Goal: Communication & Community: Share content

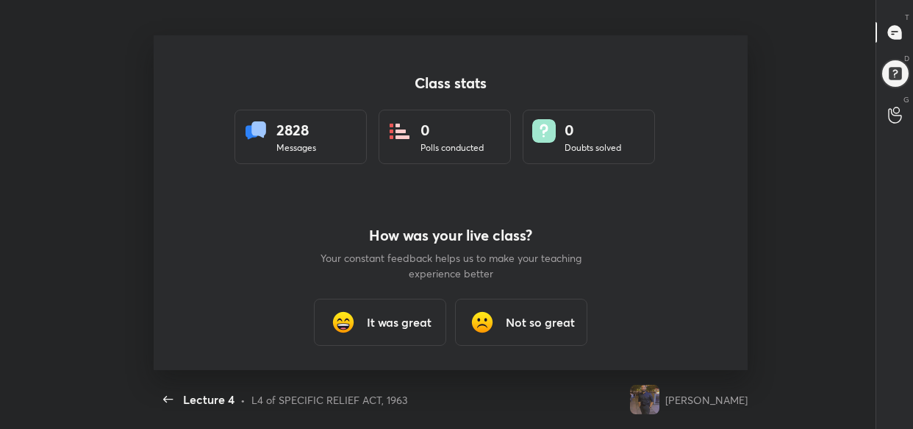
scroll to position [5, 0]
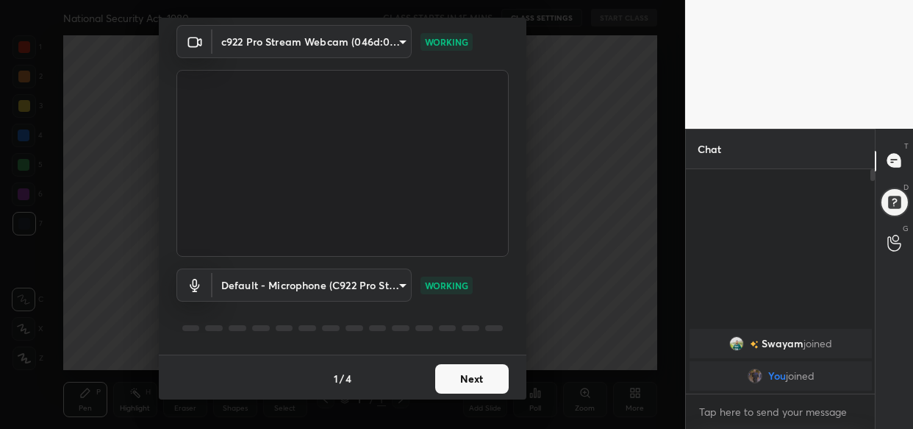
scroll to position [53, 0]
click at [465, 382] on button "Next" at bounding box center [472, 376] width 74 height 29
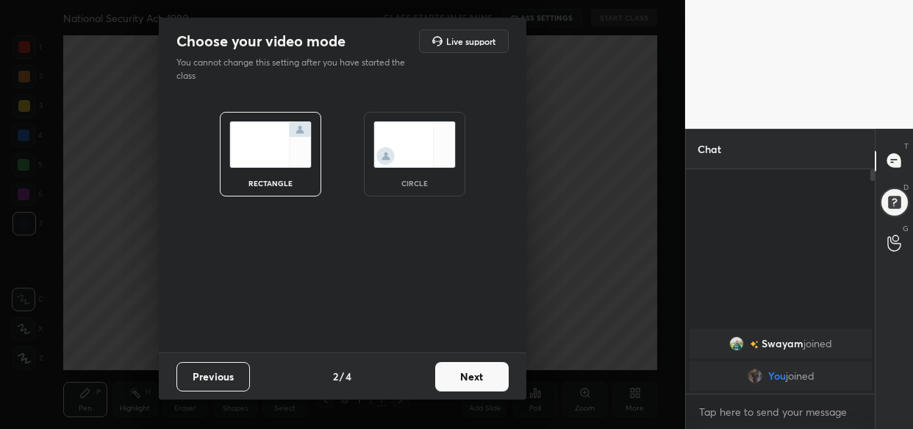
scroll to position [0, 0]
click at [465, 382] on button "Next" at bounding box center [472, 376] width 74 height 29
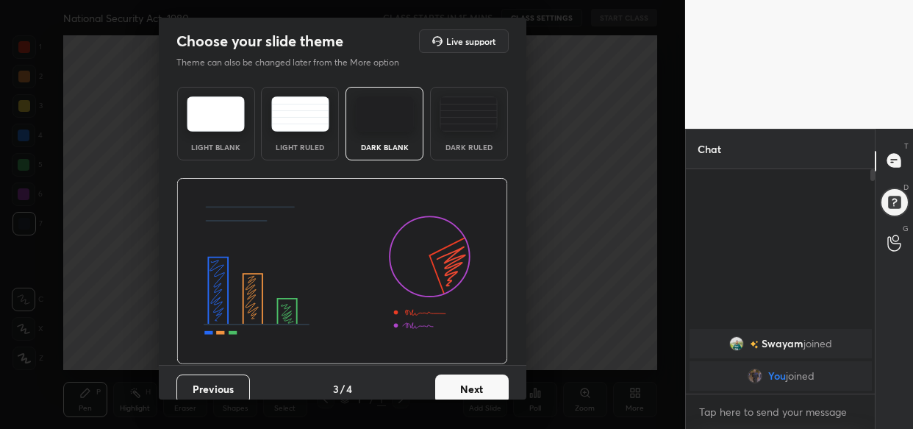
click at [465, 382] on button "Next" at bounding box center [472, 388] width 74 height 29
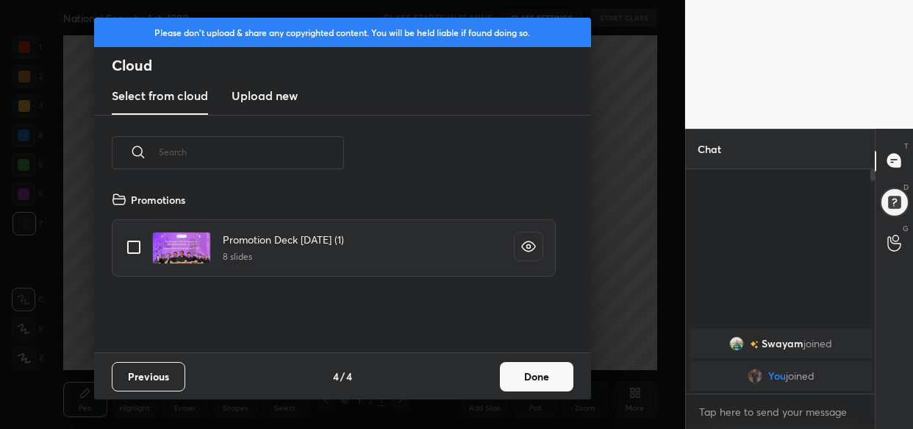
scroll to position [162, 471]
click at [524, 376] on button "Done" at bounding box center [537, 376] width 74 height 29
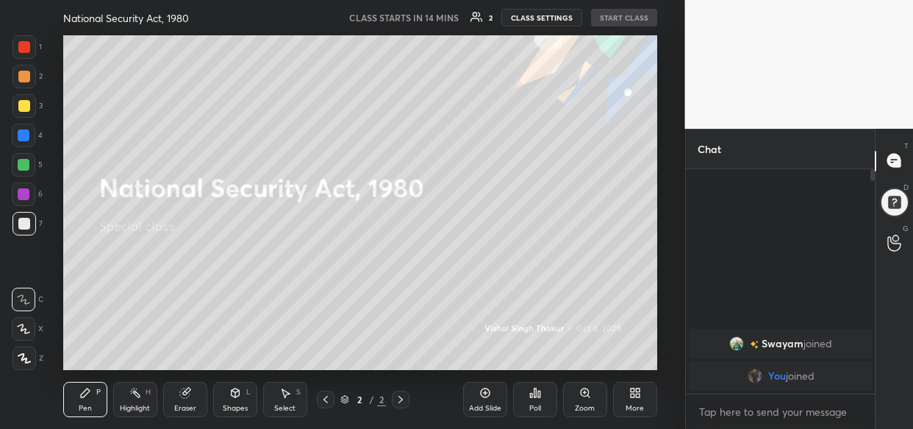
click at [725, 408] on body "1 2 3 4 5 6 7 C X Z C X Z E E Erase all H H National Security Act, 1980 CLASS S…" at bounding box center [456, 214] width 913 height 429
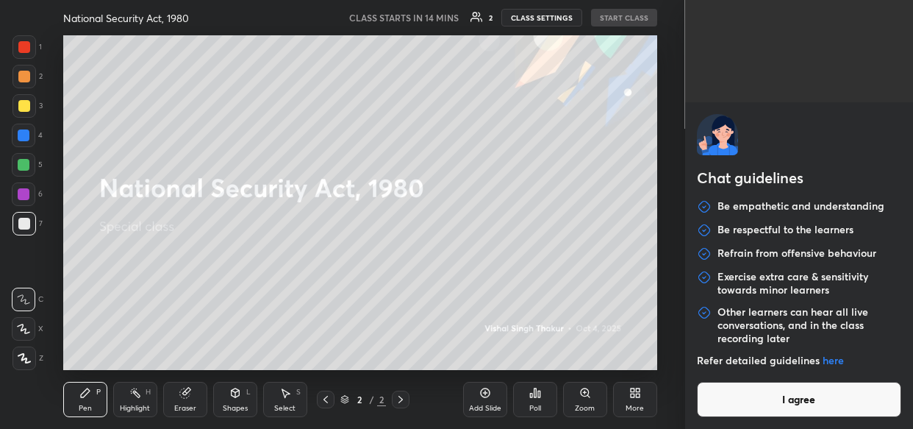
click at [725, 408] on button "I agree" at bounding box center [799, 399] width 205 height 35
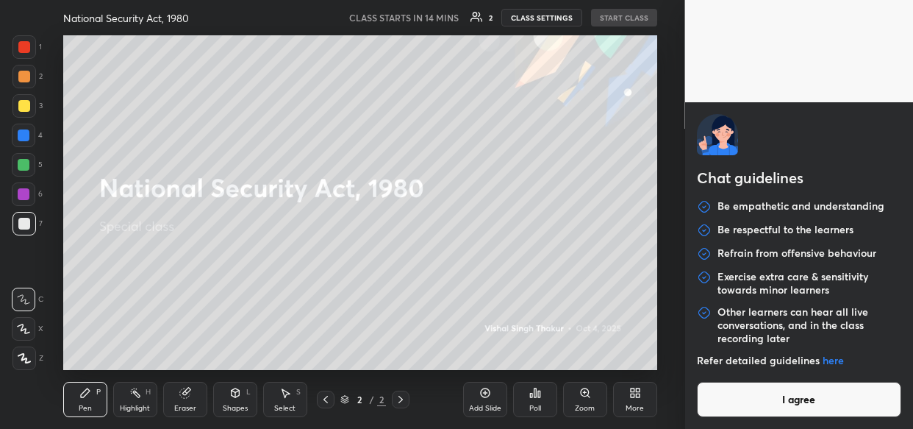
type textarea "x"
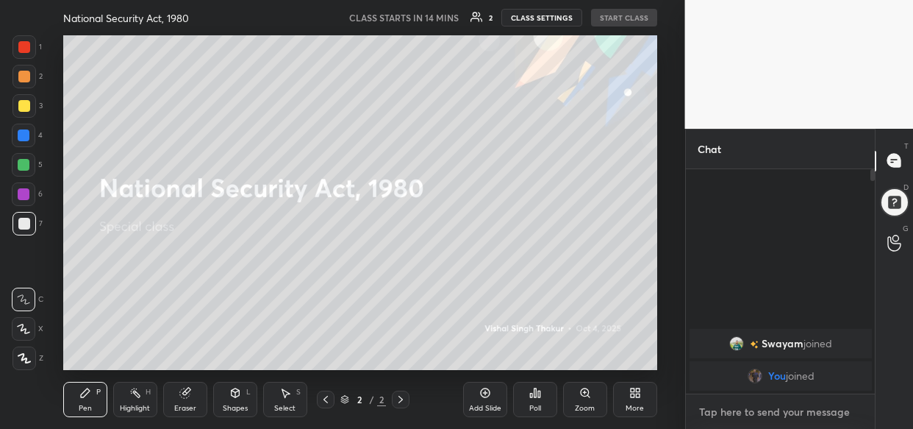
paste textarea "[URL][DOMAIN_NAME]"
type textarea "[URL][DOMAIN_NAME]"
type textarea "x"
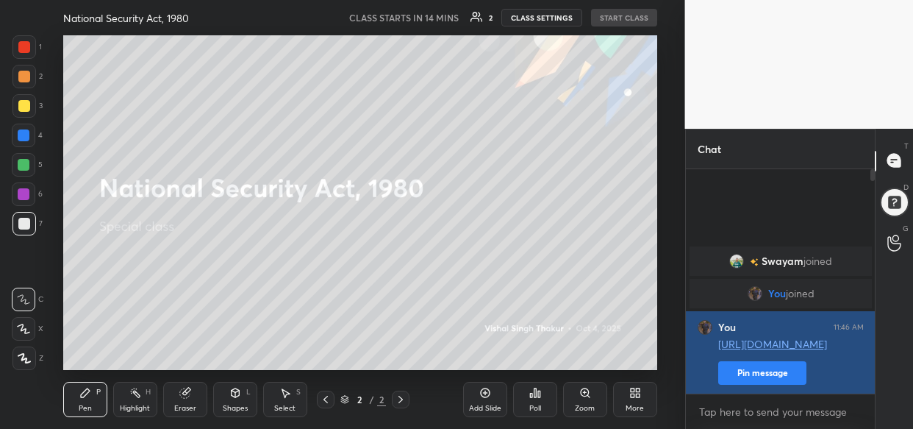
click at [754, 374] on button "Pin message" at bounding box center [762, 373] width 88 height 24
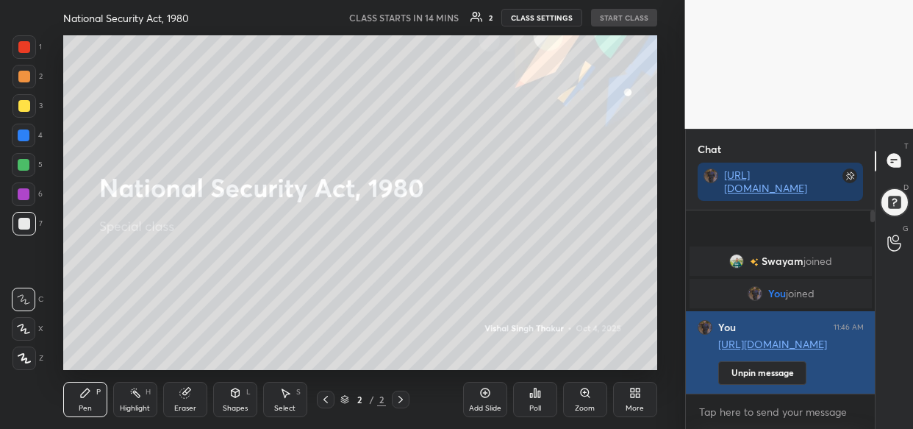
scroll to position [57, 185]
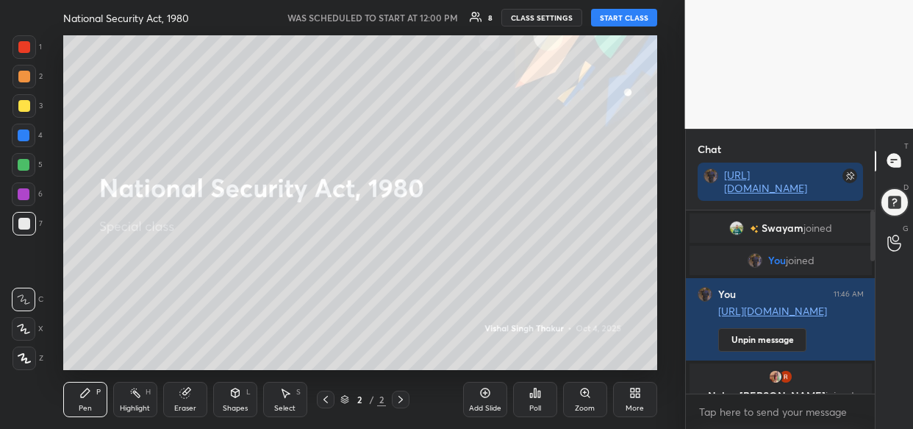
click at [625, 21] on button "START CLASS" at bounding box center [624, 18] width 66 height 18
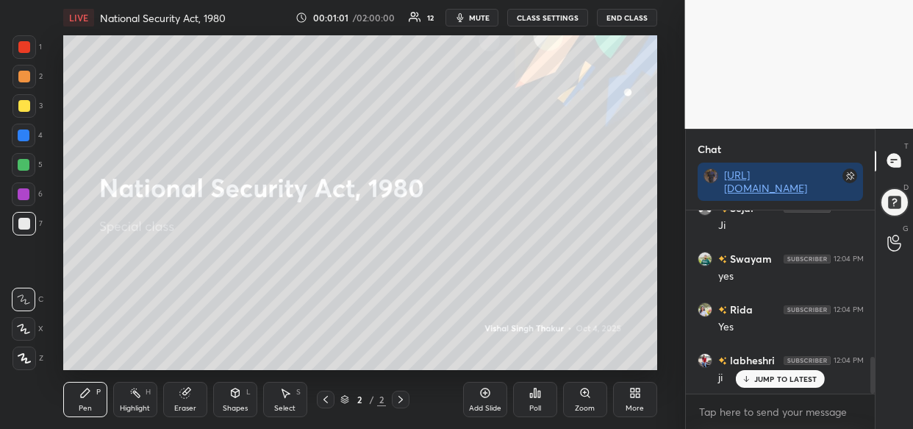
scroll to position [789, 0]
click at [639, 404] on div "More" at bounding box center [635, 407] width 18 height 7
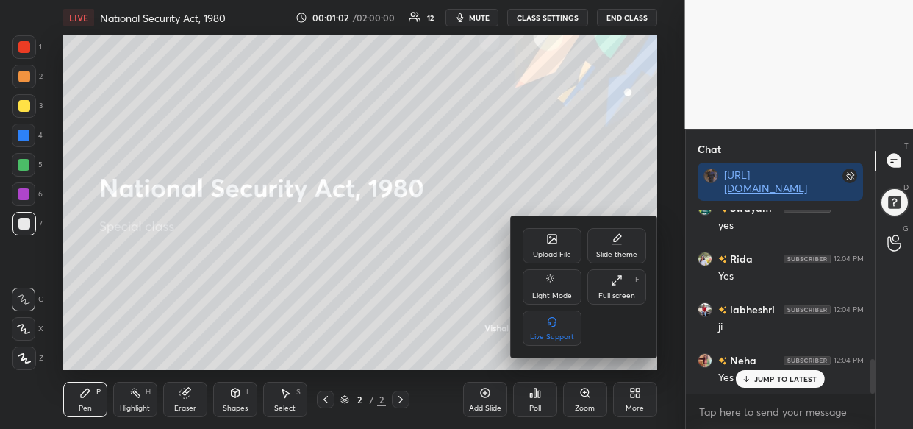
scroll to position [840, 0]
click at [549, 248] on div "Upload File" at bounding box center [552, 245] width 59 height 35
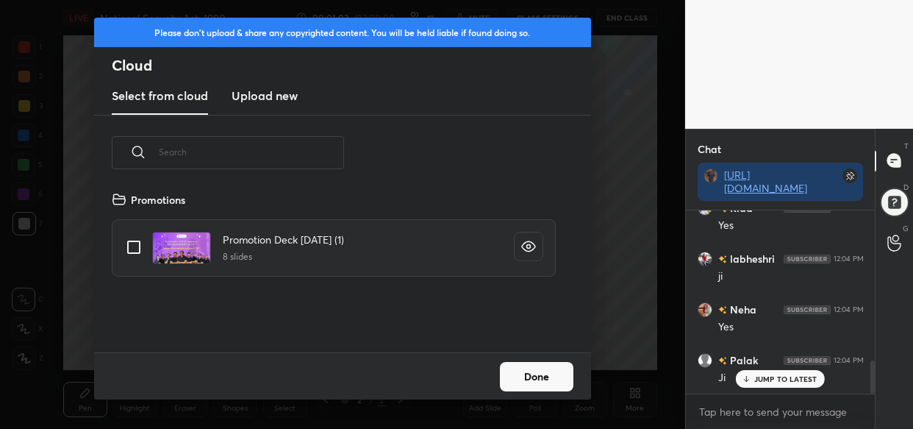
scroll to position [162, 471]
click at [256, 88] on h3 "Upload new" at bounding box center [265, 96] width 66 height 18
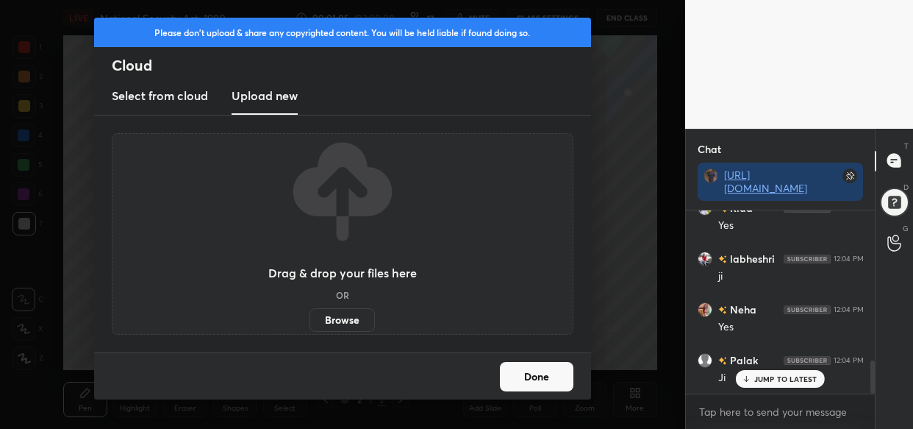
click at [342, 323] on label "Browse" at bounding box center [342, 320] width 65 height 24
click at [310, 323] on input "Browse" at bounding box center [310, 320] width 0 height 24
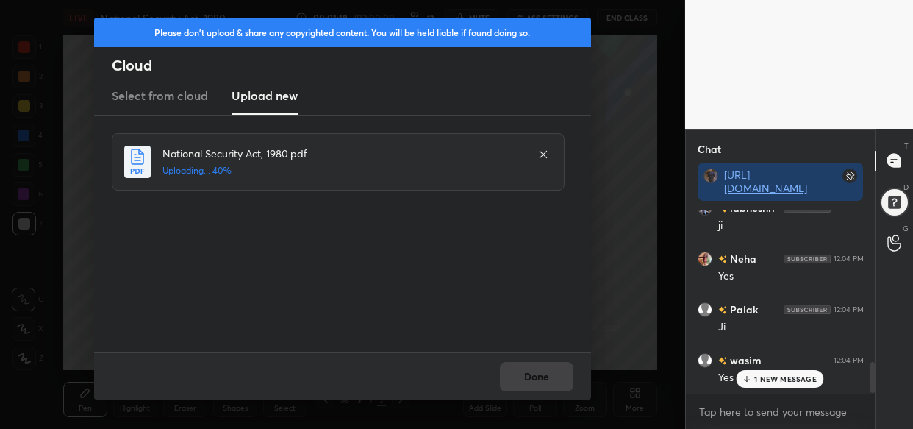
scroll to position [926, 0]
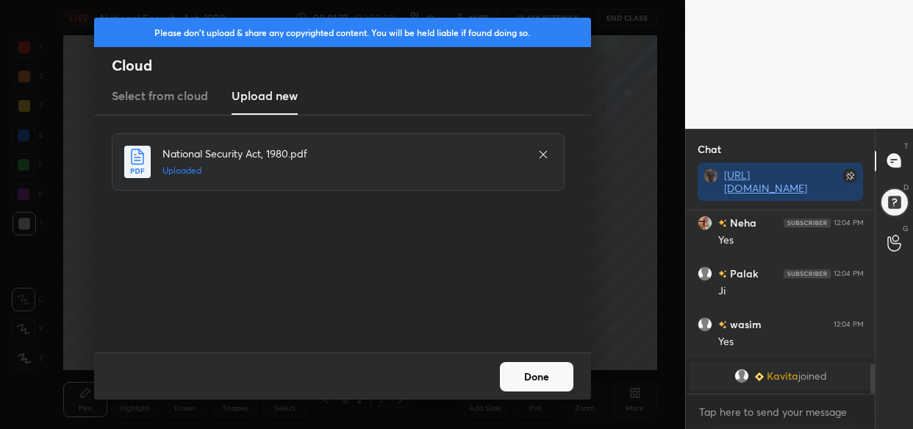
click at [539, 378] on button "Done" at bounding box center [537, 376] width 74 height 29
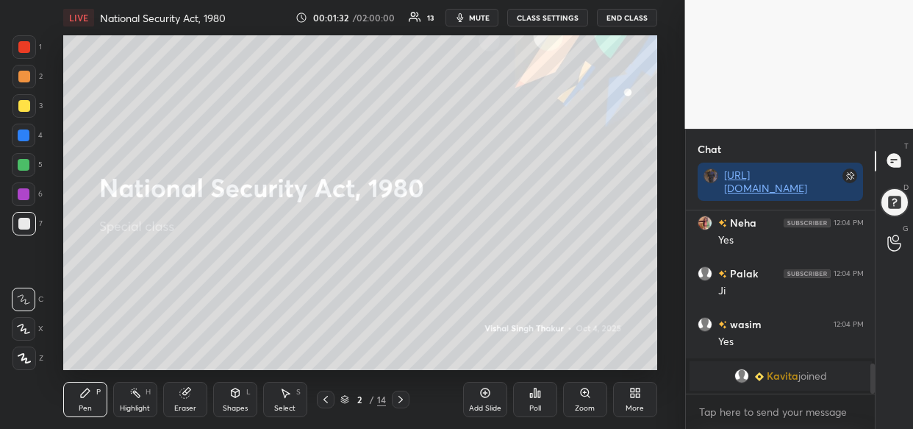
click at [625, 396] on div "More" at bounding box center [635, 399] width 44 height 35
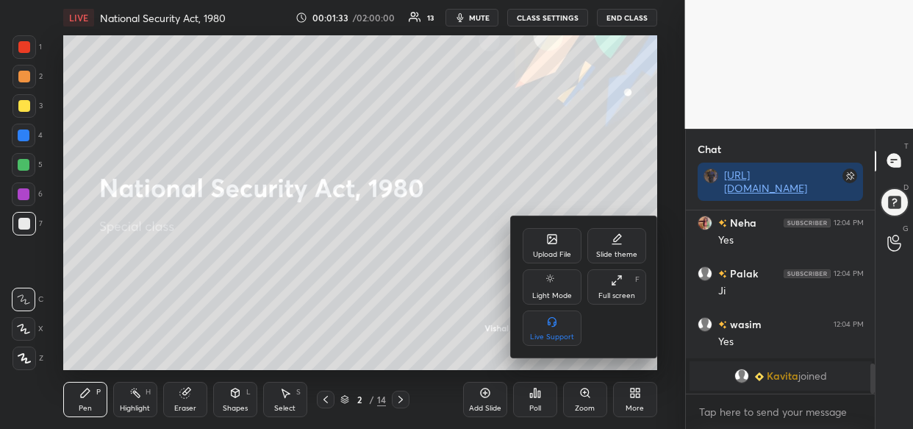
click at [560, 254] on div "Upload File" at bounding box center [552, 254] width 38 height 7
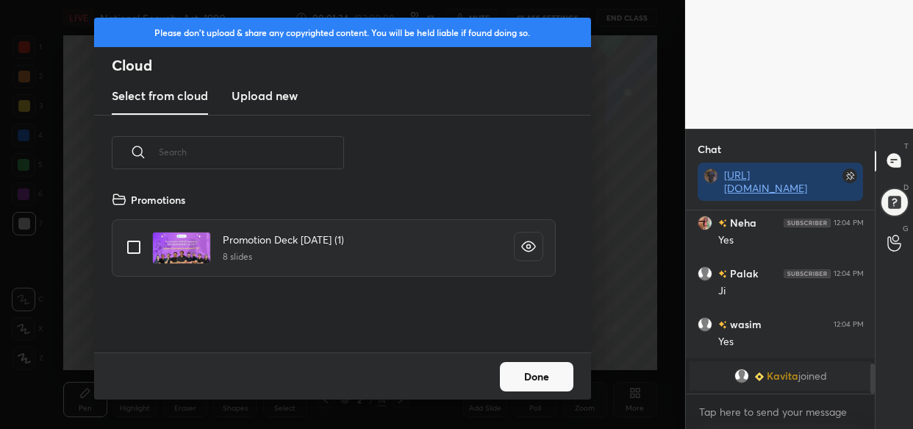
scroll to position [162, 471]
click at [235, 94] on h3 "Upload new" at bounding box center [265, 96] width 66 height 18
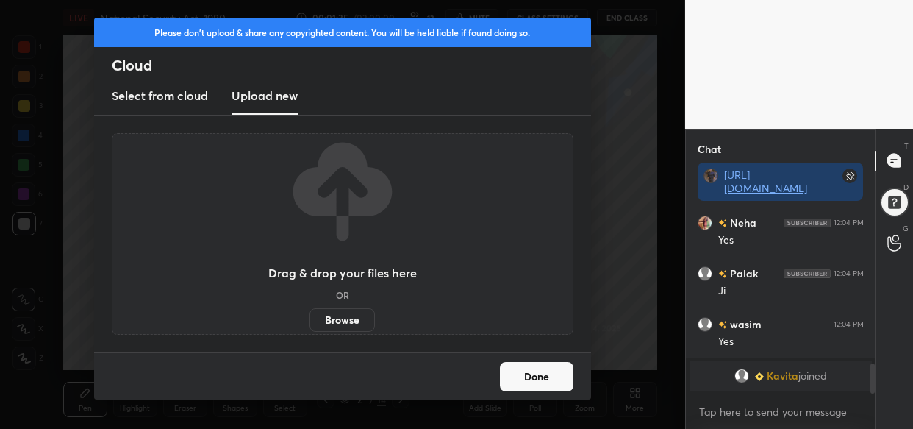
click at [342, 318] on label "Browse" at bounding box center [342, 320] width 65 height 24
click at [310, 318] on input "Browse" at bounding box center [310, 320] width 0 height 24
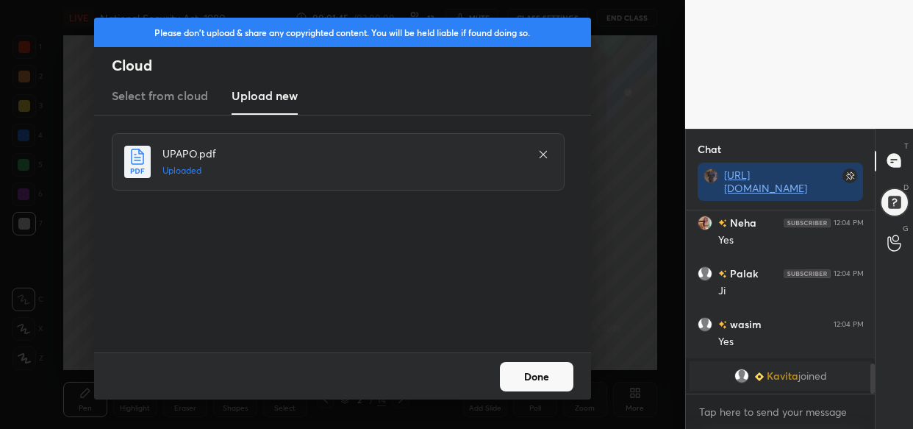
click at [537, 374] on button "Done" at bounding box center [537, 376] width 74 height 29
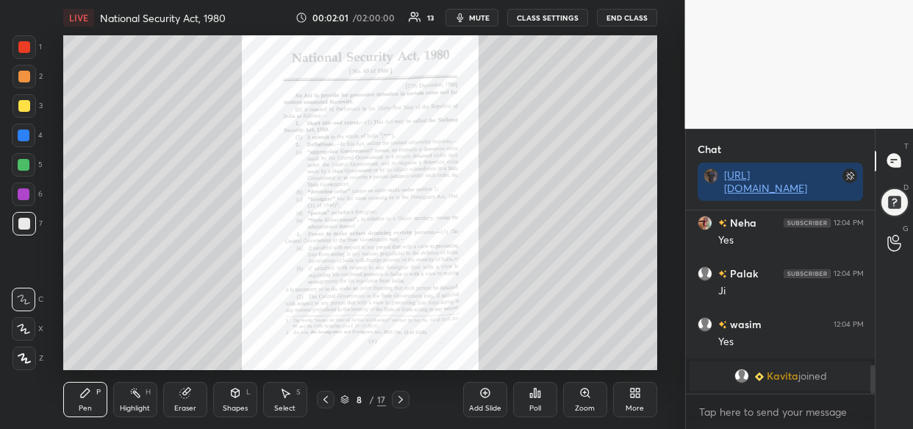
scroll to position [977, 0]
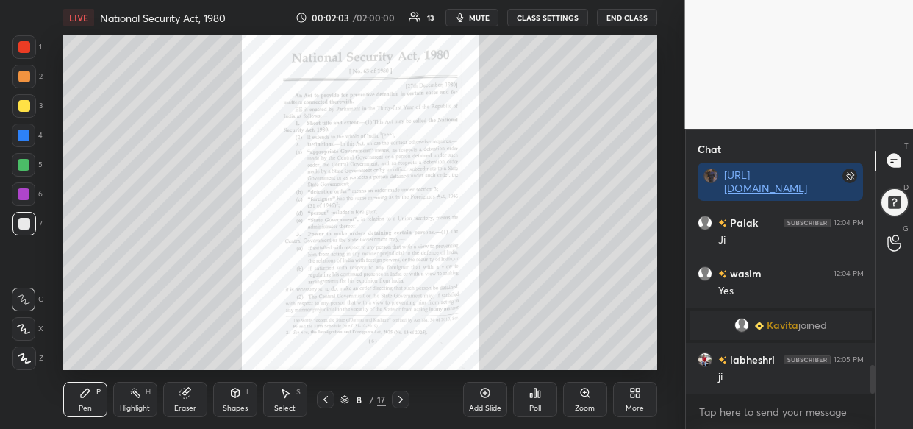
drag, startPoint x: 29, startPoint y: 106, endPoint x: 29, endPoint y: 130, distance: 24.3
click at [29, 103] on div at bounding box center [24, 106] width 12 height 12
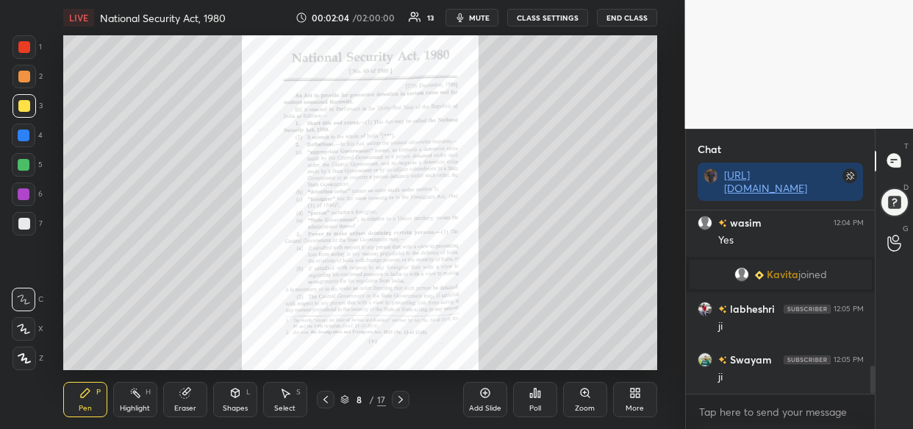
click at [26, 354] on icon at bounding box center [24, 358] width 13 height 10
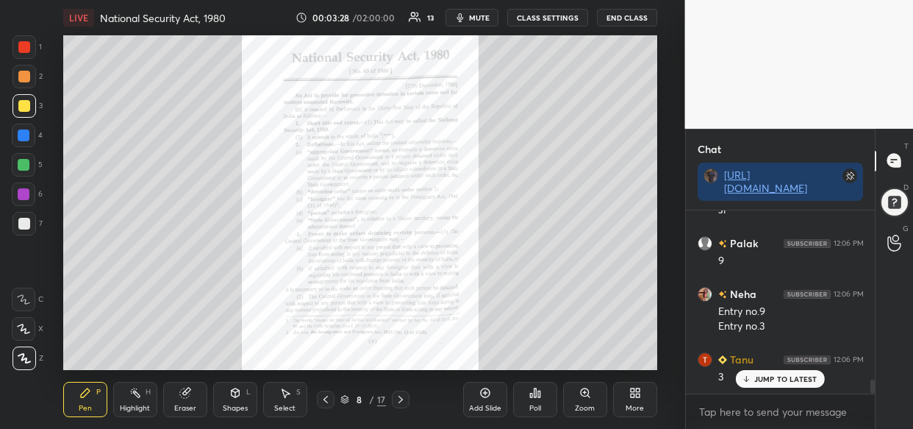
scroll to position [2209, 0]
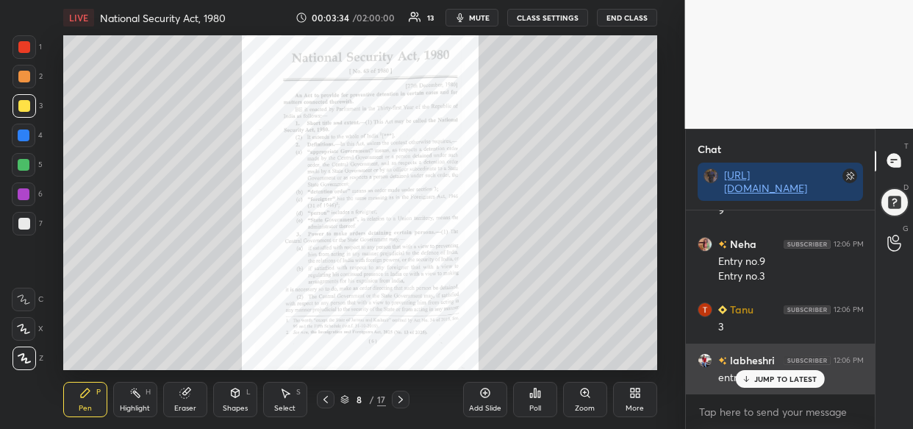
click at [762, 385] on div "JUMP TO LATEST" at bounding box center [780, 379] width 88 height 18
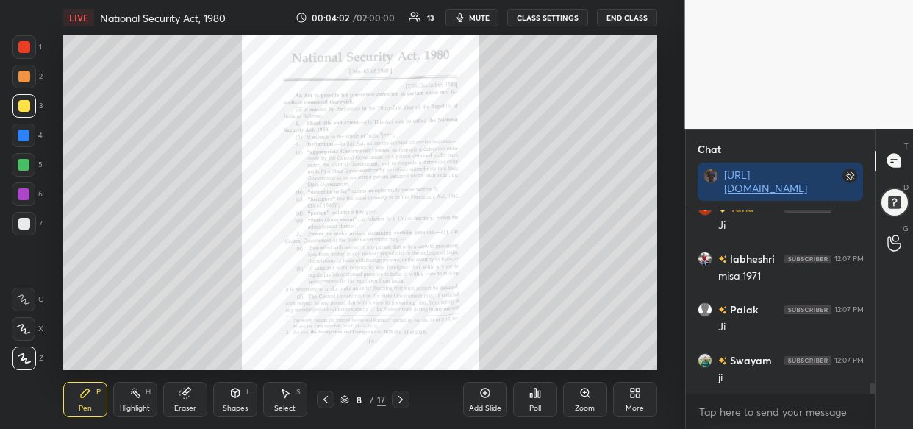
scroll to position [2818, 0]
click at [564, 365] on div "LIVE National Security Act, 1980 00:04:02 / 02:00:00 13 mute CLASS SETTINGS End…" at bounding box center [360, 214] width 626 height 429
click at [615, 323] on div "LIVE National Security Act, 1980 00:04:02 / 02:00:00 13 mute CLASS SETTINGS End…" at bounding box center [360, 214] width 626 height 429
drag, startPoint x: 176, startPoint y: 403, endPoint x: 151, endPoint y: 400, distance: 25.2
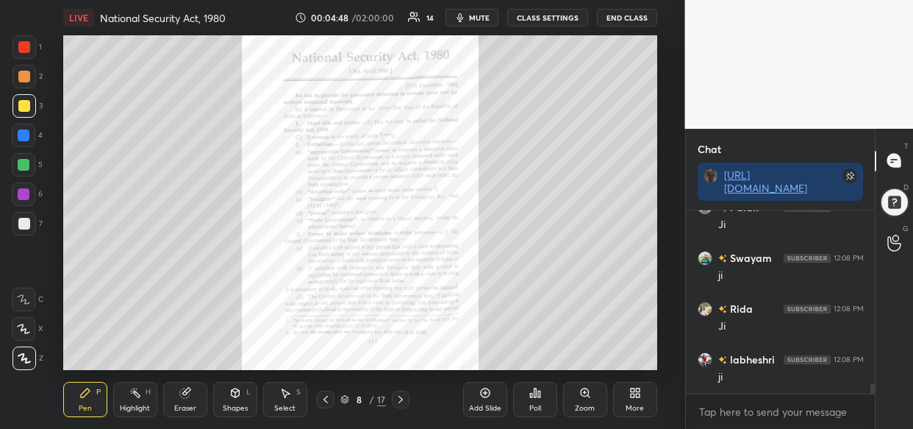
click at [179, 404] on div "Eraser" at bounding box center [185, 407] width 22 height 7
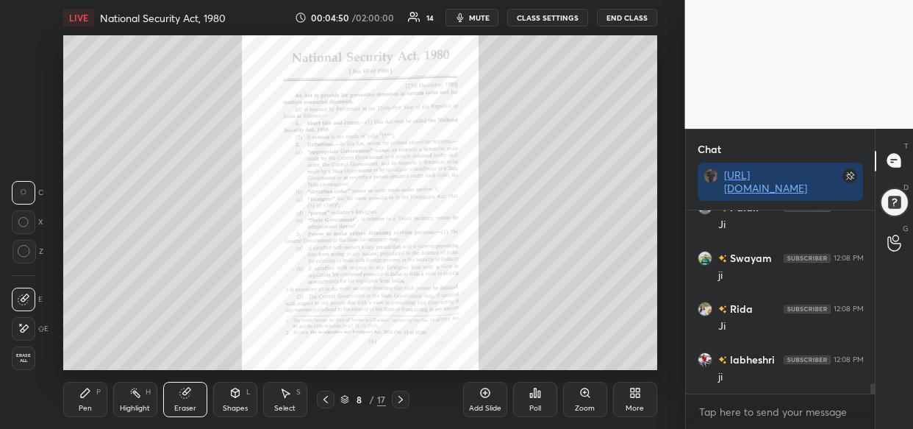
click at [479, 397] on icon at bounding box center [485, 393] width 12 height 12
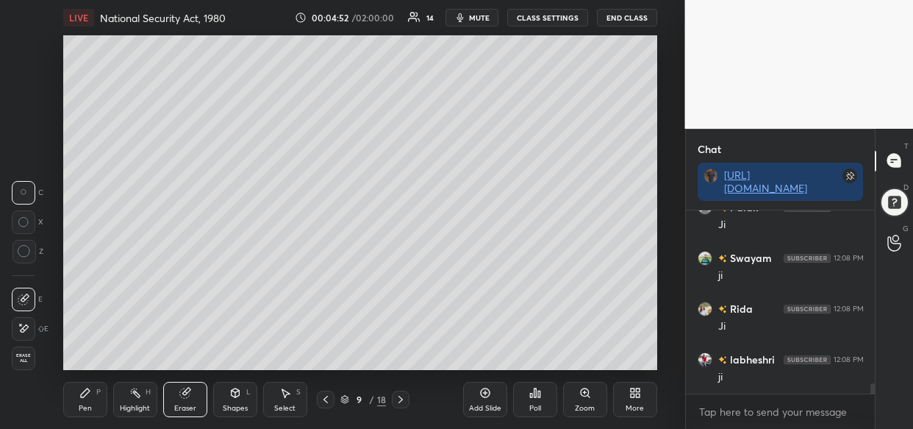
click at [77, 401] on div "Pen P" at bounding box center [85, 399] width 44 height 35
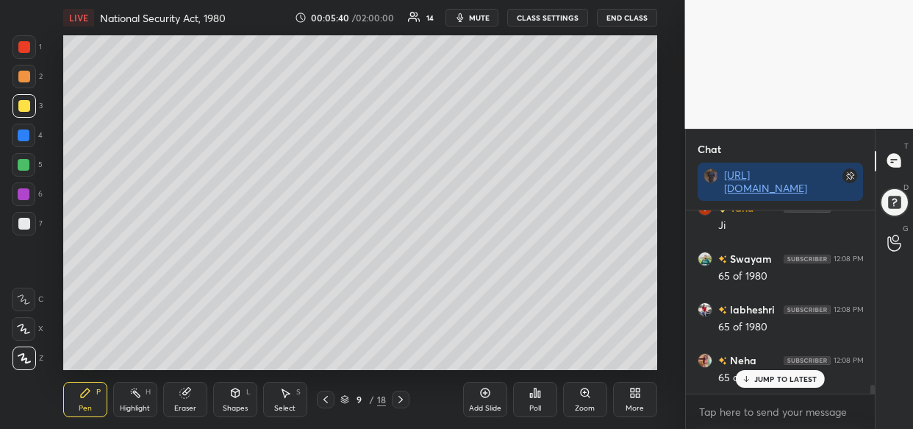
scroll to position [3620, 0]
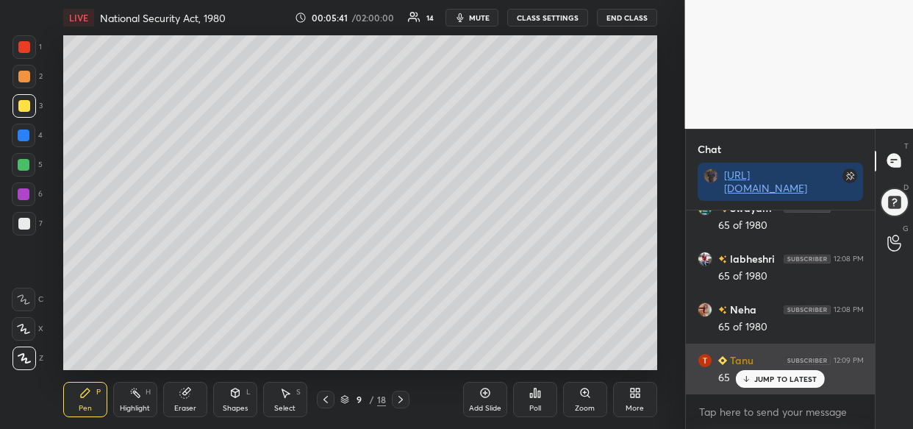
click at [792, 382] on div "JUMP TO LATEST" at bounding box center [780, 379] width 88 height 18
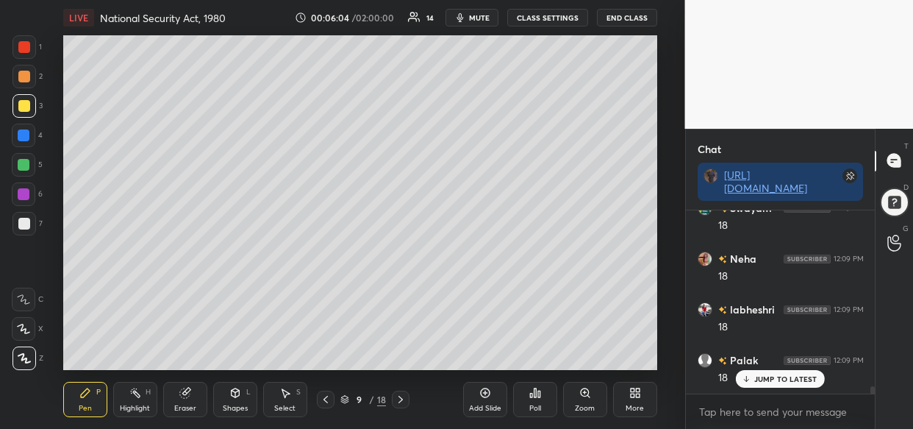
scroll to position [4331, 0]
drag, startPoint x: 24, startPoint y: 134, endPoint x: 17, endPoint y: 140, distance: 9.4
click at [24, 132] on div at bounding box center [24, 135] width 12 height 12
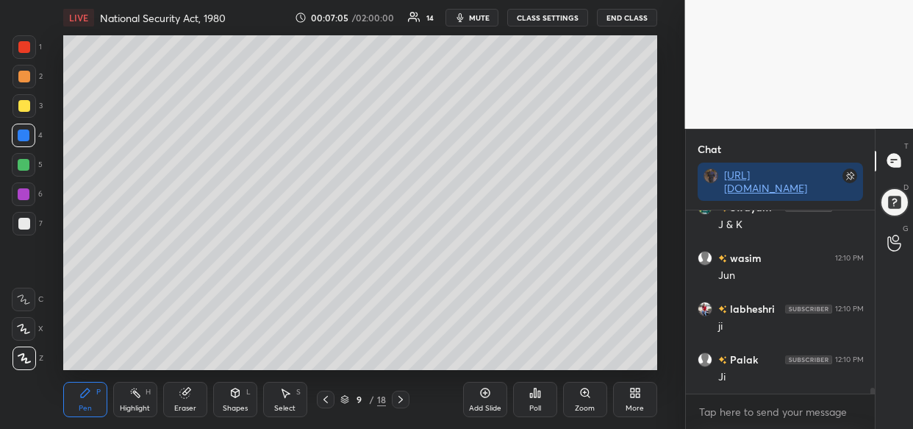
scroll to position [5498, 0]
click at [478, 397] on div "Add Slide" at bounding box center [485, 399] width 44 height 35
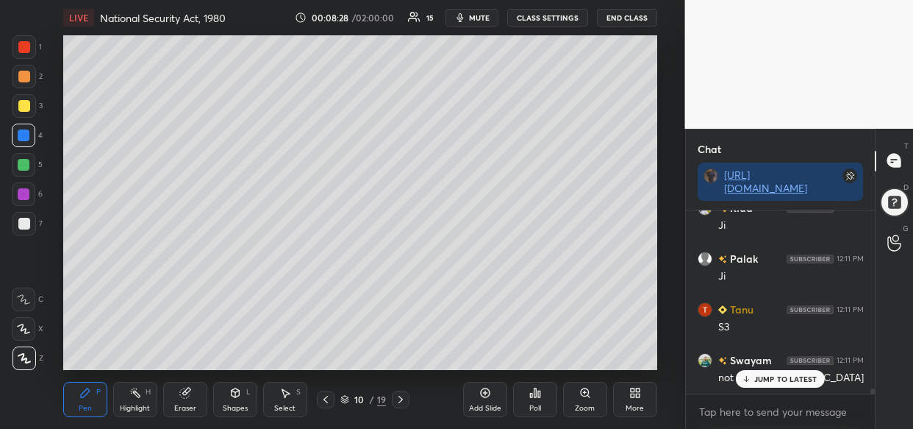
scroll to position [6228, 0]
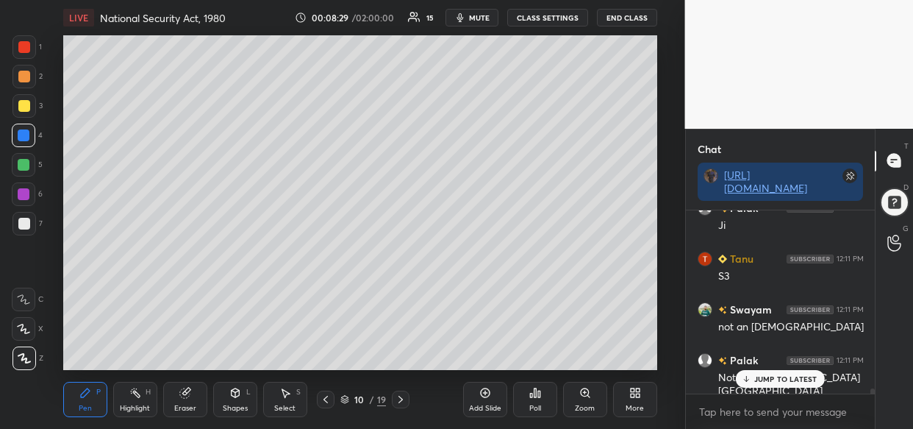
click at [779, 387] on div "JUMP TO LATEST" at bounding box center [780, 379] width 88 height 18
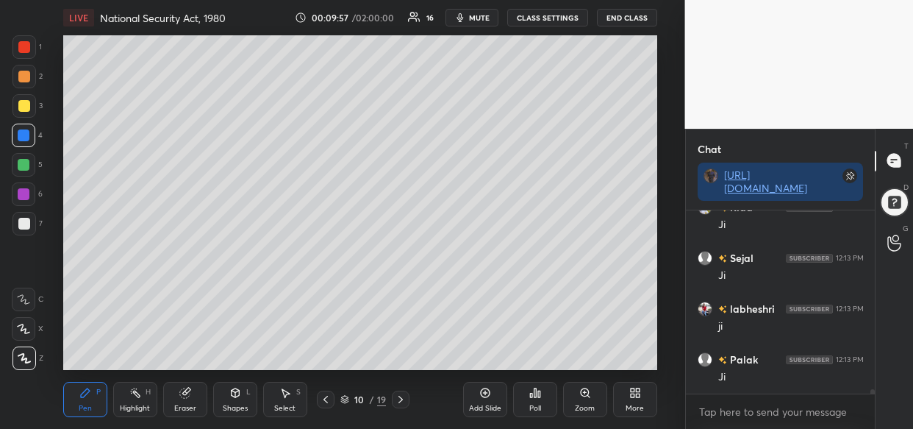
scroll to position [7020, 0]
click at [480, 404] on div "Add Slide" at bounding box center [485, 407] width 32 height 7
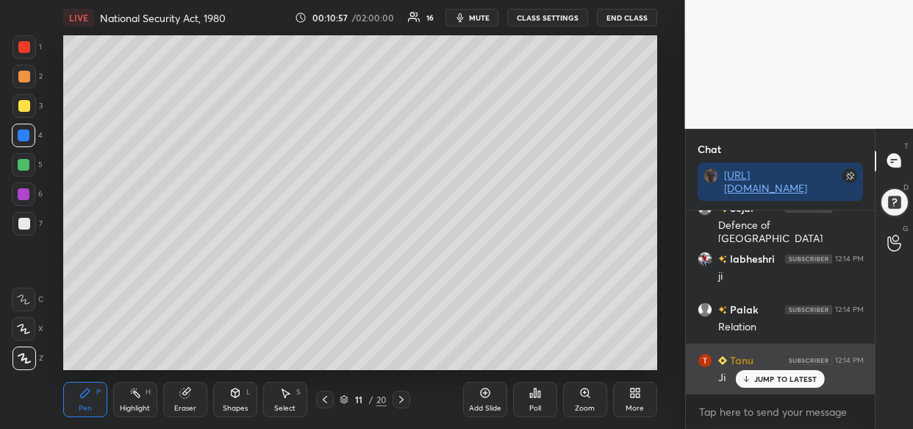
click at [800, 371] on div "JUMP TO LATEST" at bounding box center [780, 379] width 88 height 18
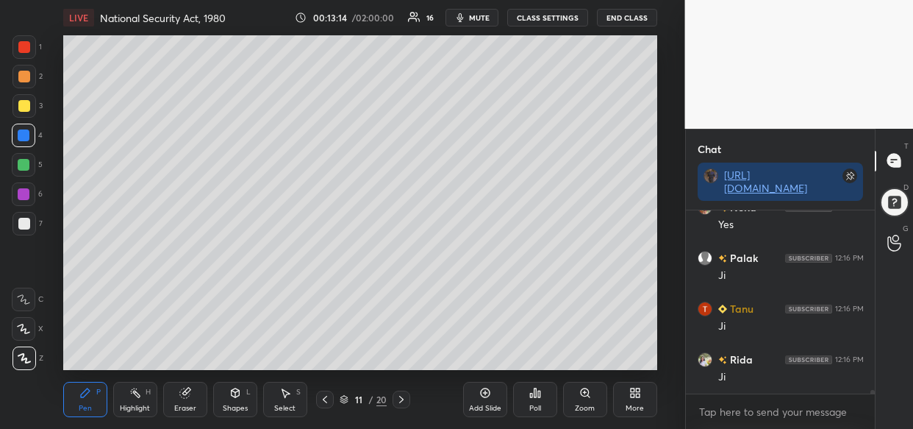
scroll to position [9608, 0]
click at [487, 398] on div "Add Slide" at bounding box center [485, 399] width 44 height 35
click at [660, 309] on div "Setting up your live class Poll for secs No correct answer Start poll" at bounding box center [360, 202] width 626 height 335
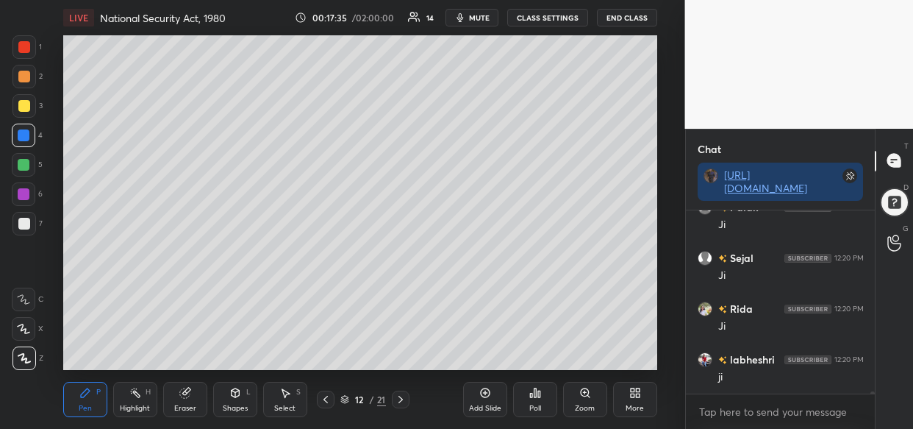
click at [489, 409] on div "Add Slide" at bounding box center [485, 407] width 32 height 7
click at [21, 107] on div at bounding box center [24, 106] width 12 height 12
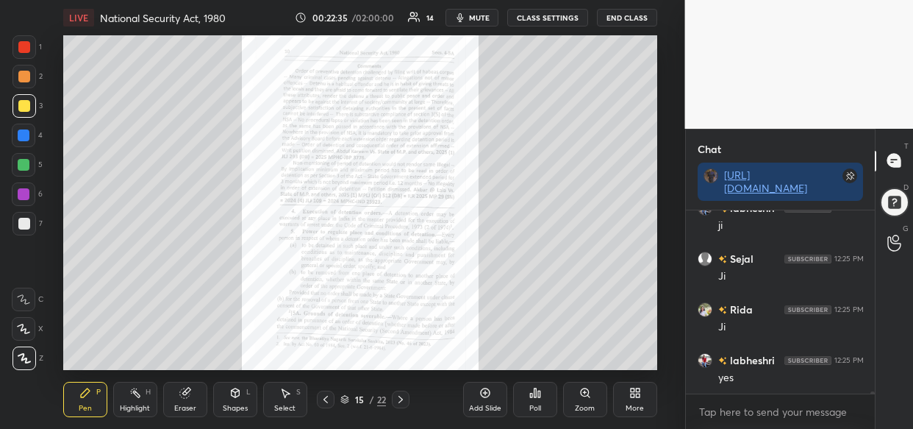
scroll to position [17449, 0]
click at [591, 406] on div "Zoom" at bounding box center [585, 407] width 20 height 7
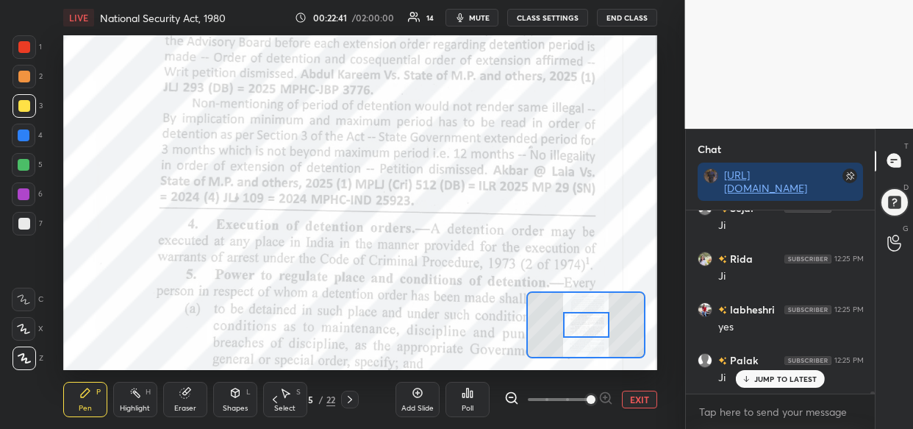
click at [588, 395] on span at bounding box center [591, 399] width 9 height 9
click at [592, 395] on span at bounding box center [591, 399] width 9 height 9
click at [594, 395] on span at bounding box center [591, 399] width 9 height 9
click at [587, 395] on span at bounding box center [591, 399] width 9 height 9
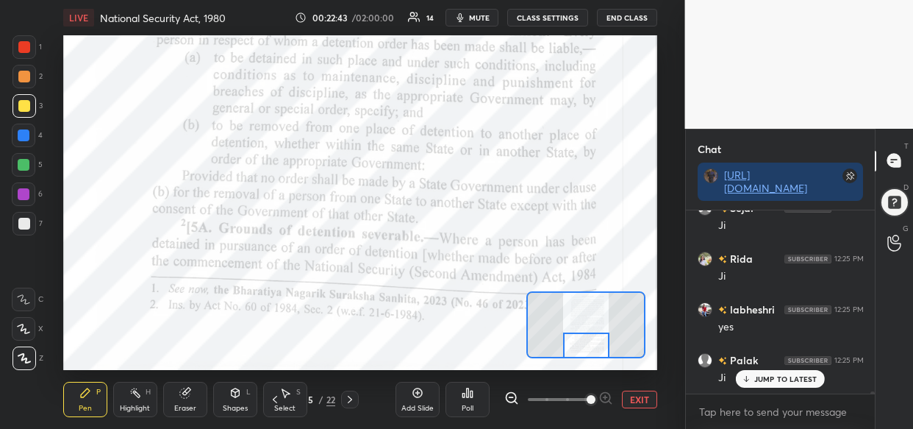
drag, startPoint x: 581, startPoint y: 318, endPoint x: 581, endPoint y: 346, distance: 27.9
click at [581, 346] on div at bounding box center [586, 345] width 46 height 26
click at [18, 139] on div at bounding box center [24, 135] width 12 height 12
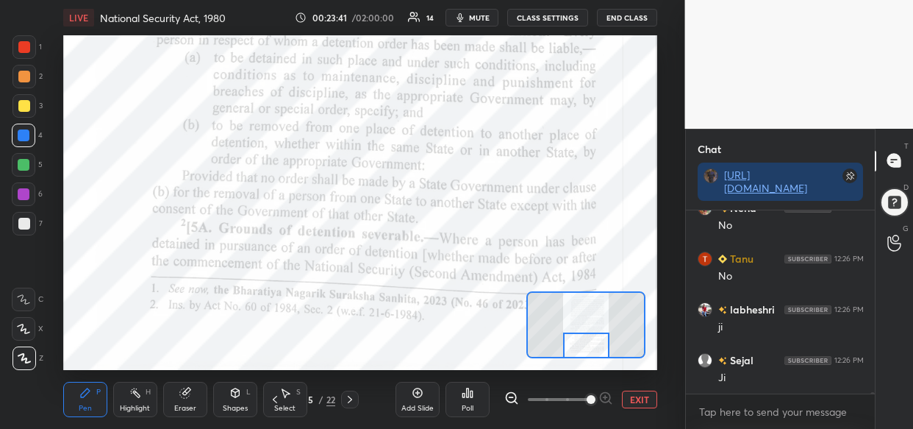
scroll to position [18110, 0]
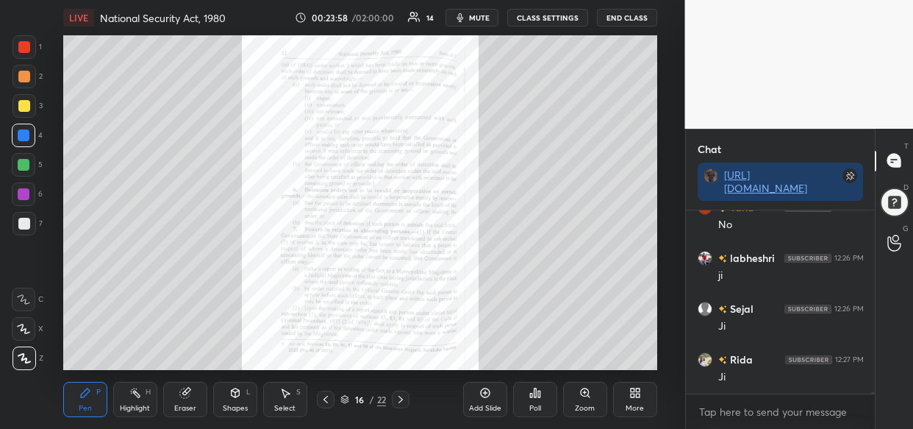
click at [585, 396] on icon at bounding box center [585, 393] width 12 height 12
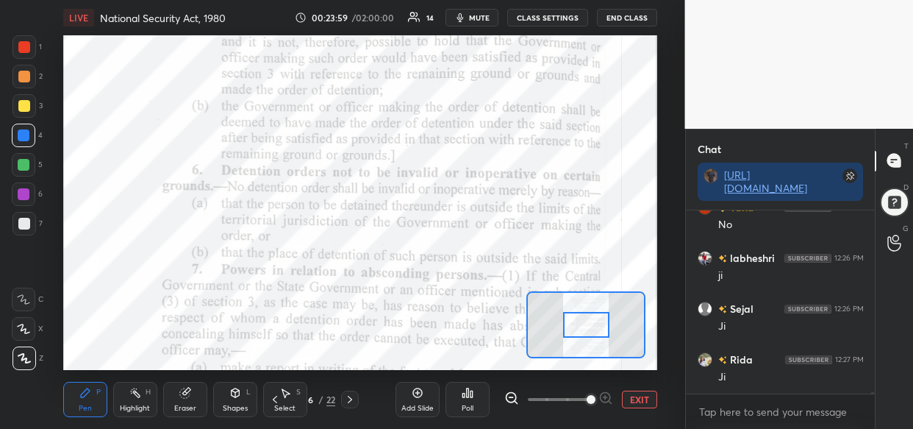
click at [588, 399] on span at bounding box center [591, 399] width 9 height 9
click at [593, 401] on span at bounding box center [591, 399] width 9 height 9
click at [596, 401] on span at bounding box center [591, 399] width 9 height 9
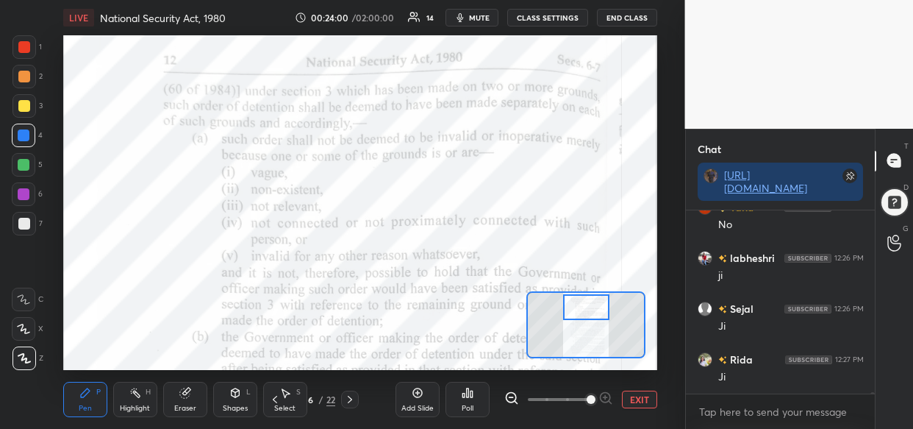
drag, startPoint x: 585, startPoint y: 321, endPoint x: 585, endPoint y: 301, distance: 19.9
click at [585, 301] on div at bounding box center [586, 307] width 46 height 26
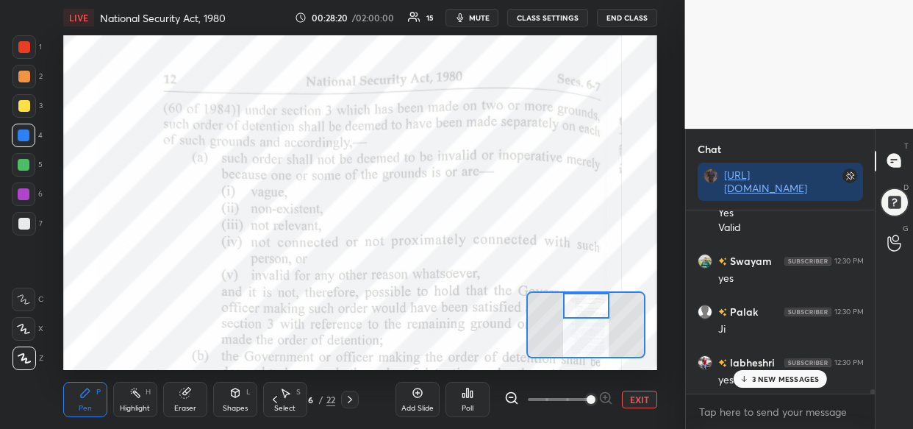
scroll to position [19877, 0]
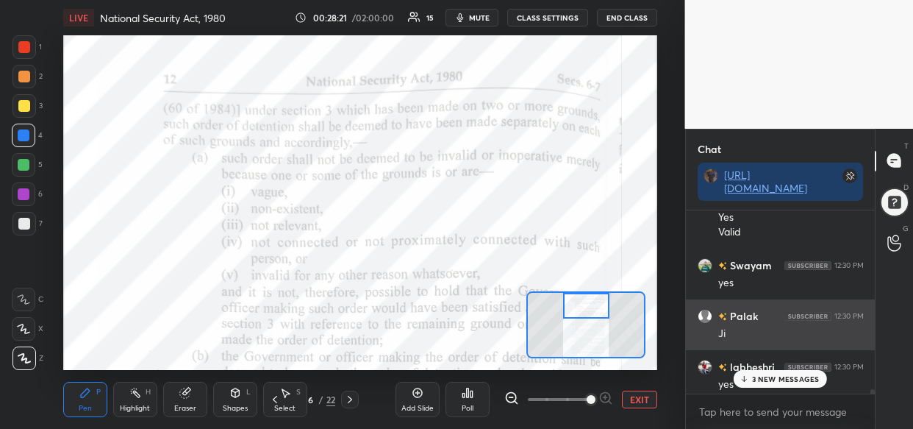
click at [788, 315] on img "grid" at bounding box center [808, 315] width 47 height 9
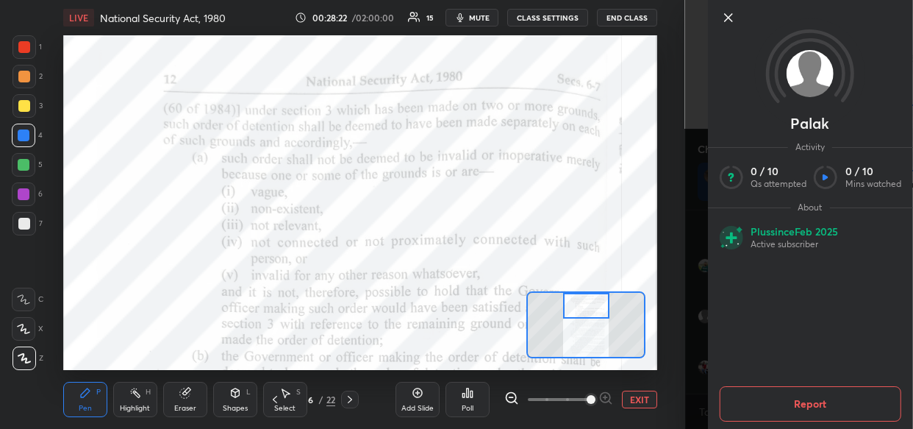
click at [672, 266] on div "Setting up your live class Poll for secs No correct answer Start poll" at bounding box center [360, 202] width 626 height 335
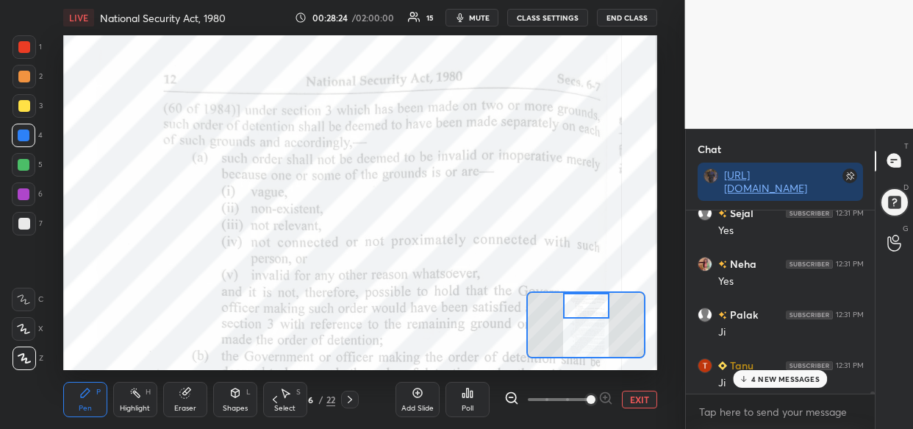
scroll to position [20558, 0]
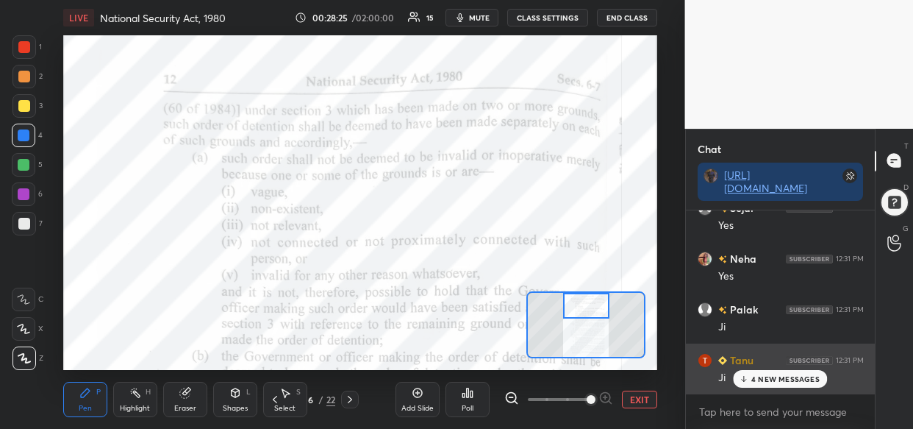
click at [764, 374] on p "4 NEW MESSAGES" at bounding box center [785, 378] width 68 height 9
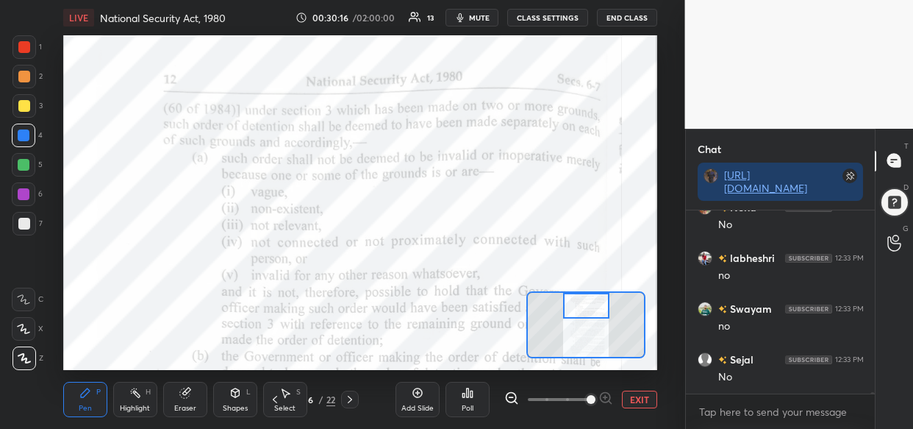
scroll to position [21740, 0]
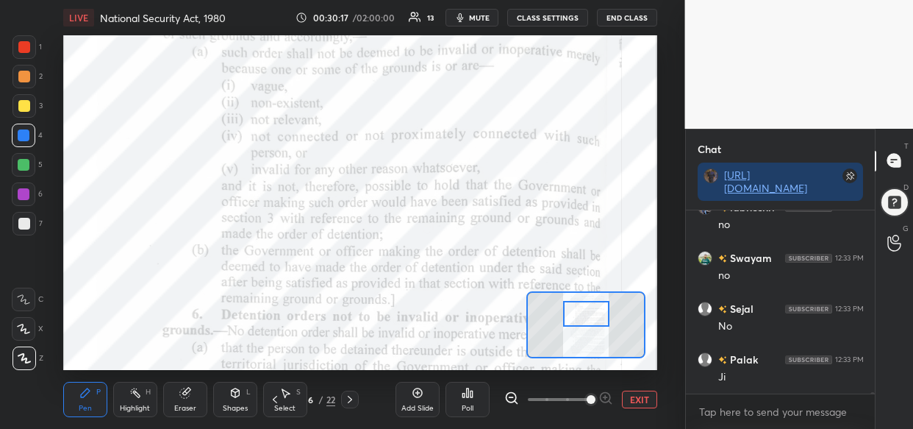
drag, startPoint x: 592, startPoint y: 309, endPoint x: 592, endPoint y: 317, distance: 8.1
click at [592, 317] on div at bounding box center [586, 314] width 46 height 26
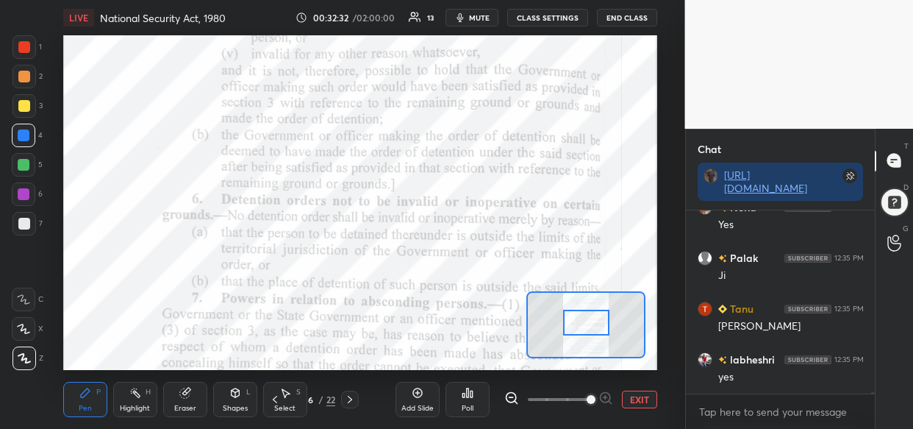
drag, startPoint x: 593, startPoint y: 322, endPoint x: 594, endPoint y: 335, distance: 12.5
click at [594, 335] on div at bounding box center [586, 323] width 46 height 26
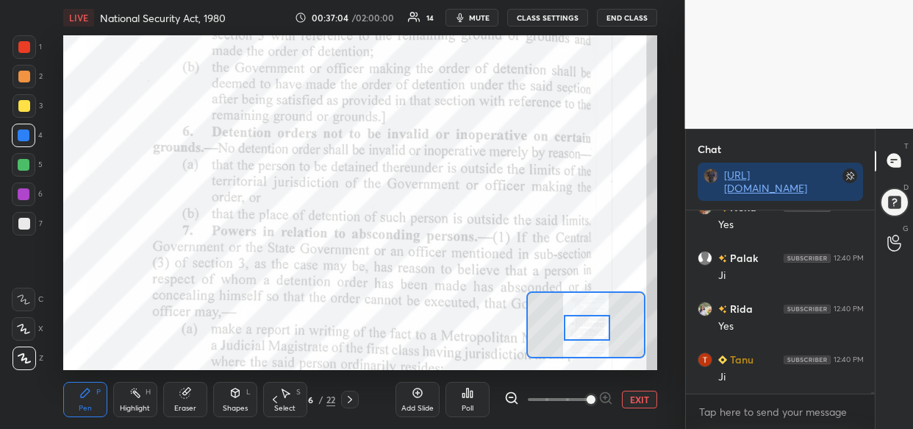
scroll to position [27967, 0]
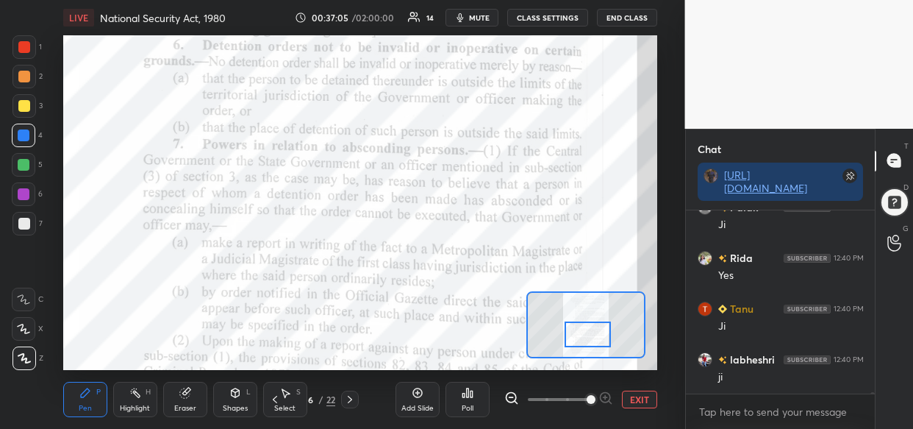
drag, startPoint x: 592, startPoint y: 318, endPoint x: 593, endPoint y: 327, distance: 9.6
click at [593, 327] on div at bounding box center [588, 334] width 46 height 26
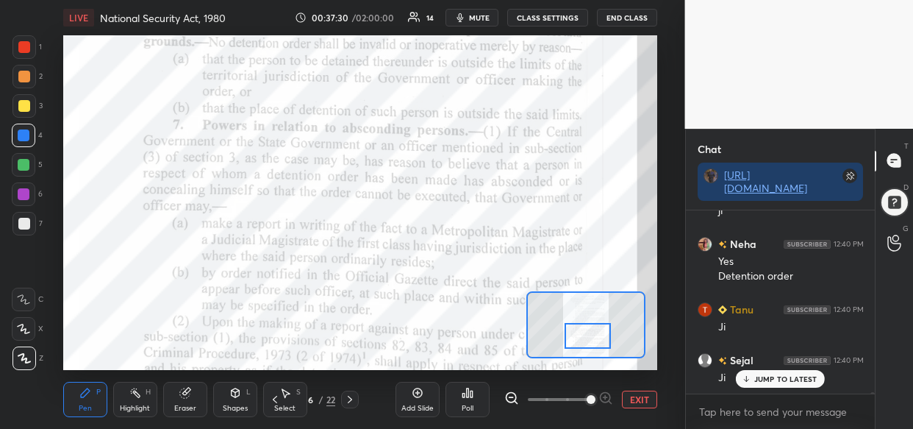
scroll to position [28198, 0]
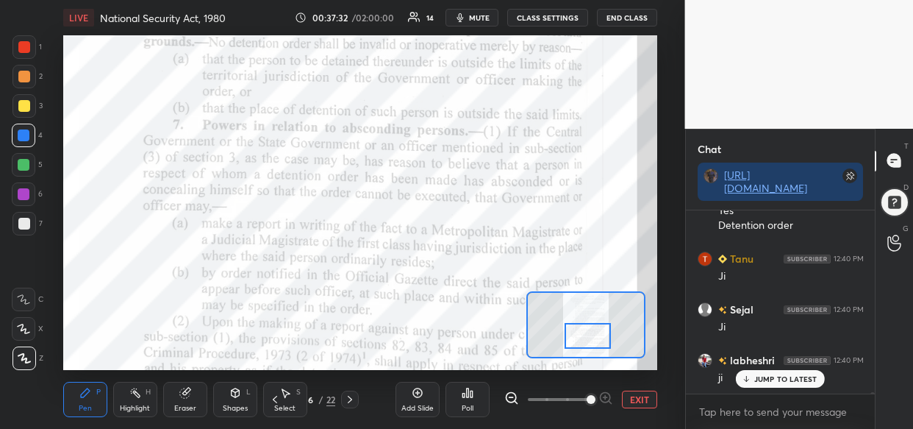
click at [23, 43] on div at bounding box center [24, 47] width 12 height 12
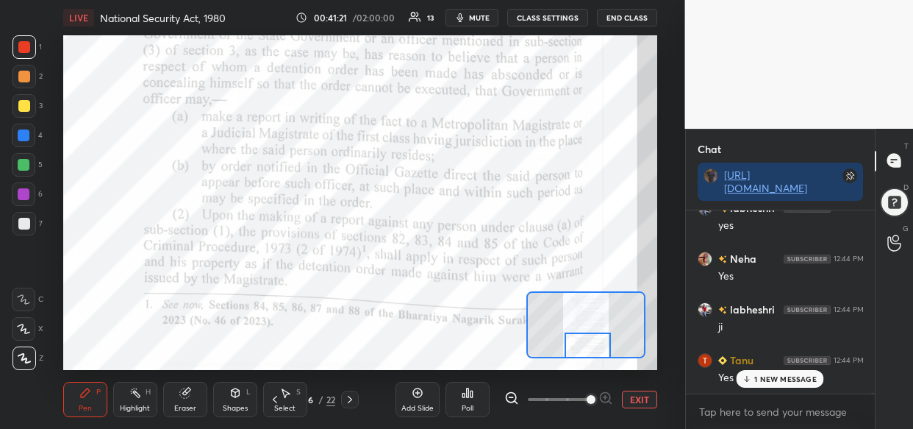
scroll to position [30837, 0]
drag, startPoint x: 588, startPoint y: 330, endPoint x: 588, endPoint y: 345, distance: 14.7
click at [588, 345] on div at bounding box center [588, 345] width 46 height 26
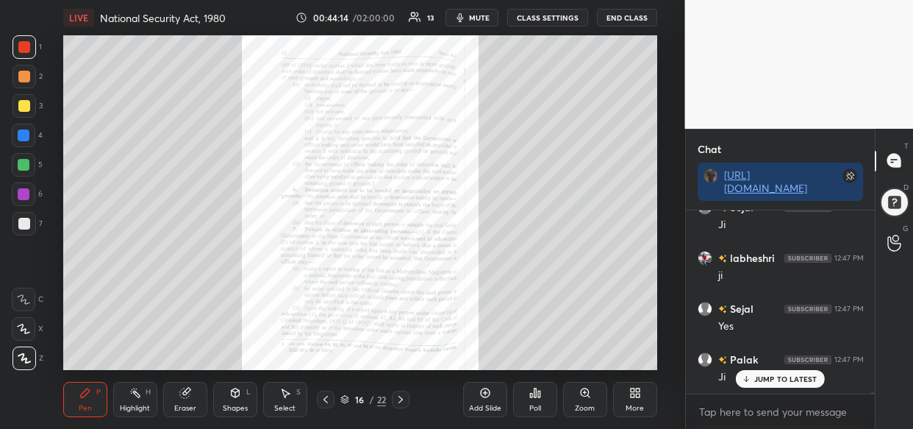
scroll to position [26171, 0]
drag, startPoint x: 586, startPoint y: 391, endPoint x: 585, endPoint y: 378, distance: 13.3
click at [585, 378] on div "Add Slide Poll Zoom More" at bounding box center [560, 399] width 194 height 82
click at [586, 395] on icon at bounding box center [585, 393] width 12 height 12
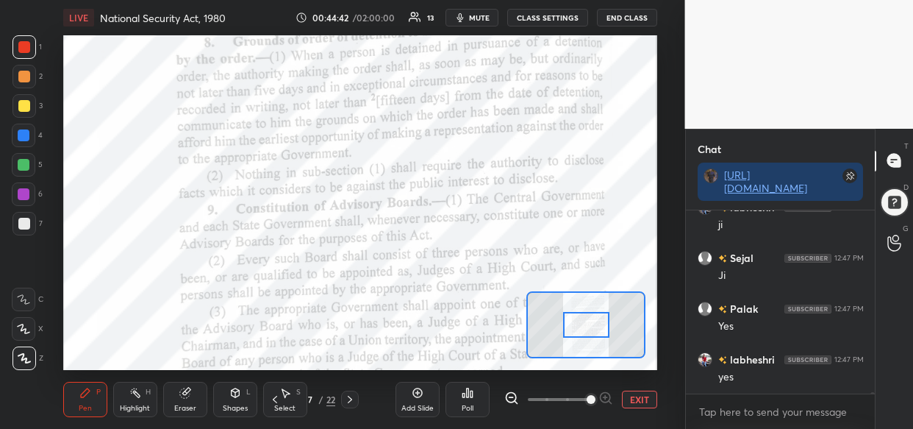
click at [592, 397] on span at bounding box center [591, 399] width 9 height 9
click at [596, 395] on span at bounding box center [591, 399] width 9 height 9
click at [596, 398] on span at bounding box center [591, 399] width 9 height 9
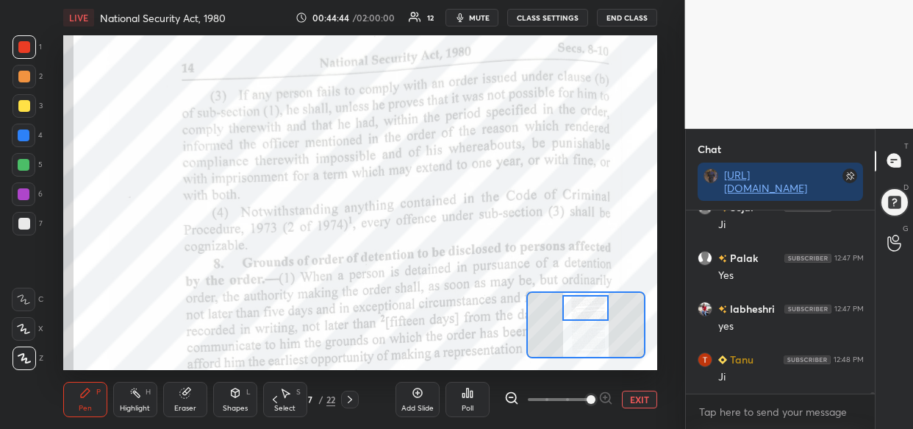
drag, startPoint x: 601, startPoint y: 326, endPoint x: 600, endPoint y: 309, distance: 16.9
click at [600, 309] on div at bounding box center [585, 308] width 46 height 26
click at [673, 112] on div "1 2 3 4 5 6 7 C X Z C X Z E E Erase all H H LIVE National Security Act, 1980 00…" at bounding box center [342, 214] width 685 height 429
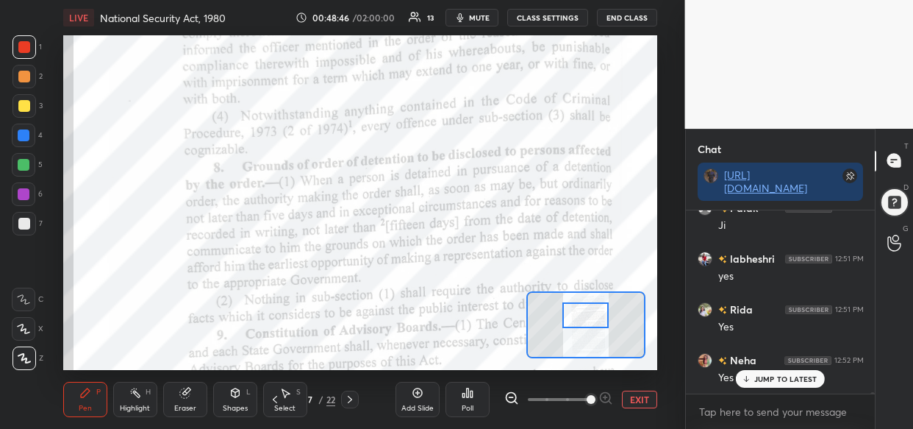
drag, startPoint x: 596, startPoint y: 305, endPoint x: 596, endPoint y: 314, distance: 8.9
click at [596, 314] on div at bounding box center [585, 315] width 46 height 26
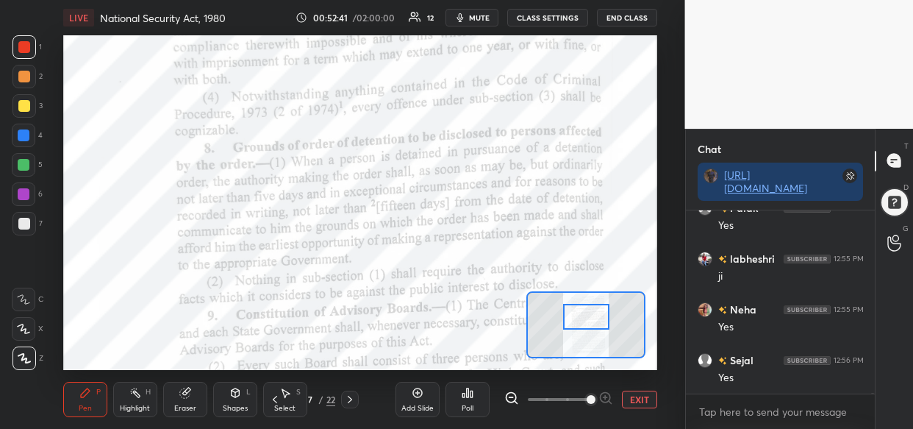
scroll to position [32212, 0]
click at [539, 301] on div "Setting up your live class Poll for secs No correct answer Start poll" at bounding box center [360, 202] width 594 height 335
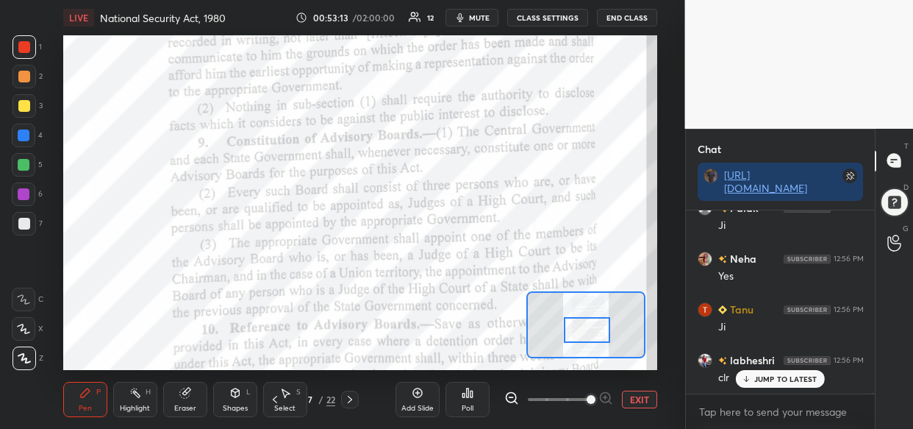
drag, startPoint x: 591, startPoint y: 319, endPoint x: 592, endPoint y: 333, distance: 14.0
click at [592, 333] on div at bounding box center [587, 330] width 46 height 26
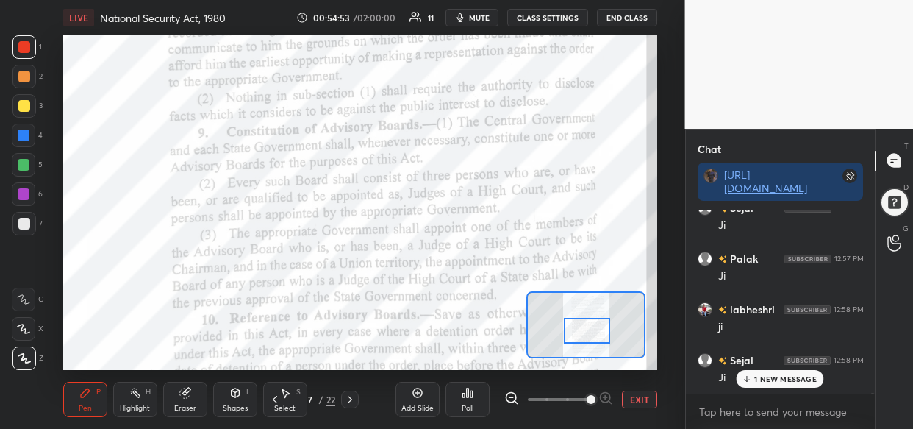
scroll to position [33677, 0]
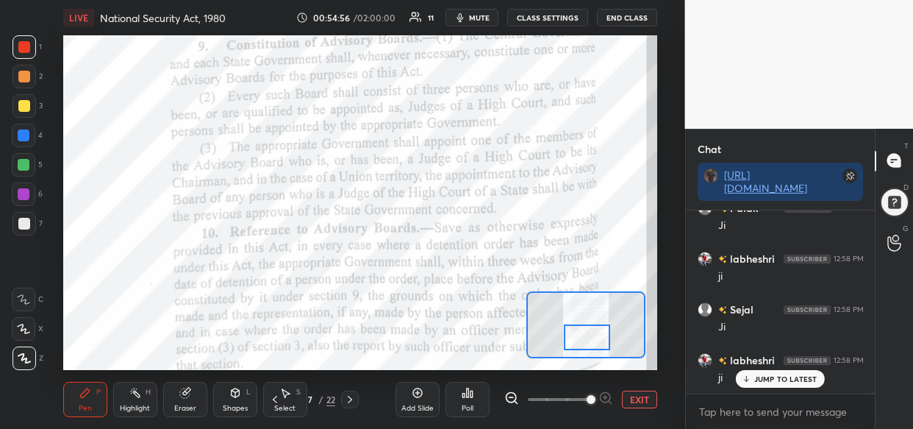
drag, startPoint x: 587, startPoint y: 327, endPoint x: 587, endPoint y: 335, distance: 8.1
click at [587, 335] on div at bounding box center [587, 337] width 46 height 26
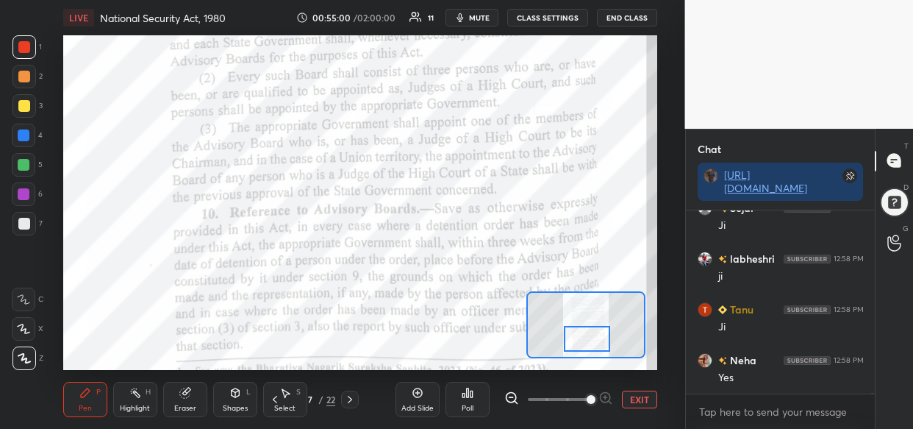
scroll to position [33830, 0]
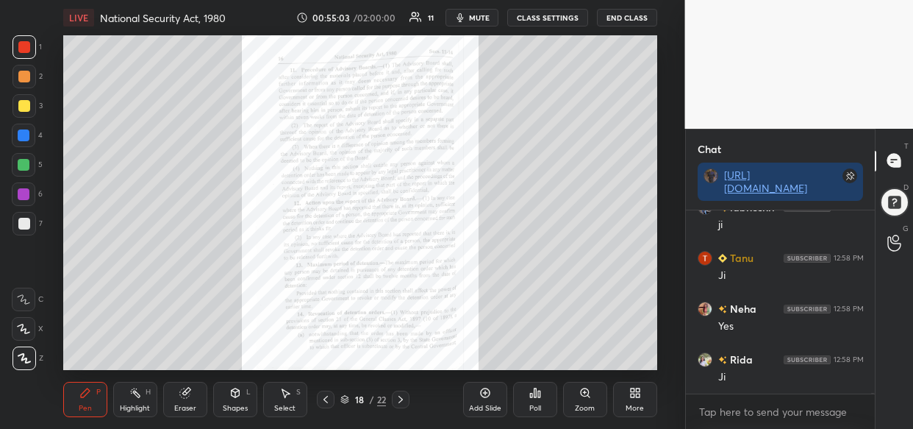
click at [585, 401] on div "Zoom" at bounding box center [585, 399] width 44 height 35
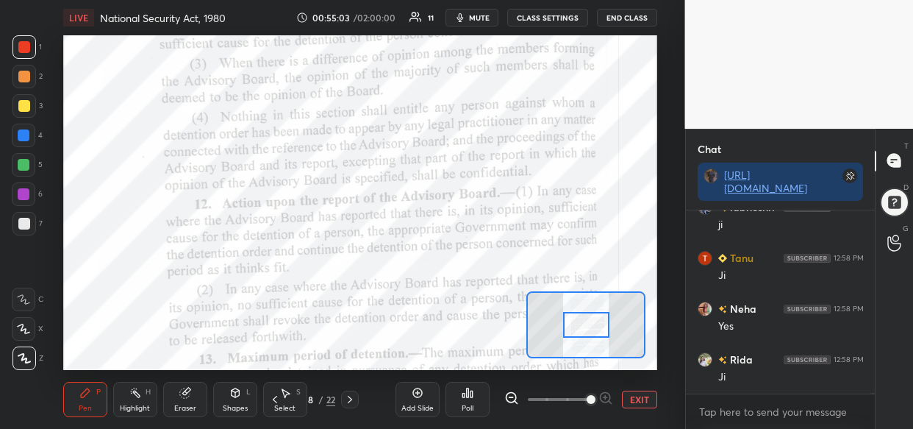
click at [587, 397] on span at bounding box center [591, 399] width 9 height 9
click at [589, 397] on span at bounding box center [591, 399] width 9 height 9
click at [596, 396] on span at bounding box center [591, 399] width 9 height 9
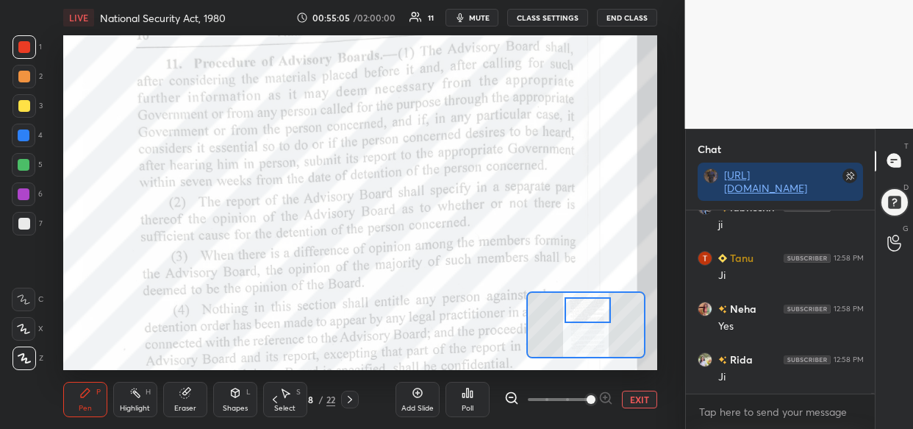
drag, startPoint x: 577, startPoint y: 323, endPoint x: 579, endPoint y: 308, distance: 14.8
click at [579, 308] on div at bounding box center [588, 310] width 46 height 26
click at [342, 31] on div "LIVE National Security Act, 1980 00:55:07 / 02:00:00 11 mute CLASS SETTINGS End…" at bounding box center [360, 214] width 626 height 429
drag, startPoint x: 22, startPoint y: 110, endPoint x: 54, endPoint y: 139, distance: 43.2
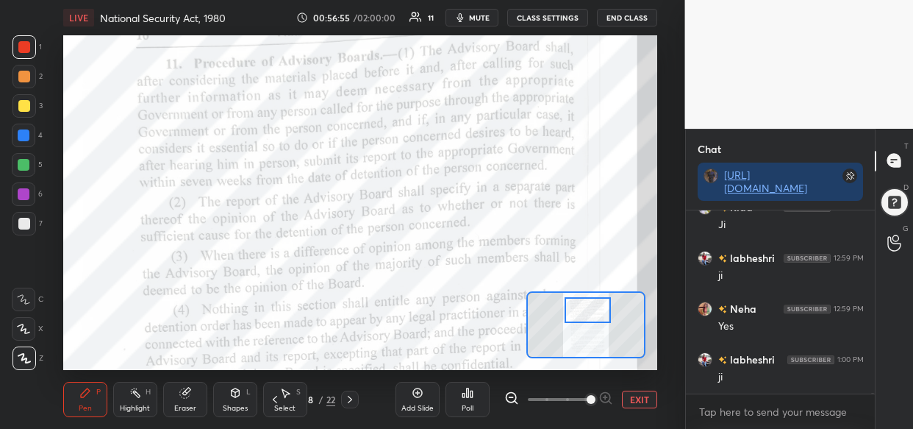
click at [24, 111] on div at bounding box center [24, 106] width 12 height 12
click at [18, 138] on div at bounding box center [24, 135] width 12 height 12
click at [68, 127] on div "Setting up your live class Poll for secs No correct answer Start poll" at bounding box center [360, 202] width 626 height 335
click at [94, 47] on div "LIVE National Security Act, 1980 00:57:02 / 02:00:00 11 mute CLASS SETTINGS End…" at bounding box center [360, 214] width 626 height 429
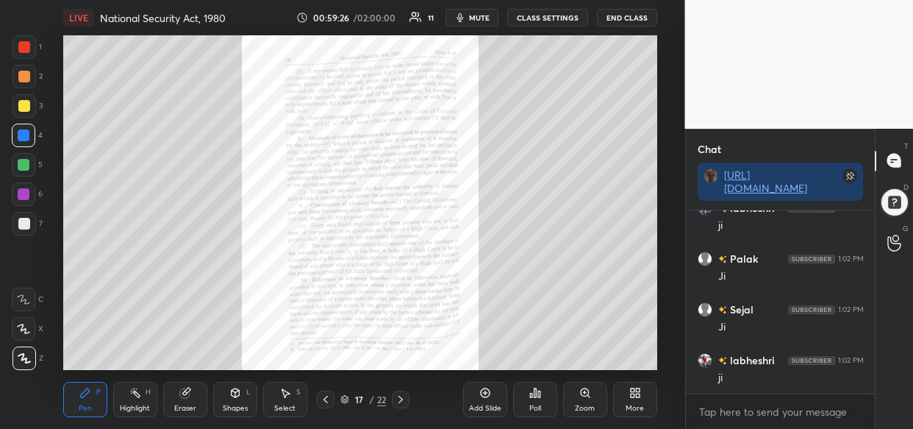
click at [599, 396] on div "Zoom" at bounding box center [585, 399] width 44 height 35
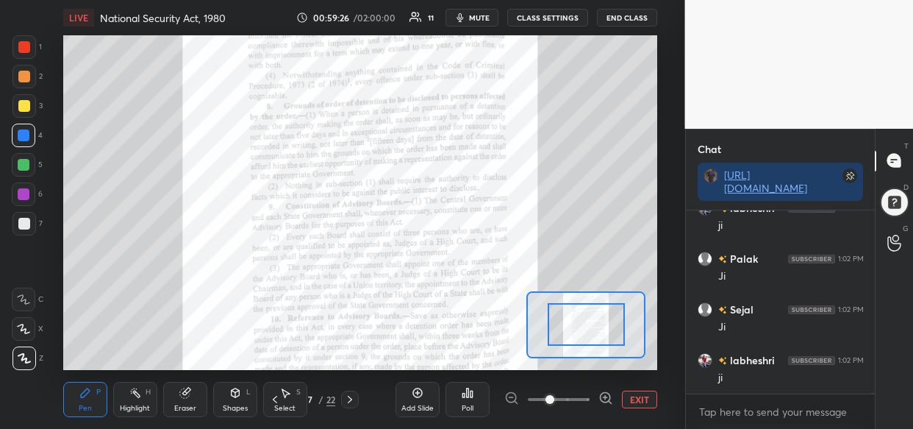
click at [597, 396] on div at bounding box center [558, 399] width 109 height 18
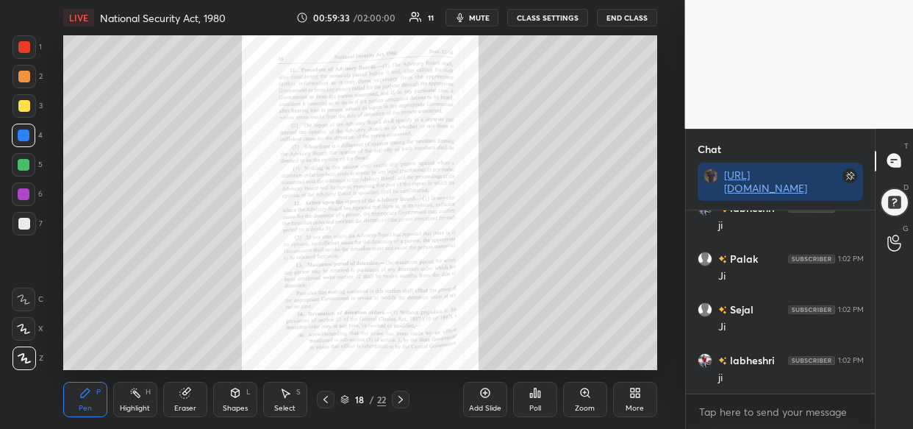
click at [596, 390] on div "Zoom" at bounding box center [585, 399] width 44 height 35
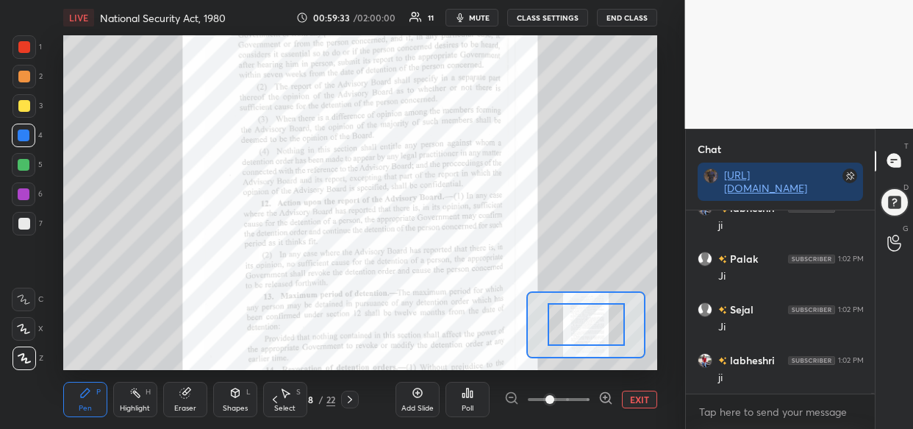
click at [596, 397] on div at bounding box center [558, 399] width 109 height 18
click at [596, 399] on div at bounding box center [558, 399] width 109 height 18
click at [599, 401] on icon at bounding box center [606, 397] width 15 height 15
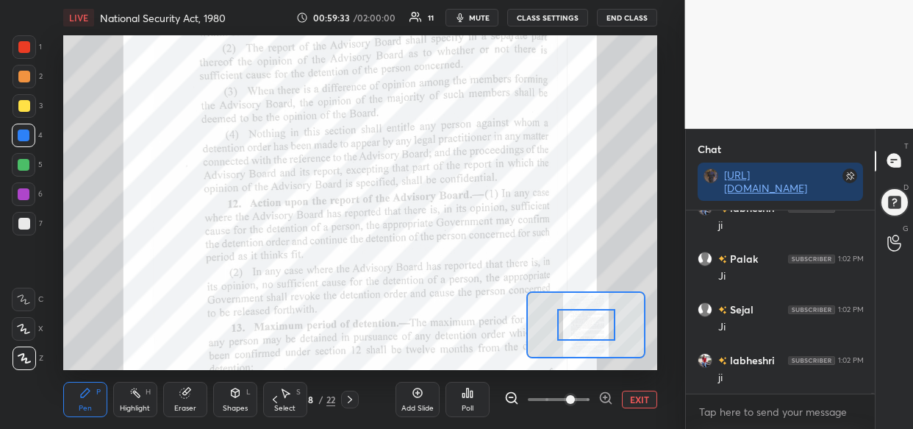
click at [600, 399] on icon at bounding box center [606, 397] width 15 height 15
click at [575, 401] on span at bounding box center [570, 399] width 9 height 9
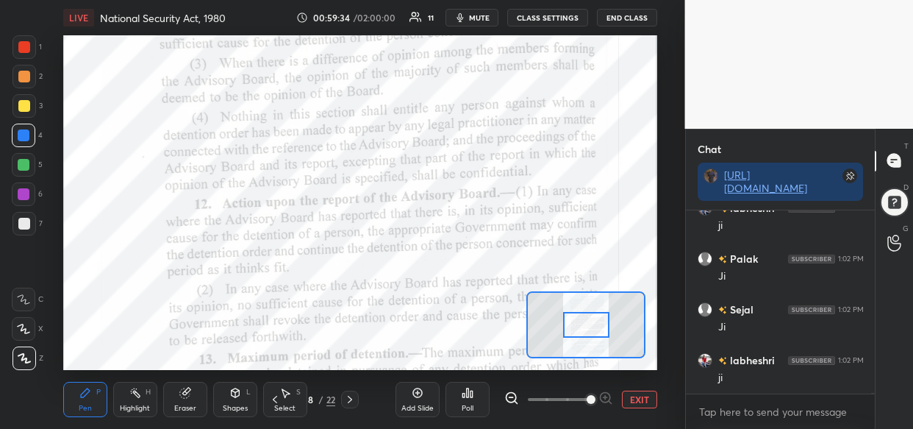
click at [596, 404] on span at bounding box center [591, 399] width 9 height 9
click at [596, 399] on span at bounding box center [591, 399] width 9 height 9
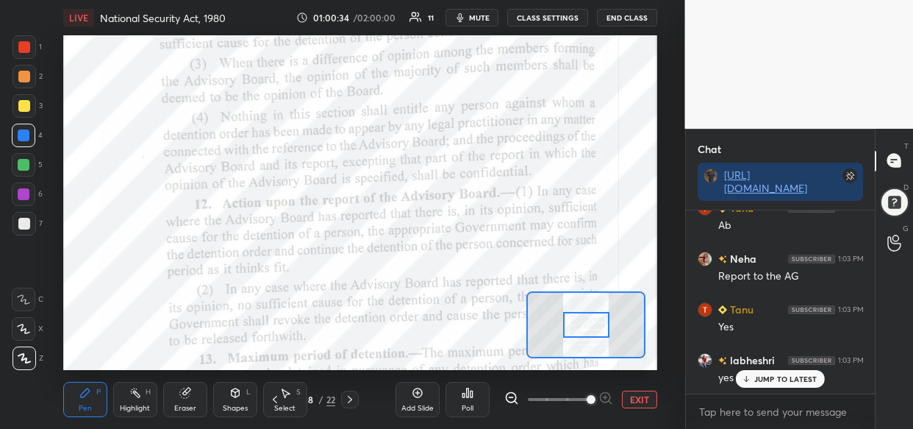
scroll to position [37344, 0]
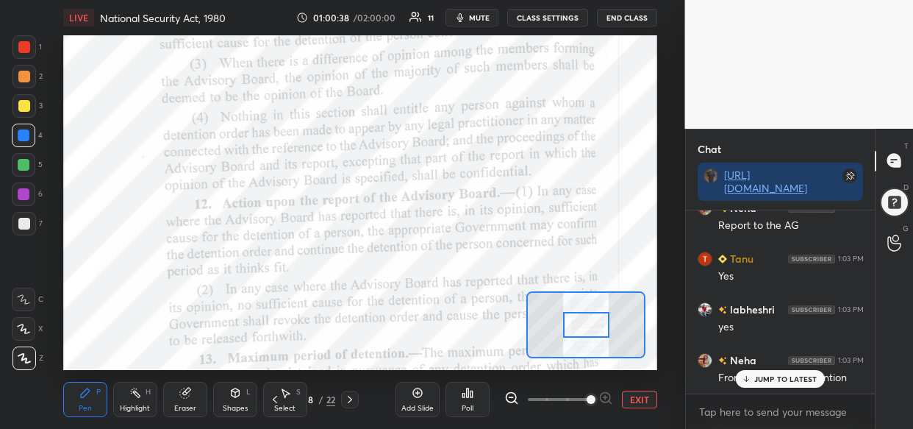
click at [807, 378] on p "JUMP TO LATEST" at bounding box center [785, 378] width 63 height 9
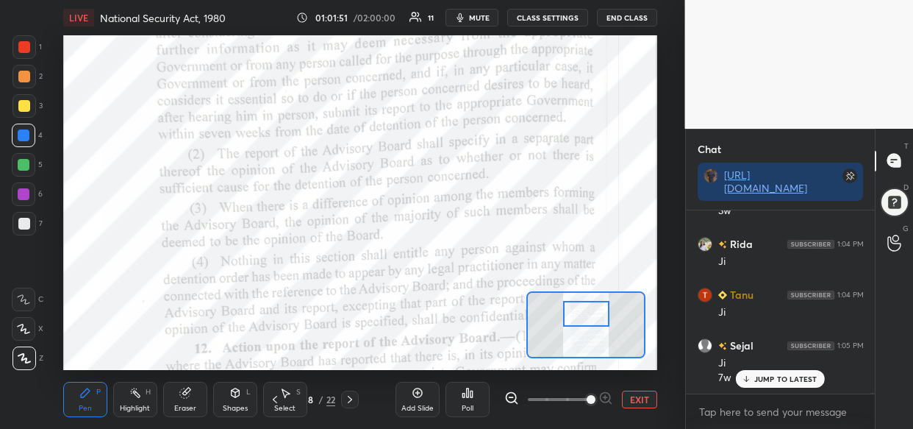
scroll to position [38249, 0]
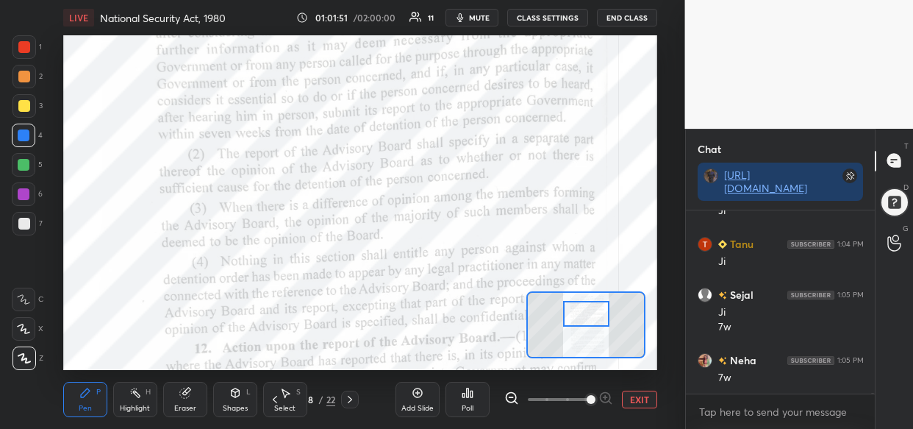
drag, startPoint x: 589, startPoint y: 326, endPoint x: 589, endPoint y: 315, distance: 11.0
click at [589, 315] on div at bounding box center [586, 314] width 46 height 26
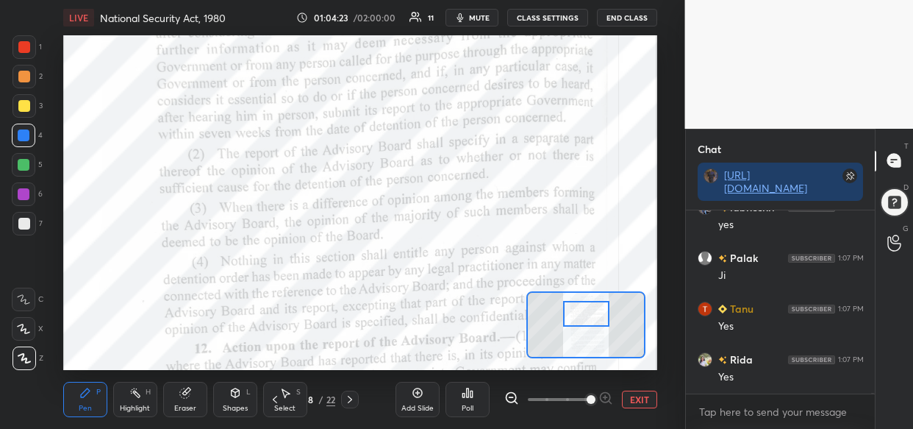
scroll to position [40019, 0]
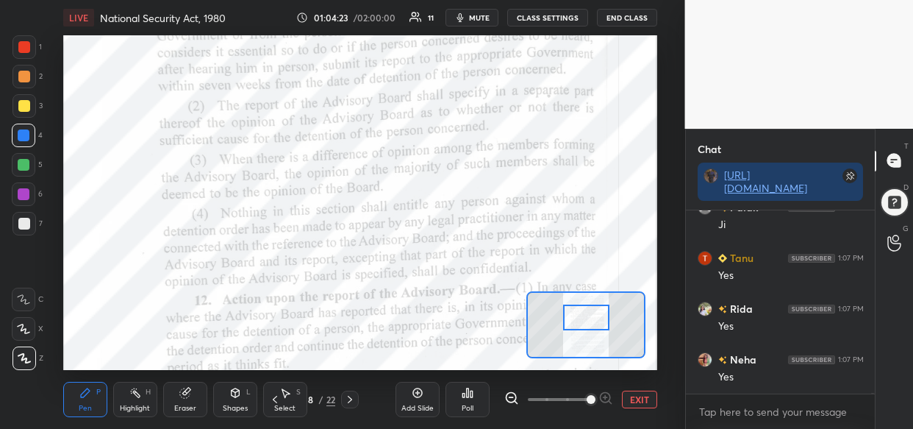
click at [596, 326] on div at bounding box center [586, 317] width 46 height 26
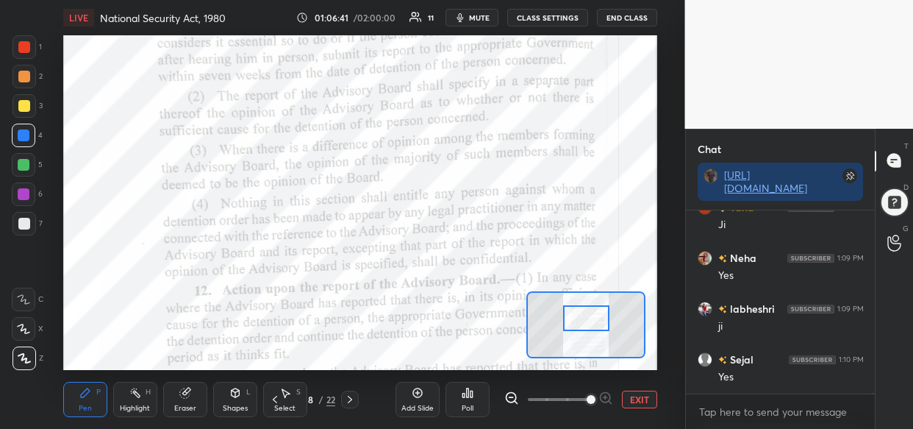
scroll to position [41642, 0]
drag, startPoint x: 24, startPoint y: 48, endPoint x: 61, endPoint y: 101, distance: 64.9
click at [27, 50] on div at bounding box center [24, 47] width 12 height 12
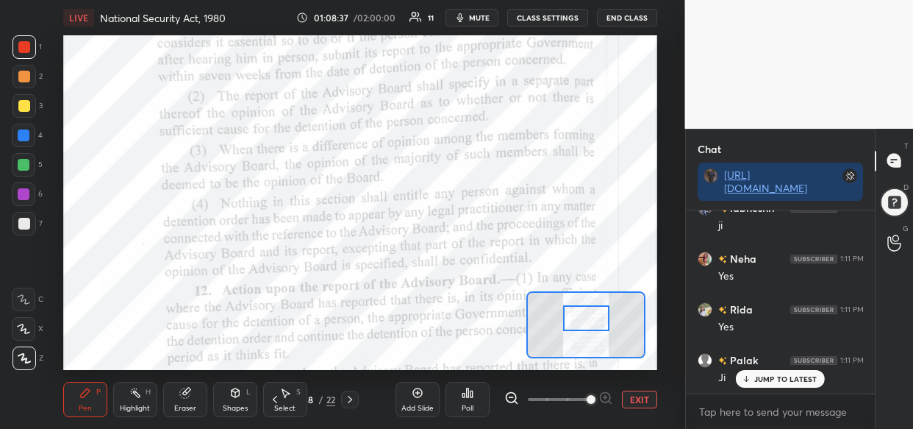
scroll to position [42874, 0]
drag, startPoint x: 424, startPoint y: 396, endPoint x: 415, endPoint y: 395, distance: 8.9
click at [425, 395] on div "Add Slide" at bounding box center [418, 399] width 44 height 35
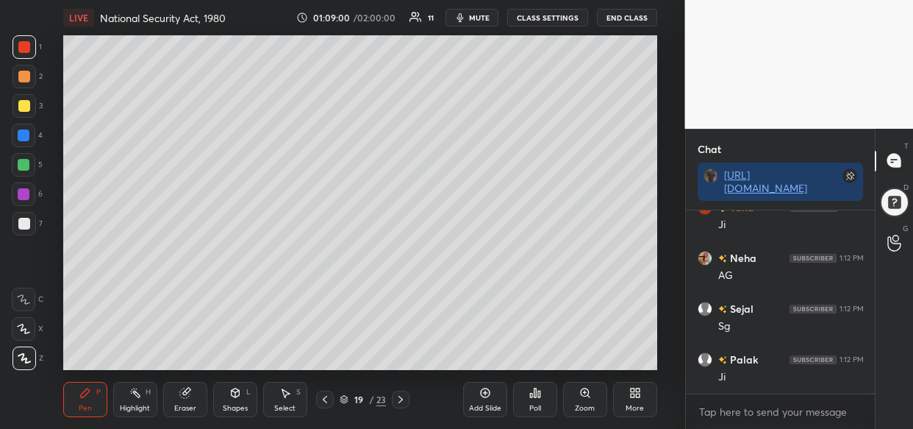
scroll to position [43128, 0]
click at [28, 101] on div at bounding box center [24, 106] width 12 height 12
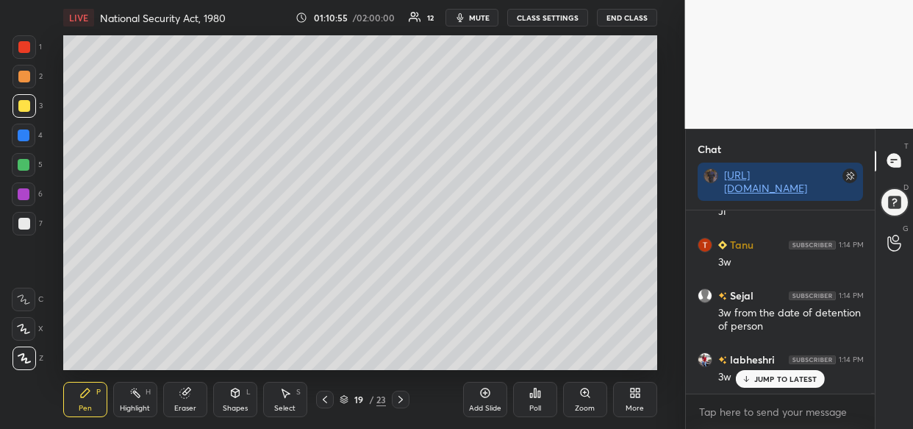
scroll to position [44678, 0]
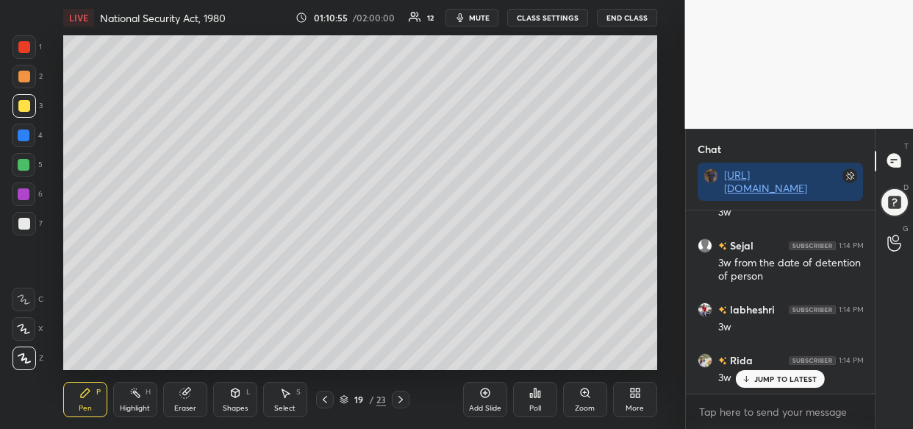
click at [480, 404] on div "Add Slide" at bounding box center [485, 407] width 32 height 7
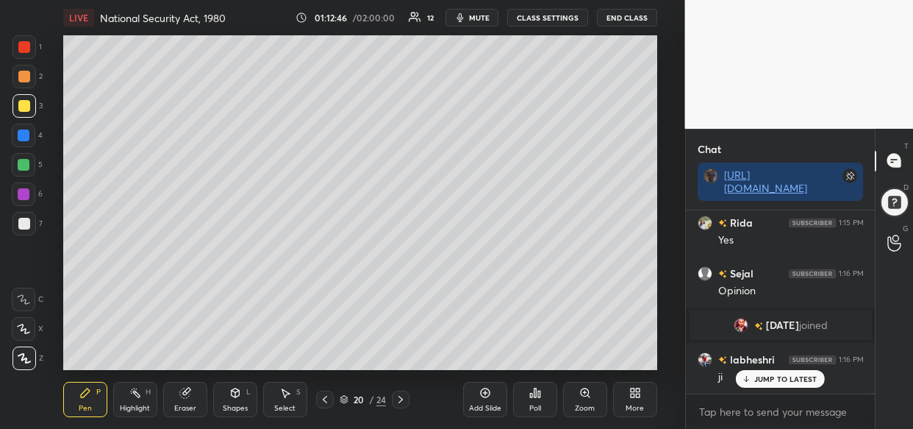
scroll to position [39972, 0]
click at [798, 385] on div "JUMP TO LATEST" at bounding box center [780, 379] width 88 height 18
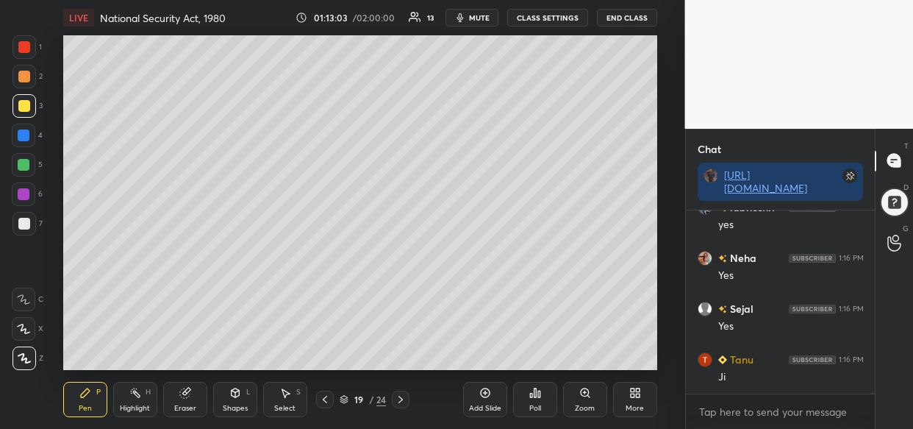
scroll to position [40379, 0]
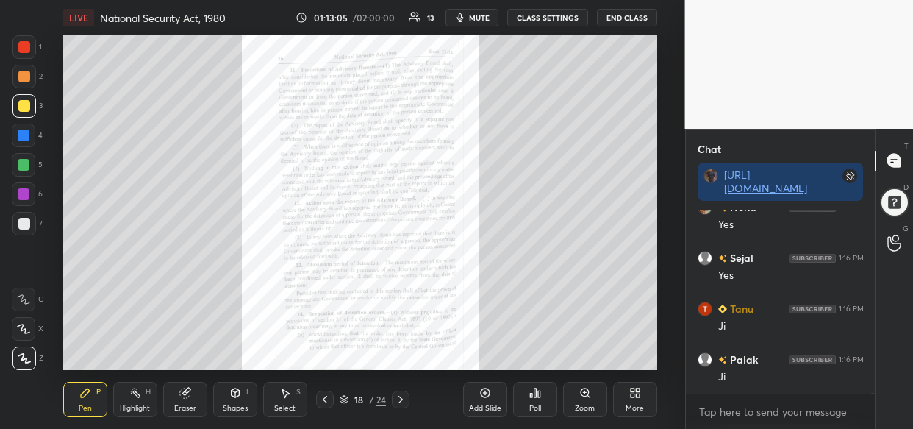
drag, startPoint x: 585, startPoint y: 398, endPoint x: 591, endPoint y: 387, distance: 11.9
click at [585, 396] on icon at bounding box center [585, 392] width 8 height 8
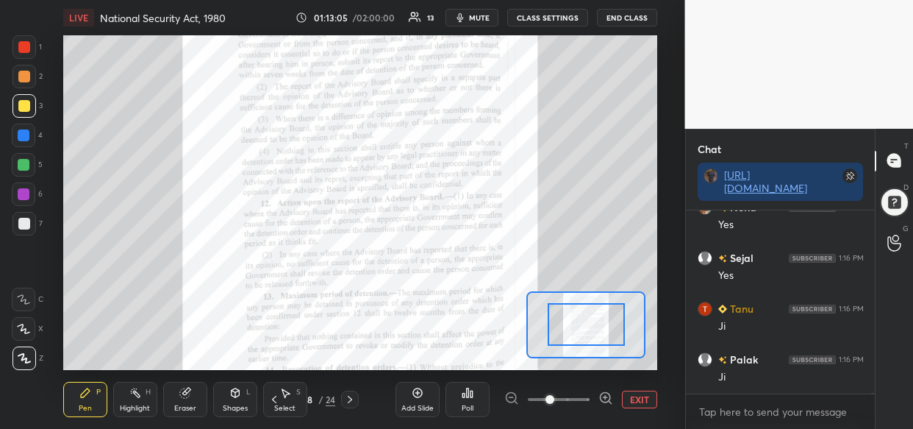
click at [595, 396] on div at bounding box center [558, 399] width 109 height 18
click at [596, 399] on div at bounding box center [558, 399] width 109 height 18
click at [596, 398] on div at bounding box center [558, 399] width 109 height 18
click at [593, 398] on div at bounding box center [558, 399] width 109 height 18
click at [593, 397] on div at bounding box center [558, 399] width 109 height 18
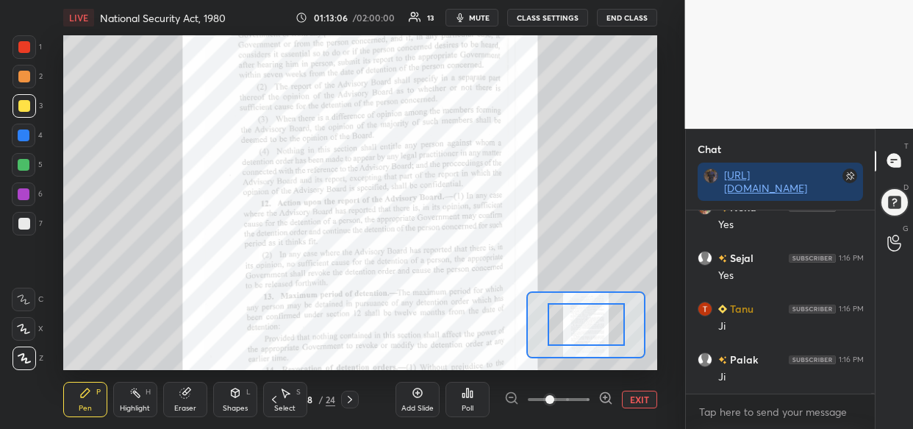
click at [598, 393] on div at bounding box center [558, 399] width 109 height 18
click at [596, 396] on div at bounding box center [558, 399] width 109 height 18
click at [597, 397] on div at bounding box center [558, 399] width 109 height 18
click at [603, 397] on icon at bounding box center [606, 397] width 15 height 15
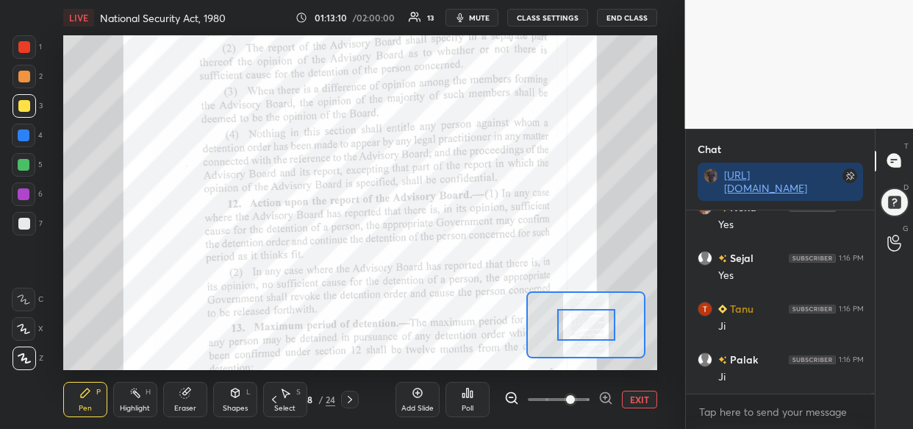
click at [603, 398] on icon at bounding box center [606, 397] width 15 height 15
click at [575, 398] on span at bounding box center [570, 399] width 9 height 9
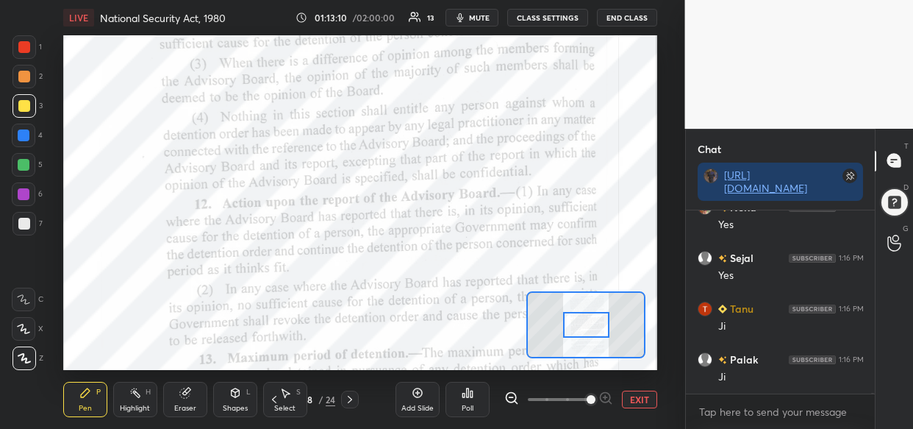
click at [596, 400] on span at bounding box center [591, 399] width 9 height 9
drag, startPoint x: 27, startPoint y: 162, endPoint x: 18, endPoint y: 180, distance: 20.4
click at [24, 163] on div at bounding box center [24, 165] width 12 height 12
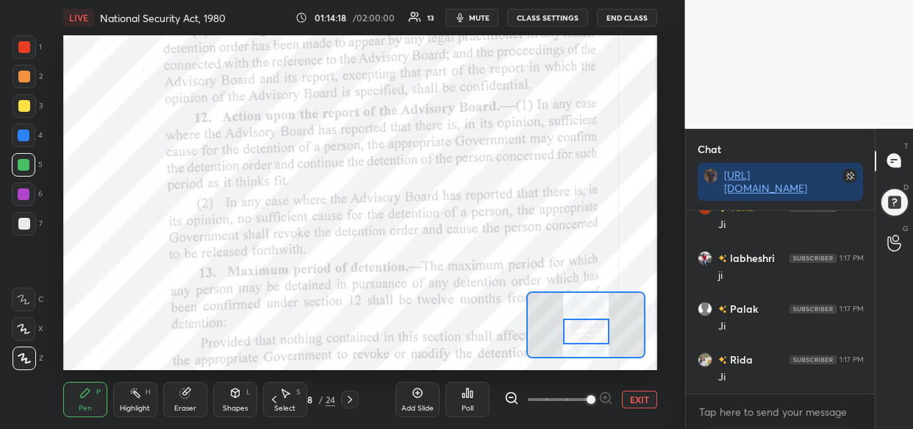
click at [582, 326] on div at bounding box center [586, 331] width 46 height 26
drag, startPoint x: 24, startPoint y: 199, endPoint x: 51, endPoint y: 254, distance: 62.2
click at [24, 199] on div at bounding box center [24, 194] width 12 height 12
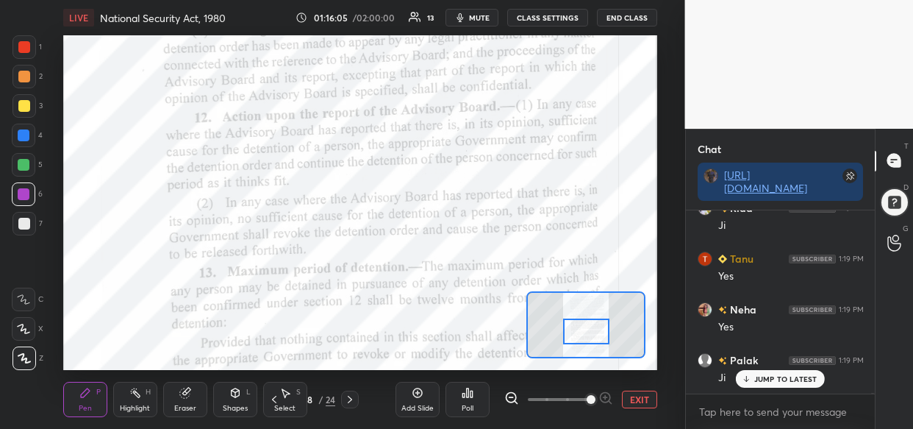
scroll to position [42610, 0]
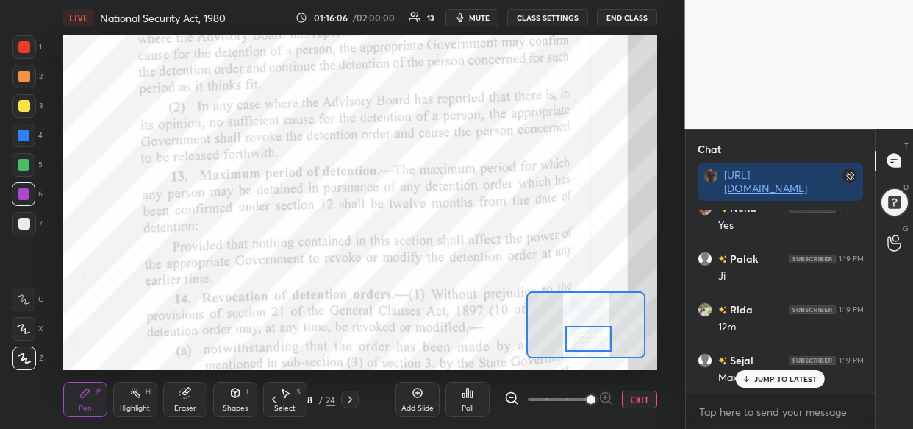
drag, startPoint x: 569, startPoint y: 333, endPoint x: 571, endPoint y: 341, distance: 8.4
click at [571, 341] on div at bounding box center [588, 339] width 46 height 26
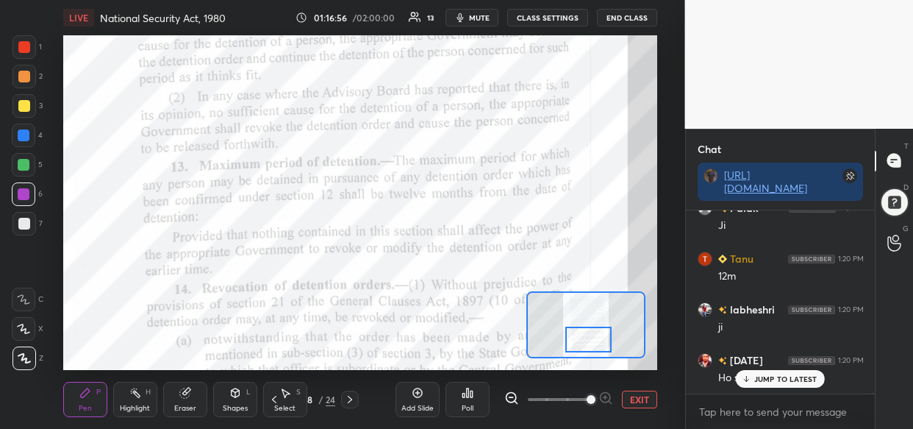
scroll to position [43067, 0]
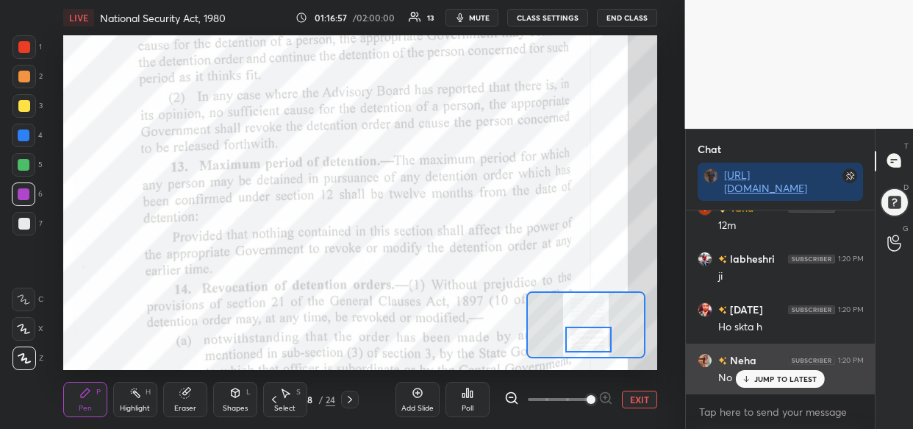
click at [783, 382] on p "JUMP TO LATEST" at bounding box center [785, 378] width 63 height 9
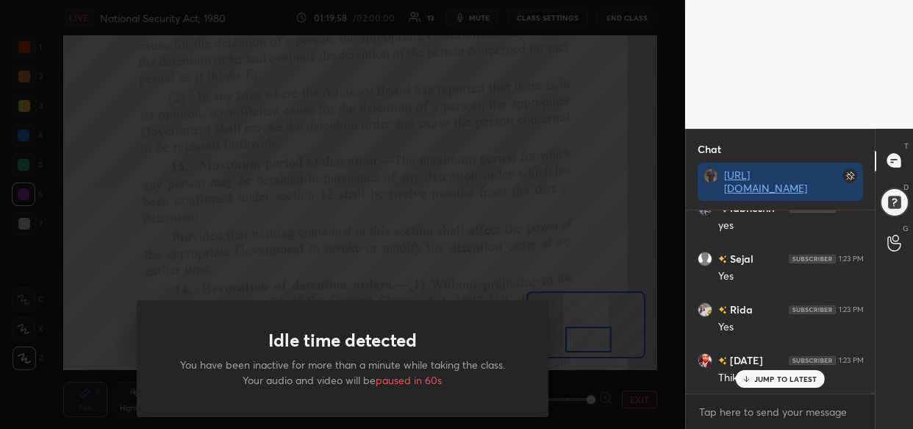
scroll to position [45500, 0]
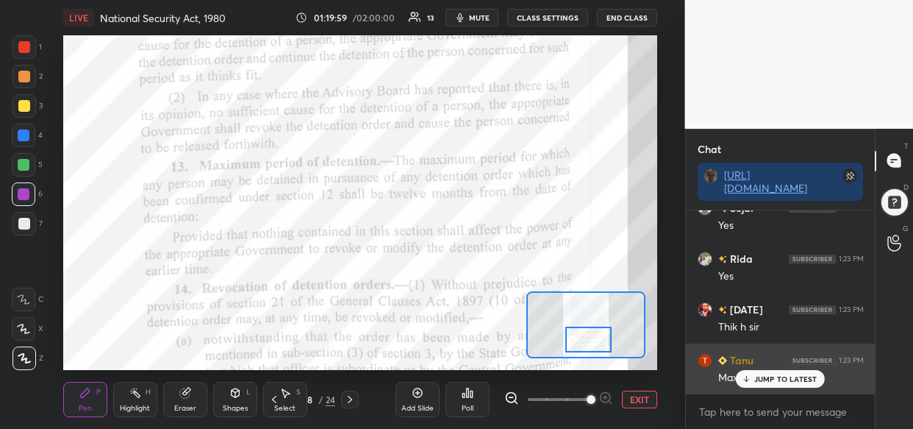
click at [808, 379] on p "JUMP TO LATEST" at bounding box center [785, 378] width 63 height 9
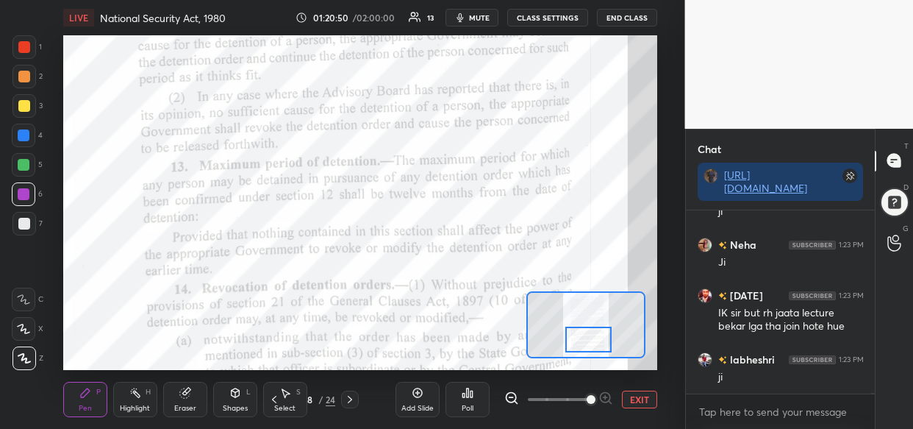
scroll to position [45817, 0]
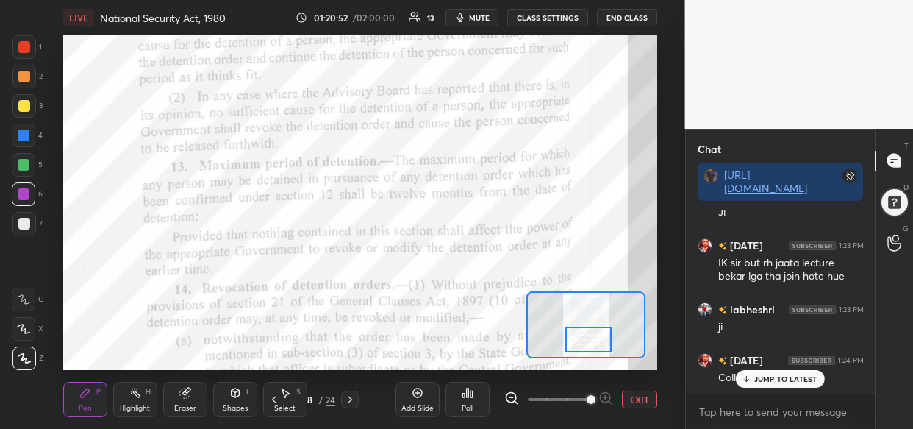
click at [765, 375] on p "JUMP TO LATEST" at bounding box center [785, 378] width 63 height 9
drag, startPoint x: 24, startPoint y: 137, endPoint x: 15, endPoint y: 152, distance: 17.1
click at [24, 138] on div at bounding box center [24, 135] width 12 height 12
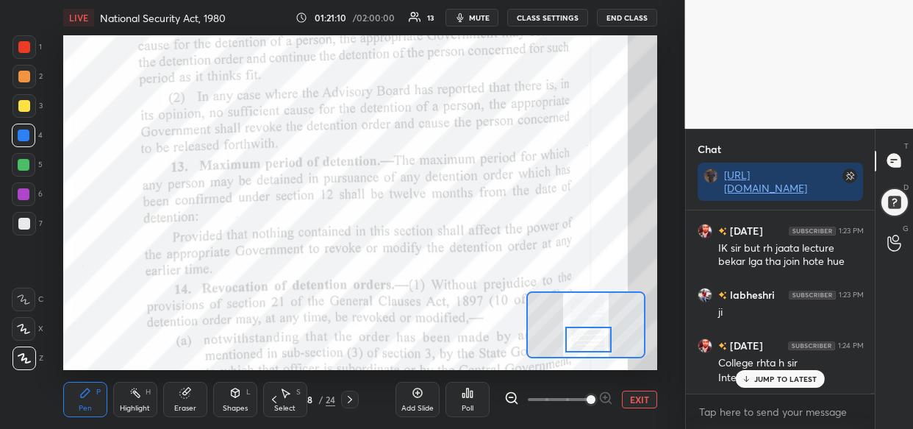
drag, startPoint x: 765, startPoint y: 374, endPoint x: 626, endPoint y: 413, distance: 144.3
click at [764, 375] on p "JUMP TO LATEST" at bounding box center [785, 378] width 63 height 9
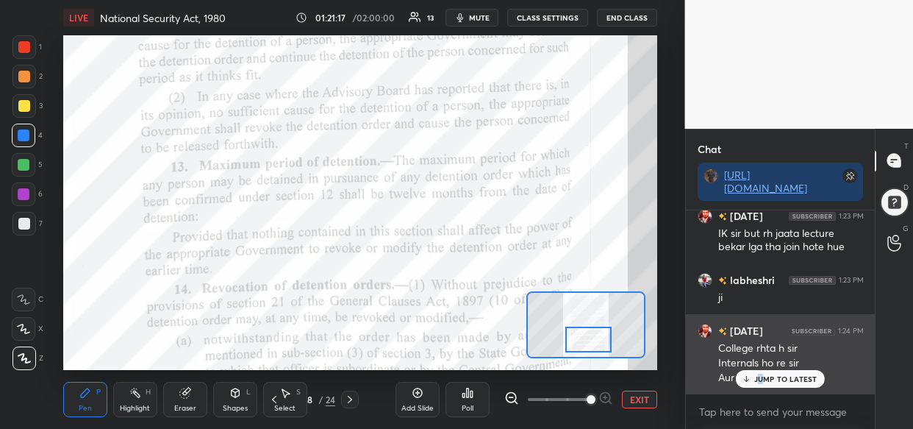
drag, startPoint x: 762, startPoint y: 382, endPoint x: 696, endPoint y: 379, distance: 67.0
click at [762, 382] on p "JUMP TO LATEST" at bounding box center [785, 378] width 63 height 9
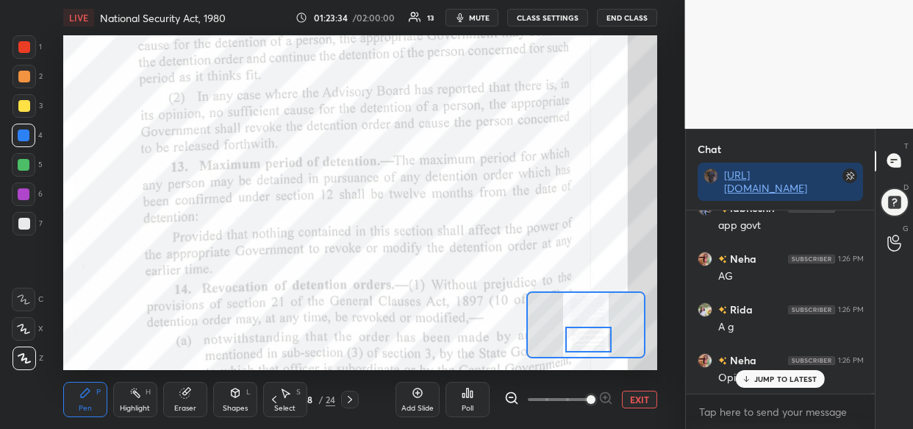
scroll to position [48478, 0]
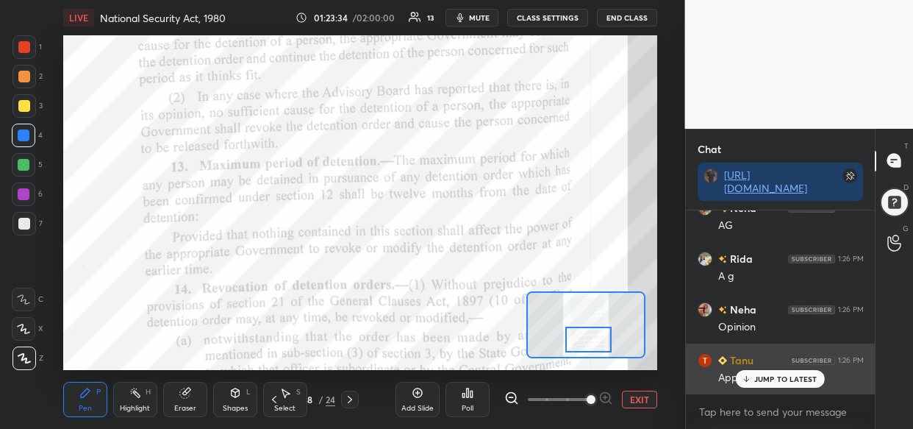
click at [769, 371] on div "App government" at bounding box center [791, 378] width 146 height 15
drag, startPoint x: 765, startPoint y: 381, endPoint x: 725, endPoint y: 390, distance: 41.4
click at [766, 379] on p "JUMP TO LATEST" at bounding box center [785, 378] width 63 height 9
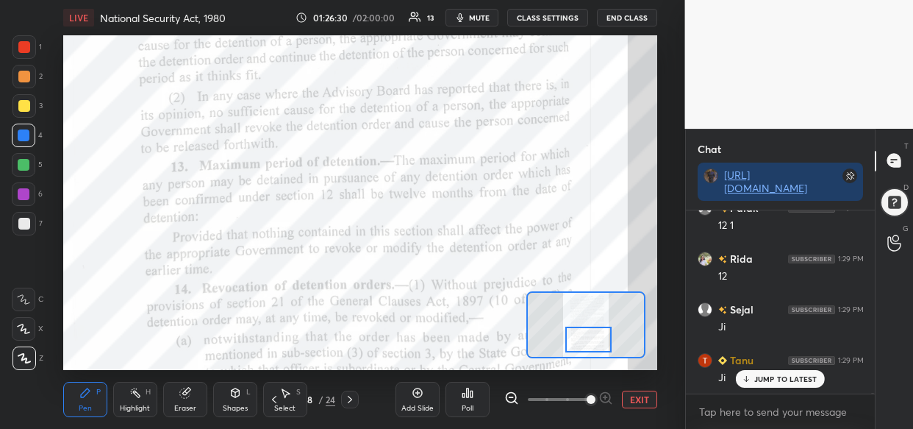
scroll to position [51390, 0]
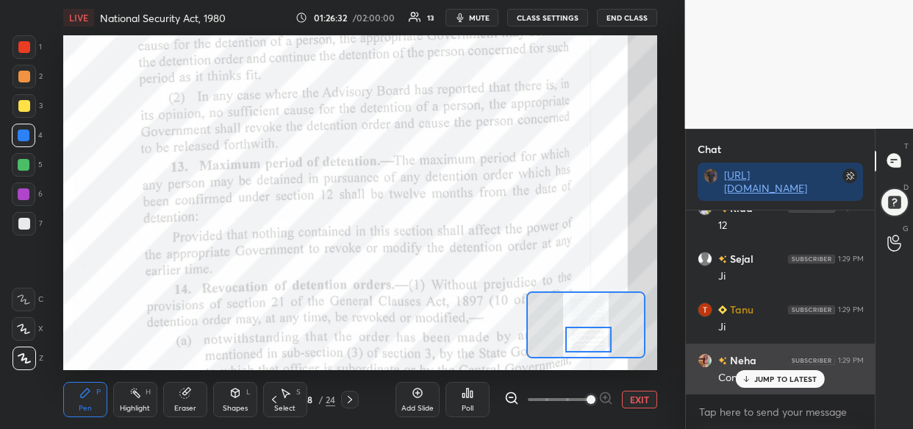
click at [764, 377] on p "JUMP TO LATEST" at bounding box center [785, 378] width 63 height 9
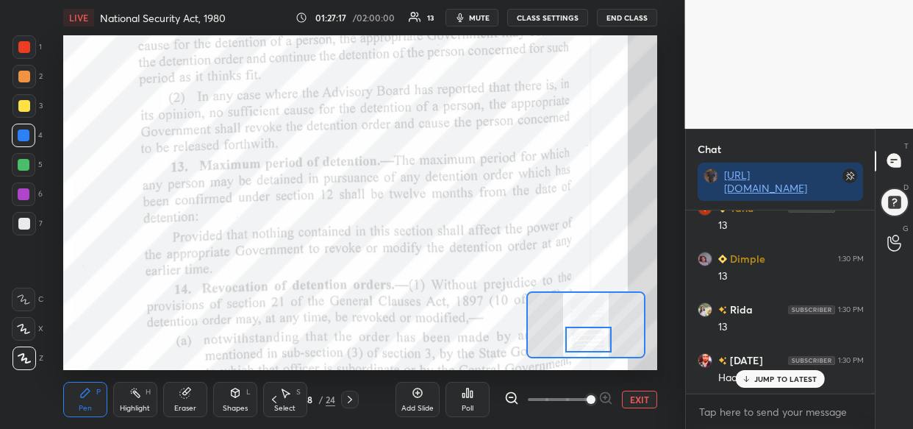
scroll to position [52912, 0]
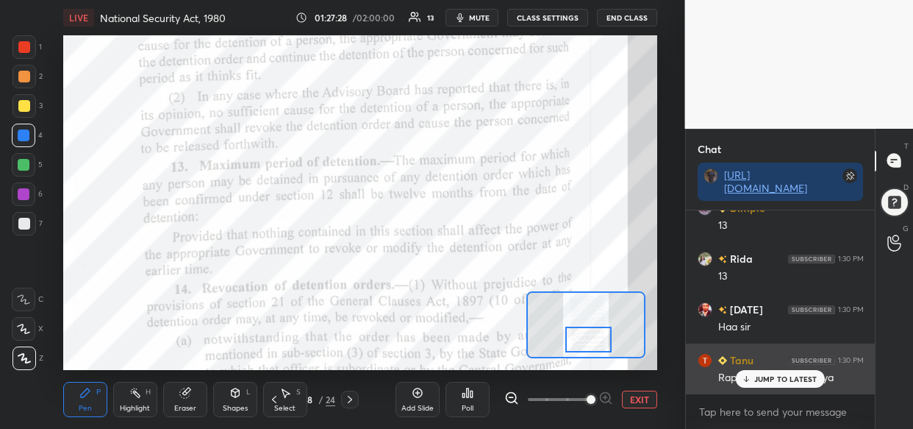
click at [768, 379] on p "JUMP TO LATEST" at bounding box center [785, 378] width 63 height 9
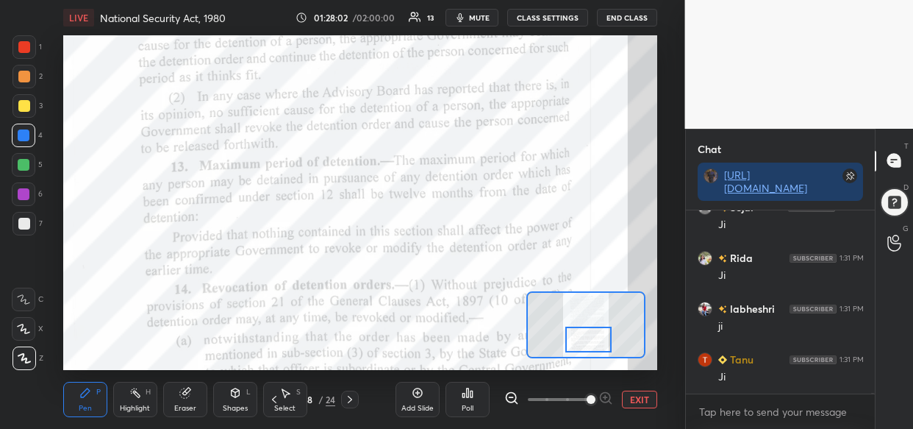
scroll to position [53268, 0]
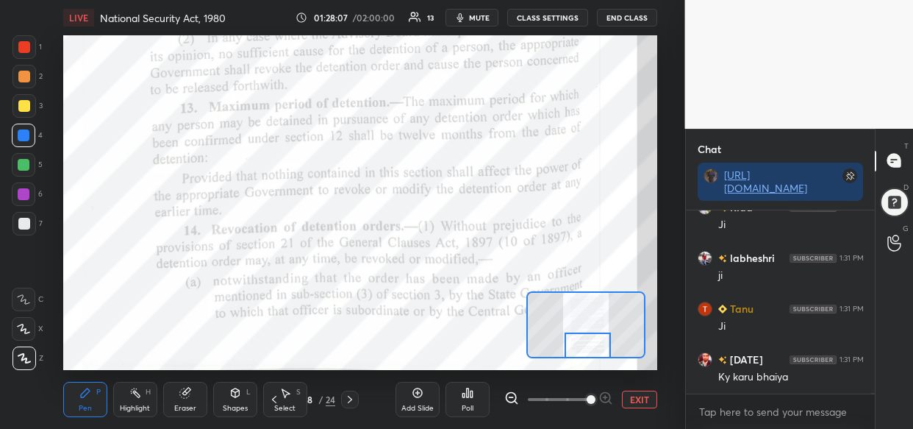
drag, startPoint x: 582, startPoint y: 337, endPoint x: 582, endPoint y: 347, distance: 10.3
click at [582, 347] on div at bounding box center [588, 345] width 46 height 26
drag, startPoint x: 16, startPoint y: 189, endPoint x: 21, endPoint y: 202, distance: 14.2
click at [15, 190] on div at bounding box center [24, 194] width 24 height 24
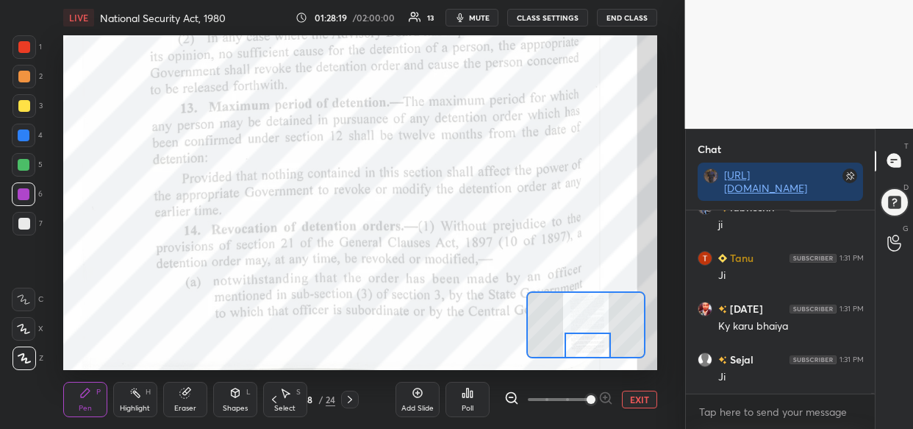
click at [21, 76] on div at bounding box center [24, 77] width 12 height 12
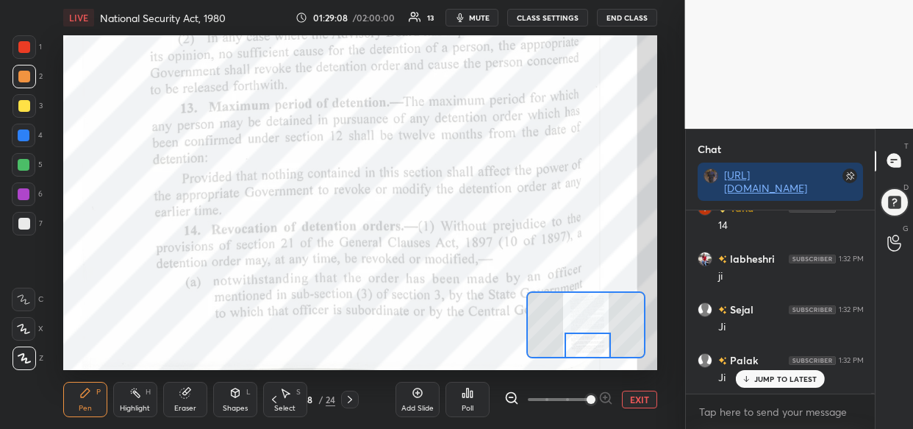
scroll to position [53977, 0]
click at [584, 352] on div at bounding box center [588, 345] width 46 height 26
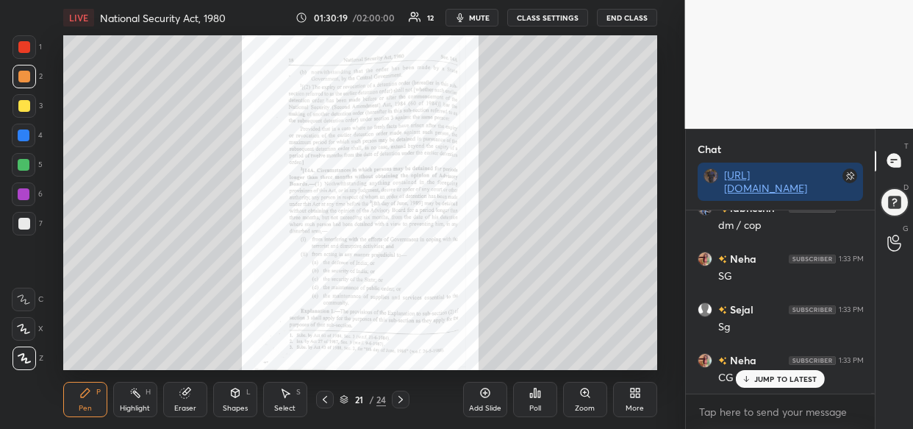
scroll to position [55007, 0]
click at [588, 396] on icon at bounding box center [585, 393] width 12 height 12
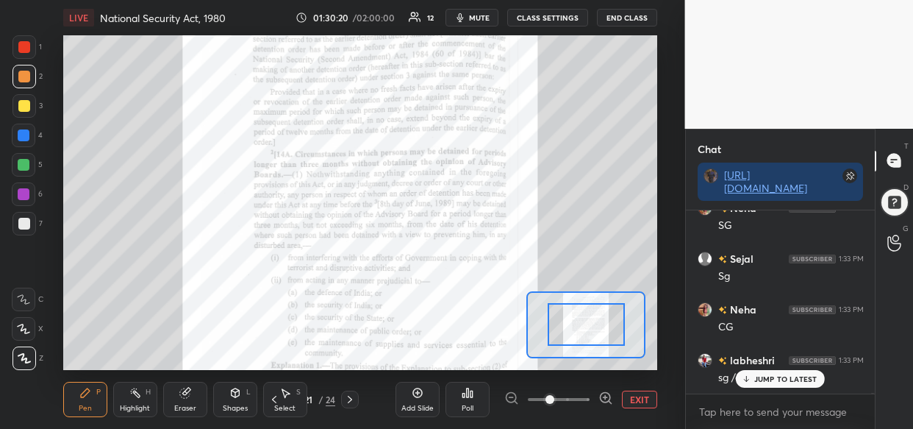
scroll to position [55057, 0]
click at [599, 390] on icon at bounding box center [606, 397] width 15 height 15
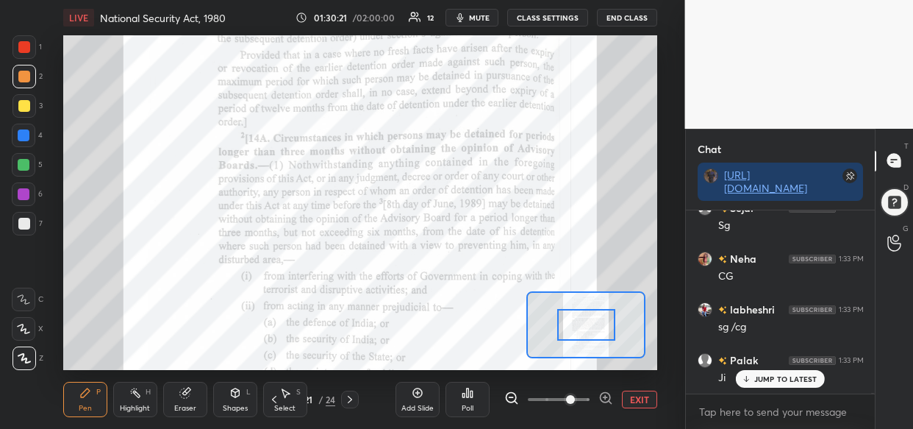
click at [601, 392] on icon at bounding box center [606, 397] width 15 height 15
click at [575, 395] on span at bounding box center [570, 399] width 9 height 9
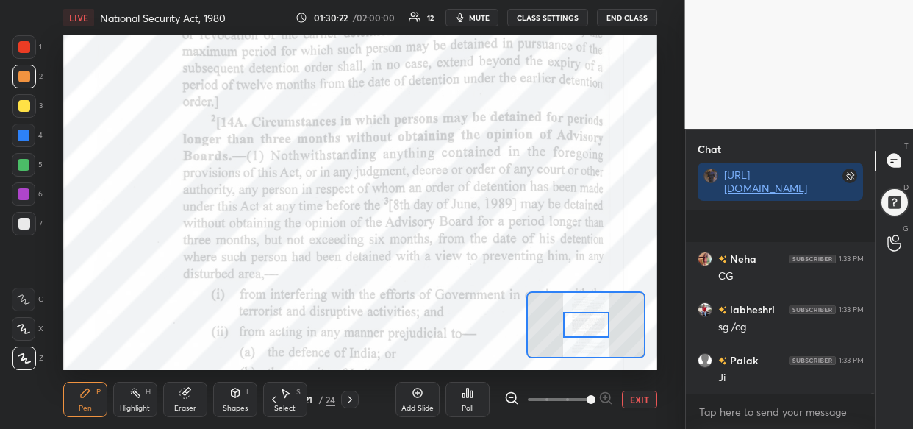
scroll to position [55160, 0]
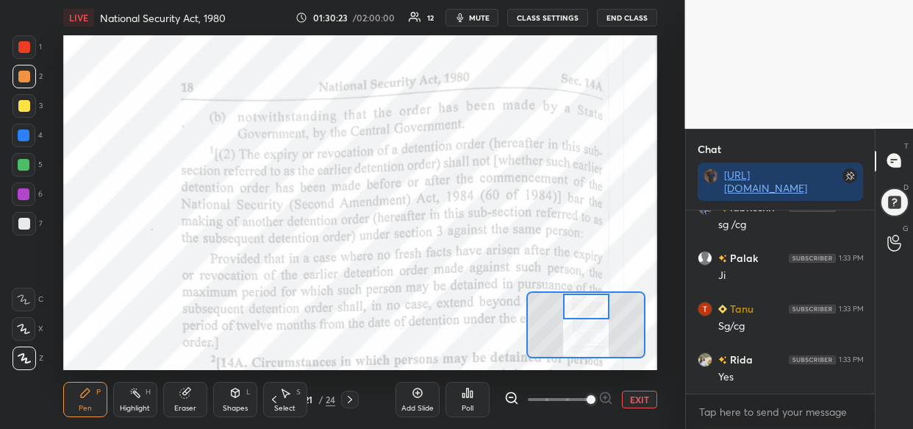
drag, startPoint x: 594, startPoint y: 321, endPoint x: 594, endPoint y: 302, distance: 18.4
click at [594, 302] on div at bounding box center [586, 306] width 46 height 26
click at [595, 309] on div "Setting up your live class Poll for secs No correct answer Start poll" at bounding box center [360, 202] width 594 height 335
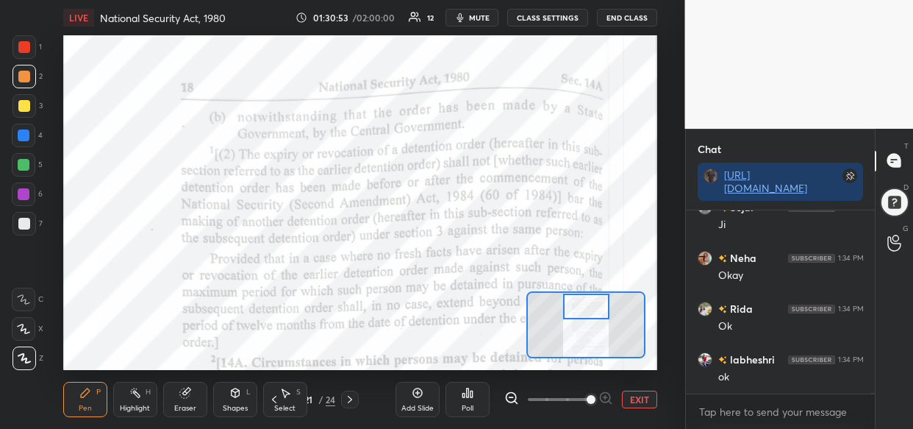
click at [122, 87] on div "Setting up your live class Poll for secs No correct answer Start poll" at bounding box center [360, 202] width 626 height 335
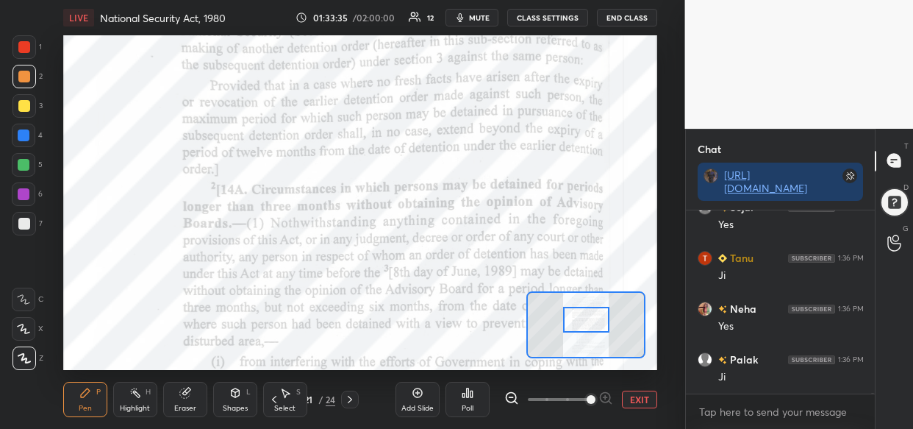
drag, startPoint x: 599, startPoint y: 305, endPoint x: 599, endPoint y: 319, distance: 14.0
click at [599, 319] on div at bounding box center [586, 320] width 46 height 26
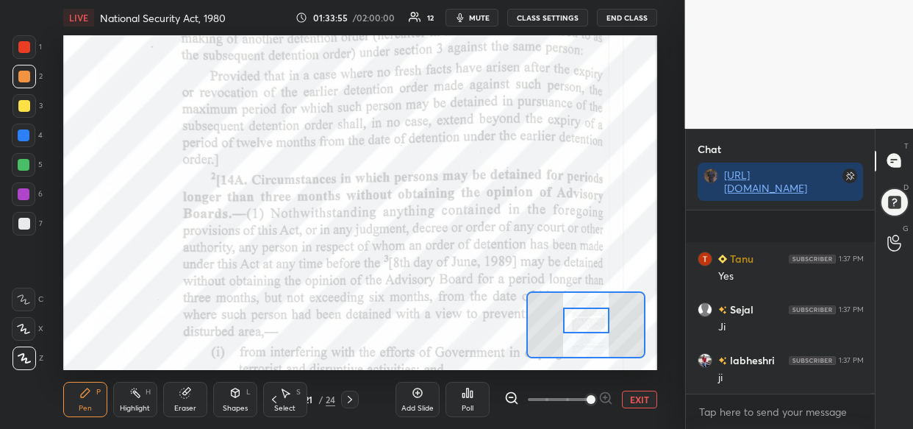
scroll to position [58776, 0]
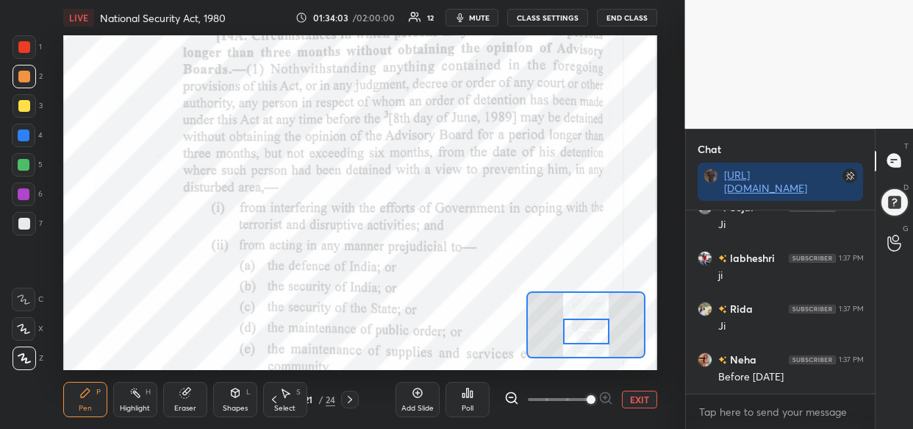
drag, startPoint x: 604, startPoint y: 315, endPoint x: 604, endPoint y: 326, distance: 11.0
click at [604, 326] on div at bounding box center [586, 331] width 46 height 26
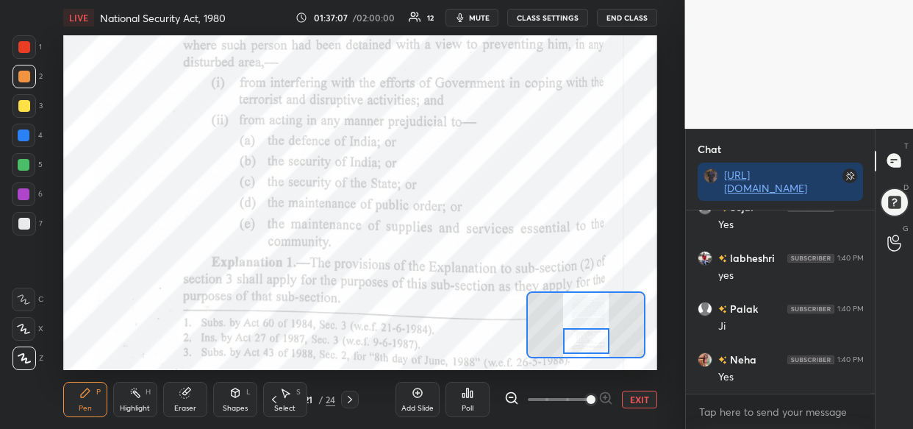
drag, startPoint x: 582, startPoint y: 330, endPoint x: 582, endPoint y: 341, distance: 11.0
click at [582, 341] on div at bounding box center [586, 341] width 46 height 26
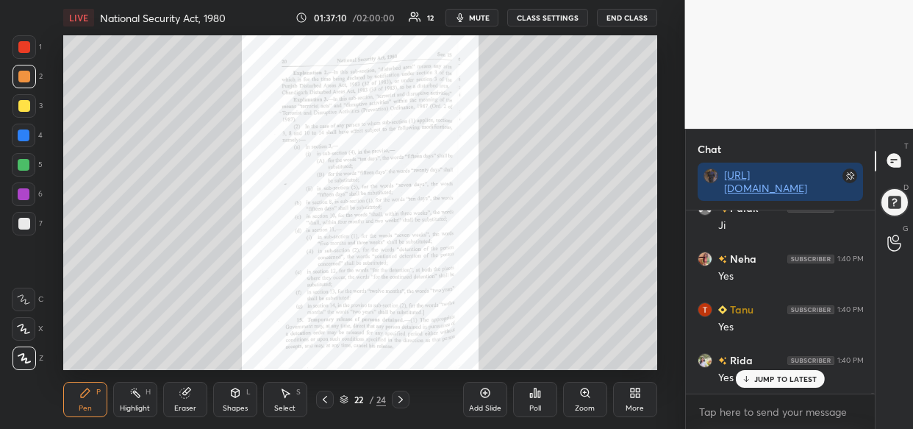
scroll to position [61528, 0]
click at [585, 395] on icon at bounding box center [585, 392] width 8 height 8
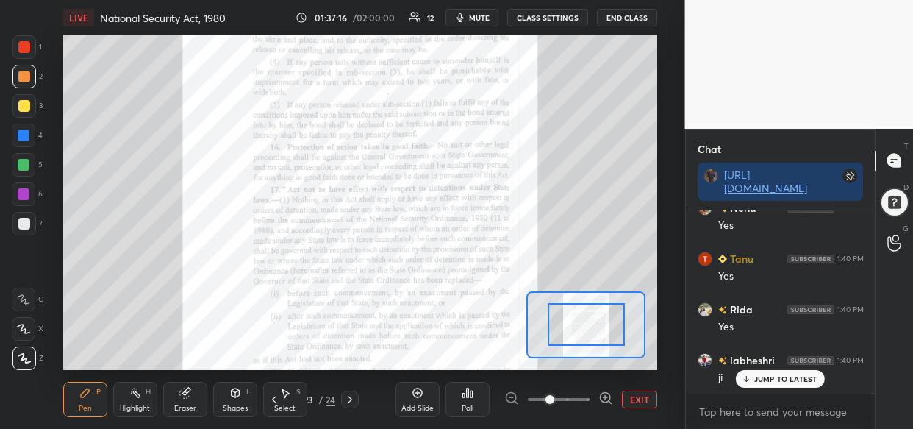
click at [593, 399] on div at bounding box center [558, 399] width 109 height 18
click at [597, 397] on div at bounding box center [558, 399] width 109 height 18
click at [601, 398] on icon at bounding box center [605, 398] width 10 height 10
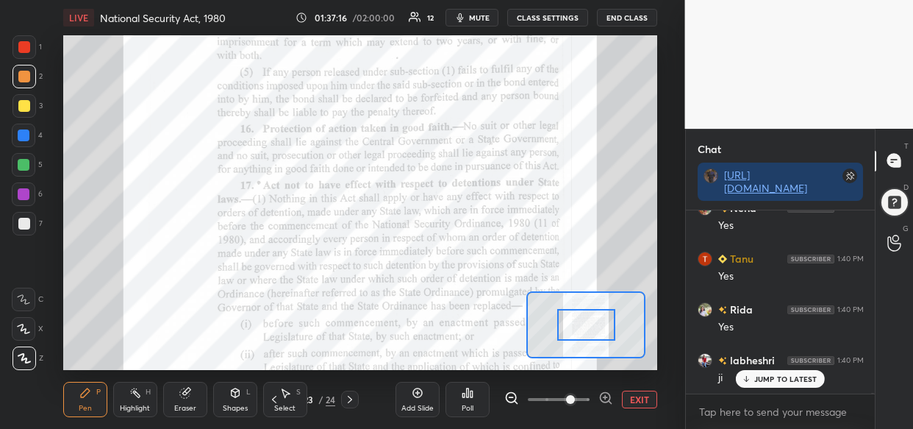
click at [604, 397] on icon at bounding box center [606, 397] width 4 height 0
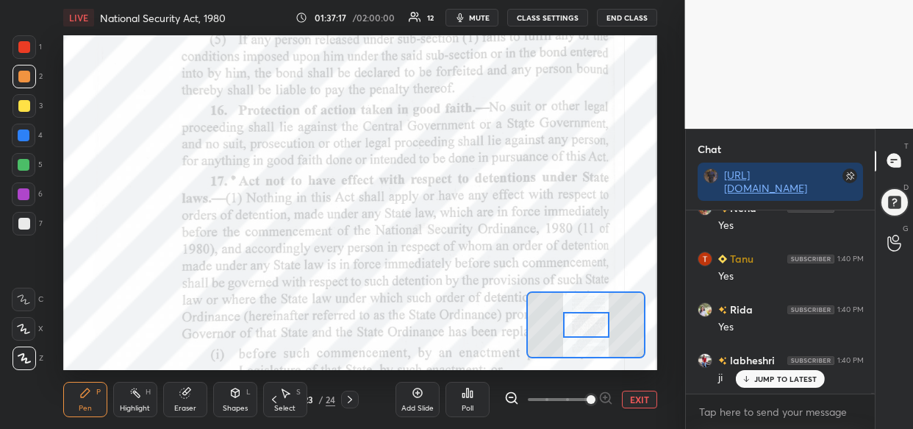
drag, startPoint x: 608, startPoint y: 393, endPoint x: 610, endPoint y: 384, distance: 9.7
click at [610, 390] on div at bounding box center [558, 399] width 109 height 18
click at [607, 389] on div "Add Slide Poll EXIT" at bounding box center [527, 399] width 262 height 82
click at [596, 395] on span at bounding box center [591, 399] width 9 height 9
click at [603, 386] on div "Add Slide Poll EXIT" at bounding box center [527, 399] width 262 height 82
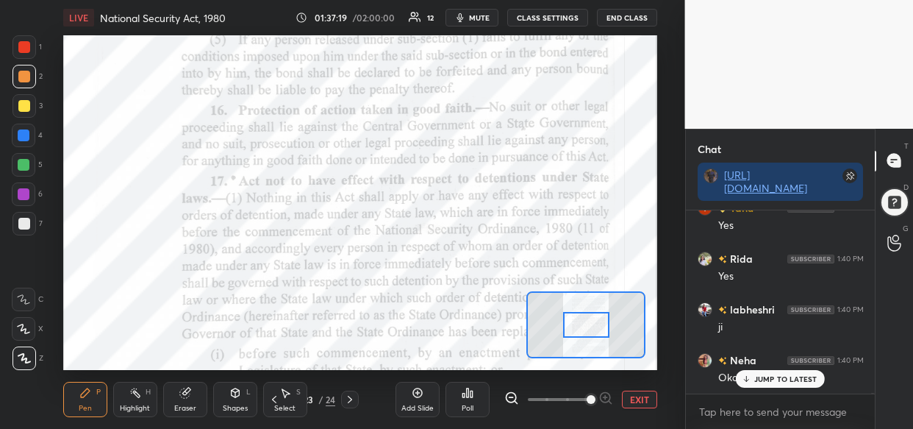
scroll to position [61630, 0]
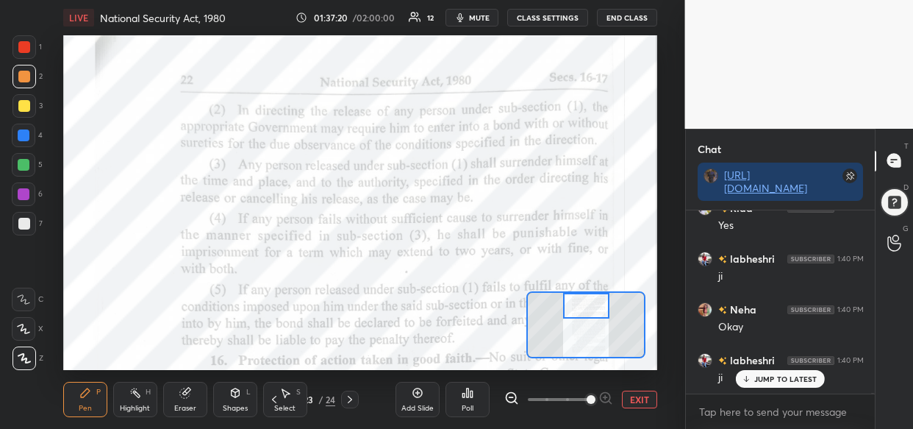
drag, startPoint x: 585, startPoint y: 326, endPoint x: 585, endPoint y: 305, distance: 20.6
click at [585, 305] on div at bounding box center [586, 306] width 46 height 26
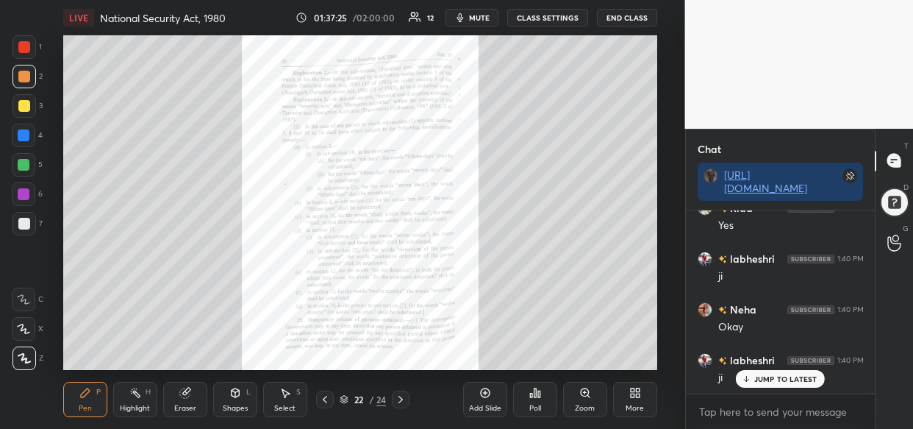
click at [588, 392] on icon at bounding box center [585, 392] width 8 height 8
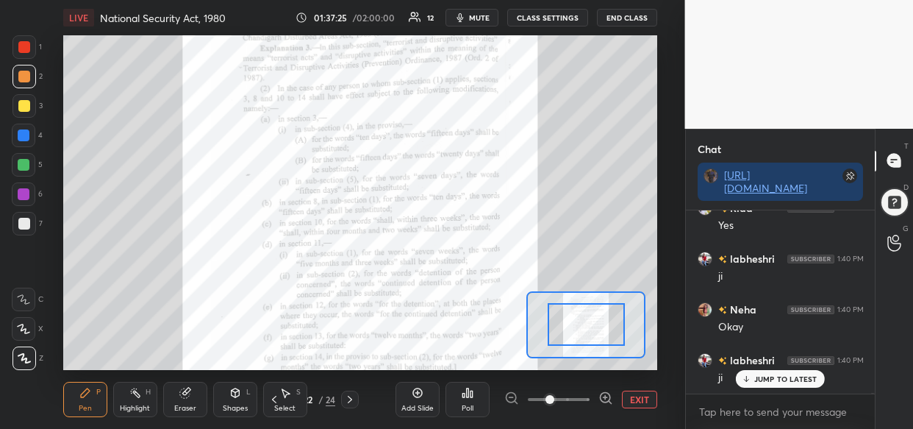
click at [594, 392] on div at bounding box center [558, 399] width 109 height 18
click at [593, 395] on div at bounding box center [558, 399] width 109 height 18
click at [595, 398] on div at bounding box center [558, 399] width 109 height 18
click at [599, 399] on icon at bounding box center [606, 397] width 15 height 15
click at [600, 397] on icon at bounding box center [606, 397] width 15 height 15
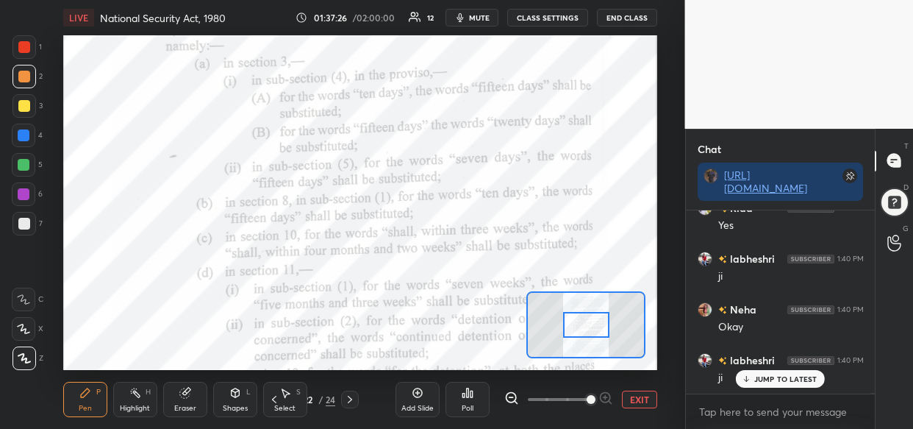
click at [596, 401] on span at bounding box center [591, 399] width 9 height 9
click at [580, 333] on div at bounding box center [586, 325] width 46 height 26
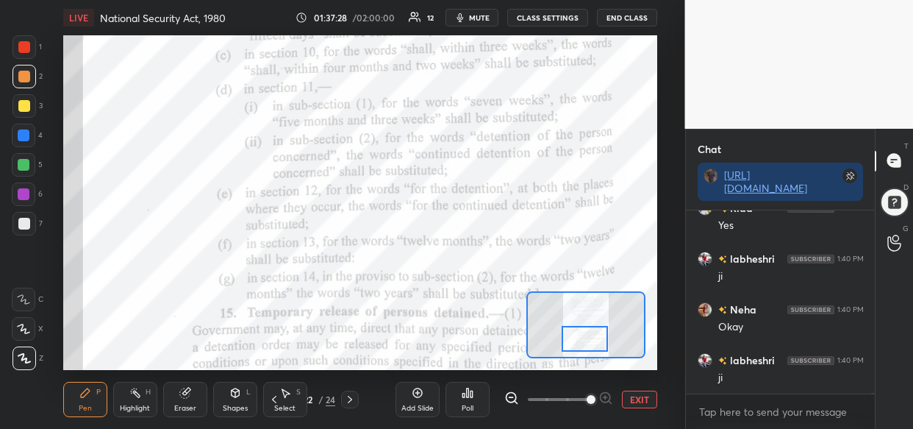
scroll to position [61681, 0]
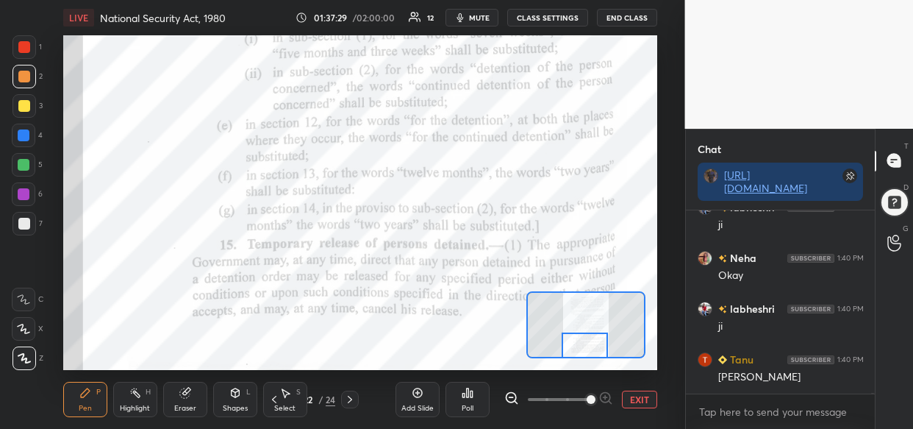
drag, startPoint x: 580, startPoint y: 333, endPoint x: 579, endPoint y: 356, distance: 22.8
click at [579, 356] on div at bounding box center [585, 345] width 46 height 26
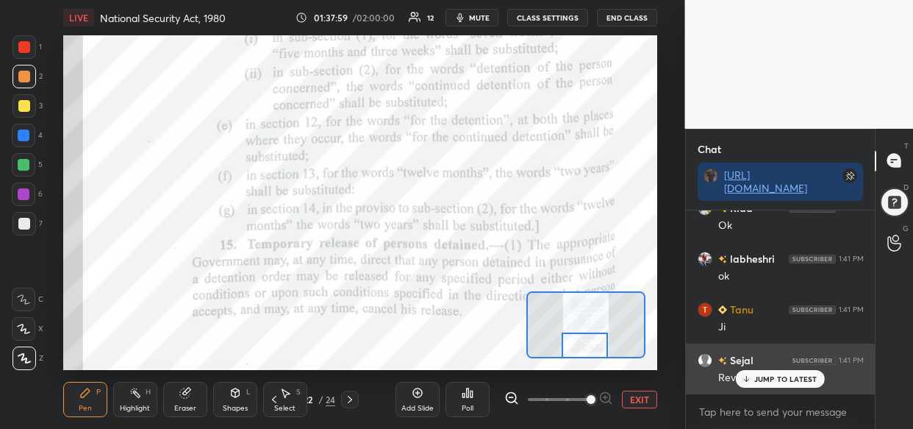
click at [763, 383] on div "JUMP TO LATEST" at bounding box center [780, 379] width 88 height 18
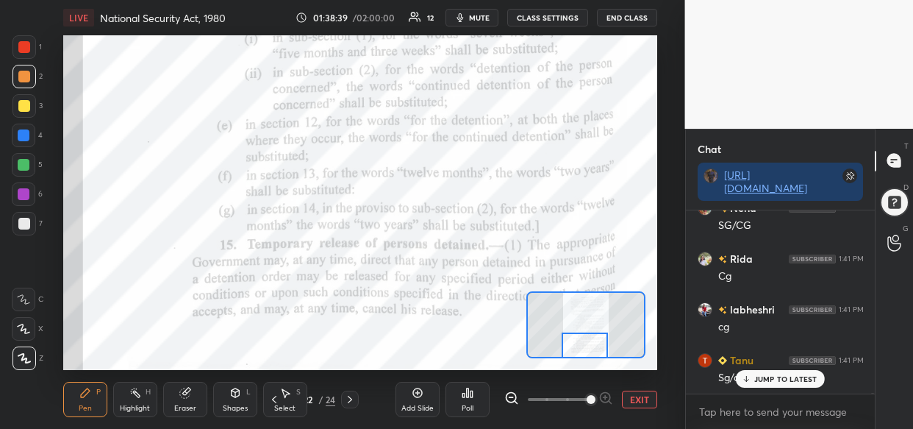
scroll to position [63050, 0]
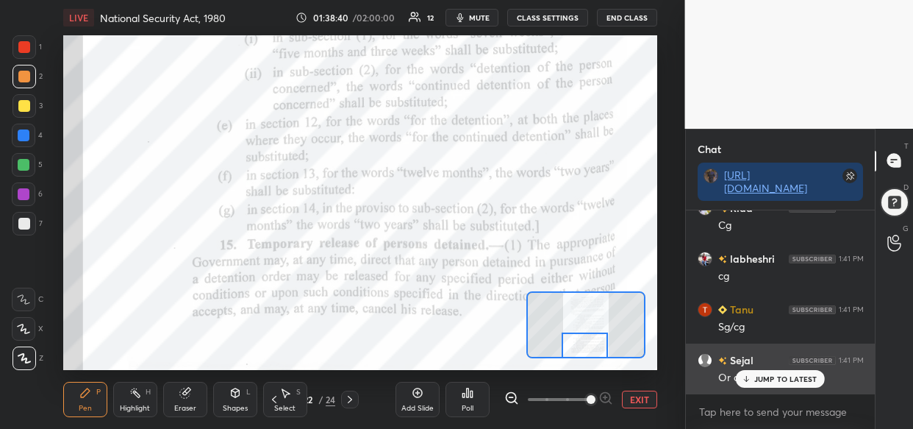
click at [768, 377] on p "JUMP TO LATEST" at bounding box center [785, 378] width 63 height 9
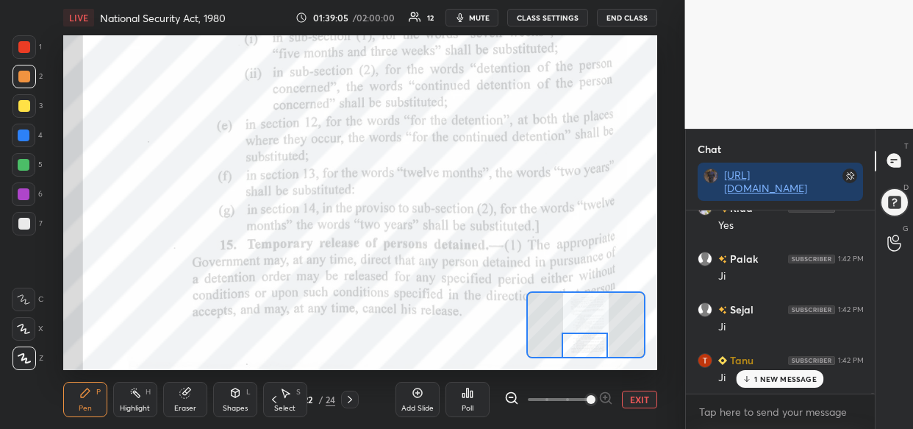
scroll to position [63520, 0]
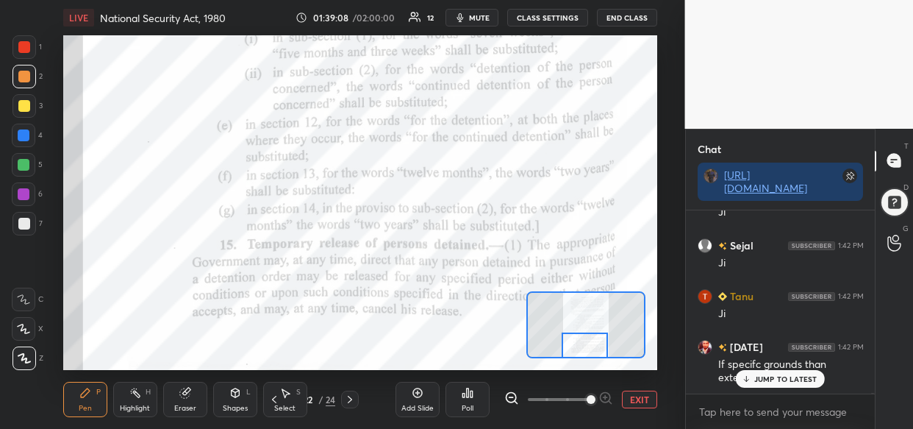
click at [768, 390] on div "Neha 1:41 PM SG/CG Rida 1:41 PM Cg labheshri 1:41 PM cg Tanu 1:41 PM Sg/cg Seja…" at bounding box center [781, 301] width 190 height 183
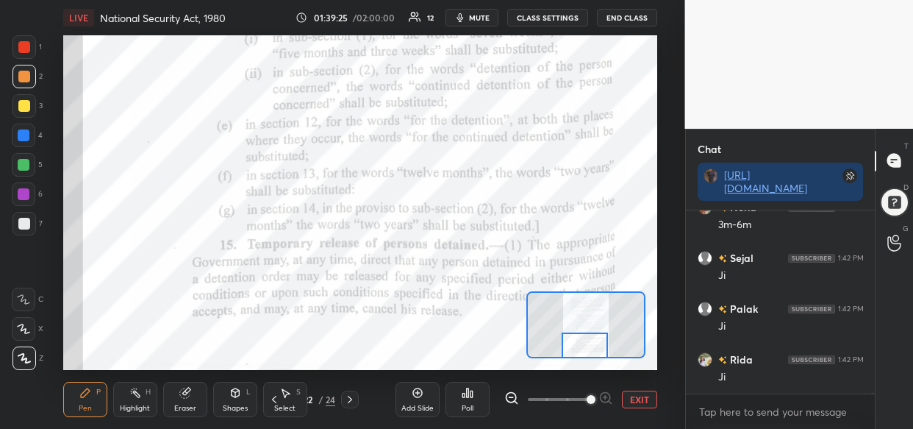
scroll to position [63775, 0]
click at [26, 191] on div at bounding box center [24, 194] width 12 height 12
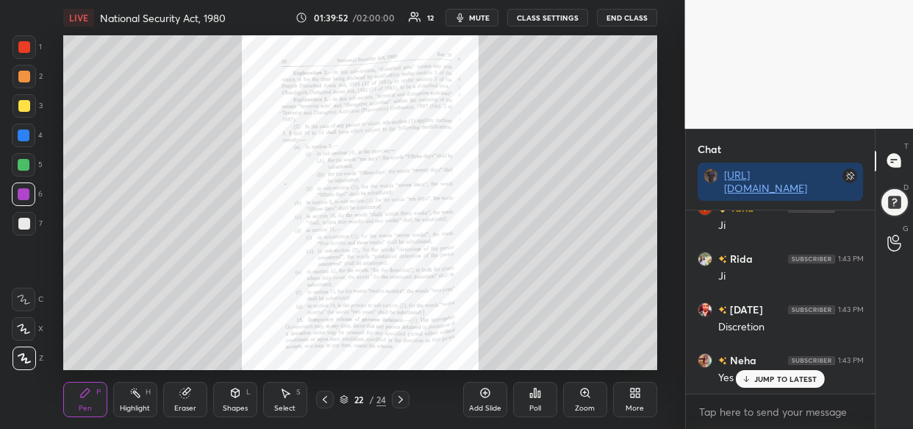
scroll to position [64042, 0]
click at [584, 401] on div "Zoom" at bounding box center [585, 399] width 44 height 35
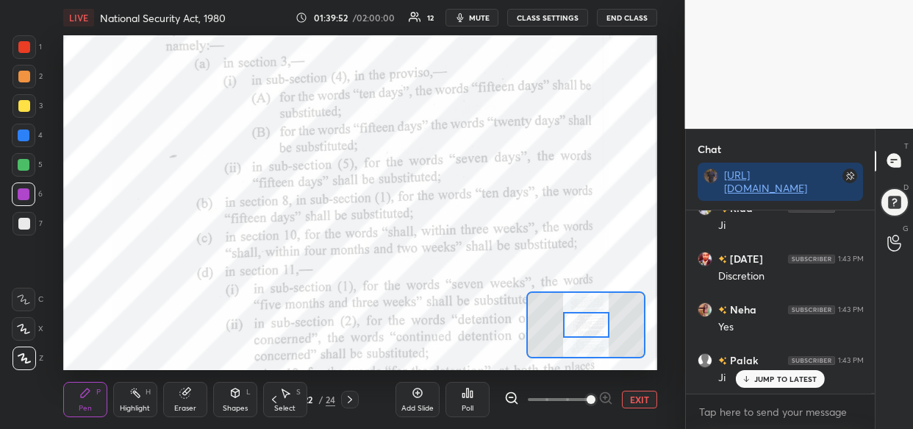
click at [587, 398] on span at bounding box center [559, 399] width 62 height 22
click at [587, 403] on span at bounding box center [591, 399] width 9 height 9
click at [588, 404] on span at bounding box center [591, 399] width 9 height 9
click at [592, 401] on span at bounding box center [591, 399] width 9 height 9
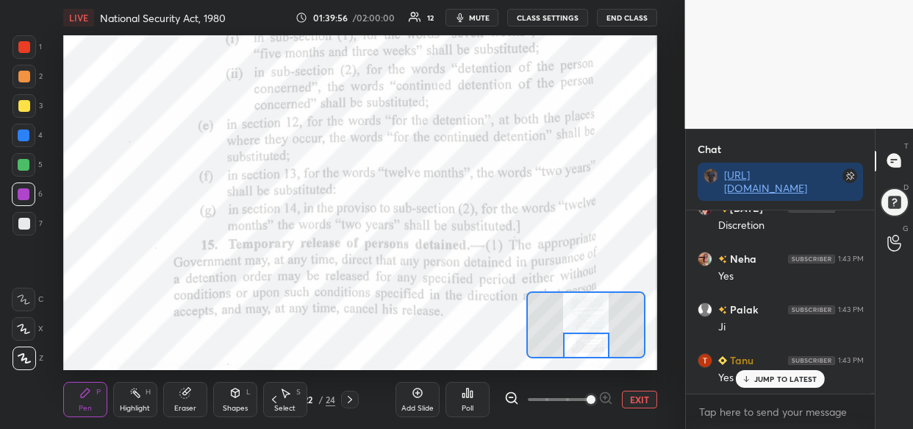
drag, startPoint x: 596, startPoint y: 328, endPoint x: 596, endPoint y: 354, distance: 25.7
click at [596, 354] on div at bounding box center [586, 345] width 46 height 26
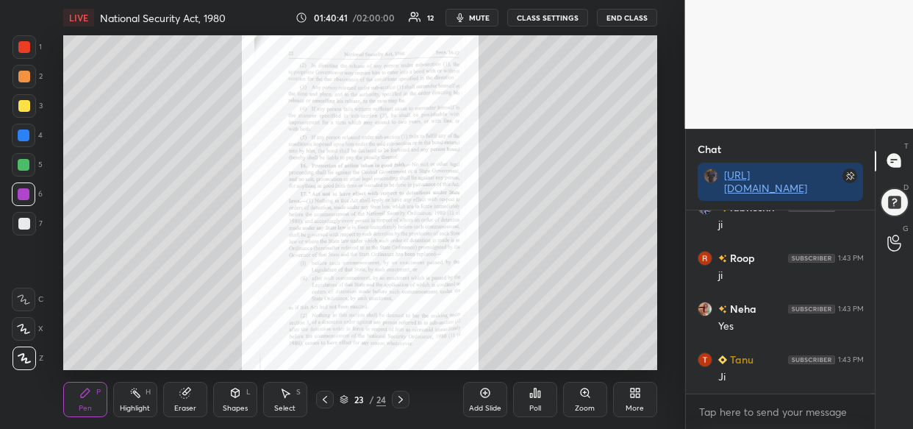
scroll to position [64753, 0]
click at [588, 401] on div "Zoom" at bounding box center [585, 399] width 44 height 35
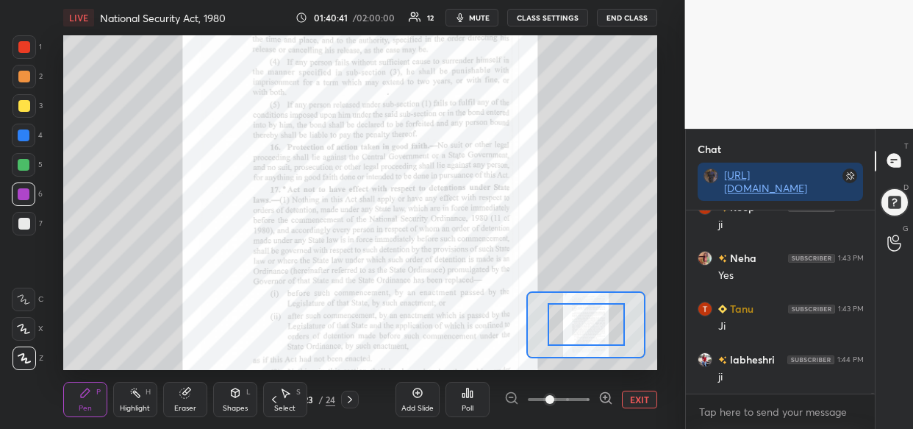
click at [595, 396] on div at bounding box center [558, 399] width 109 height 18
click at [598, 392] on div at bounding box center [558, 399] width 109 height 18
click at [602, 392] on icon at bounding box center [606, 397] width 15 height 15
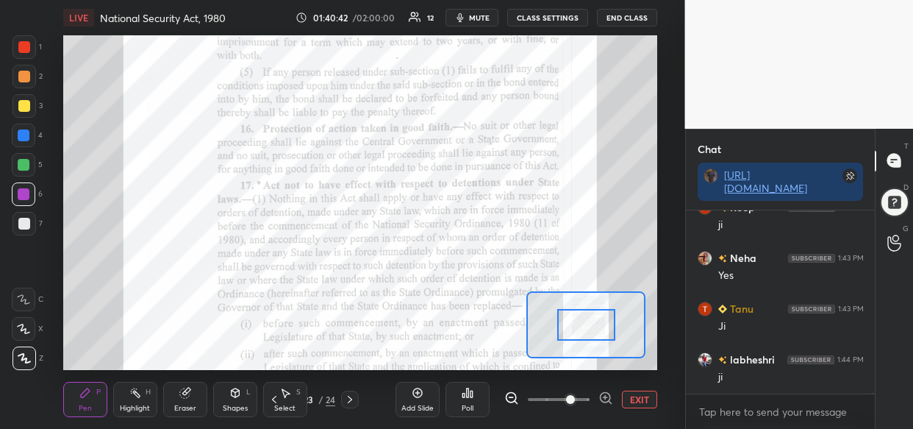
click at [607, 397] on icon at bounding box center [606, 397] width 15 height 15
click at [575, 399] on span at bounding box center [570, 399] width 9 height 9
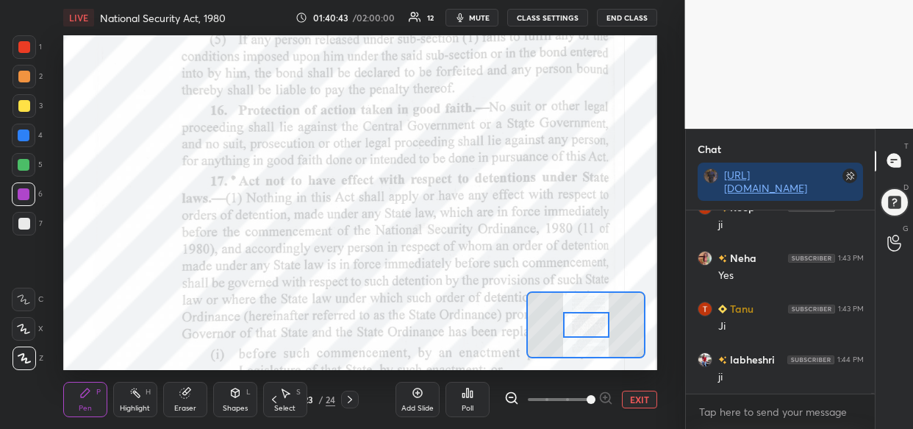
scroll to position [64804, 0]
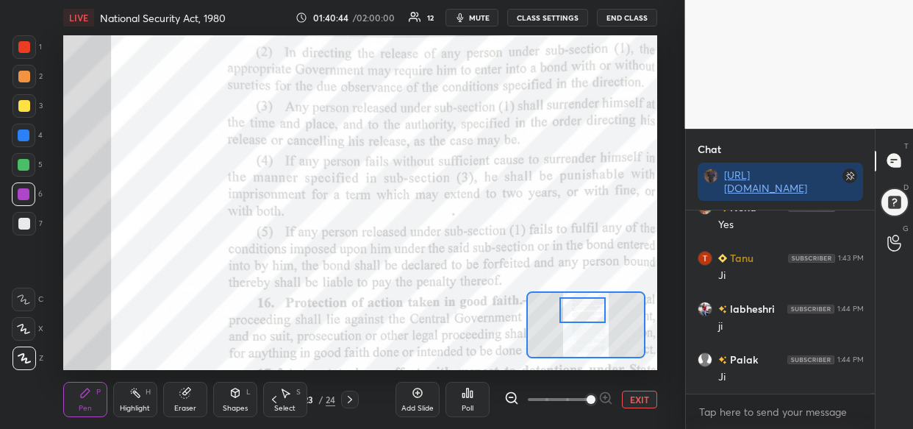
drag, startPoint x: 592, startPoint y: 316, endPoint x: 588, endPoint y: 300, distance: 16.6
click at [588, 300] on div at bounding box center [583, 310] width 46 height 26
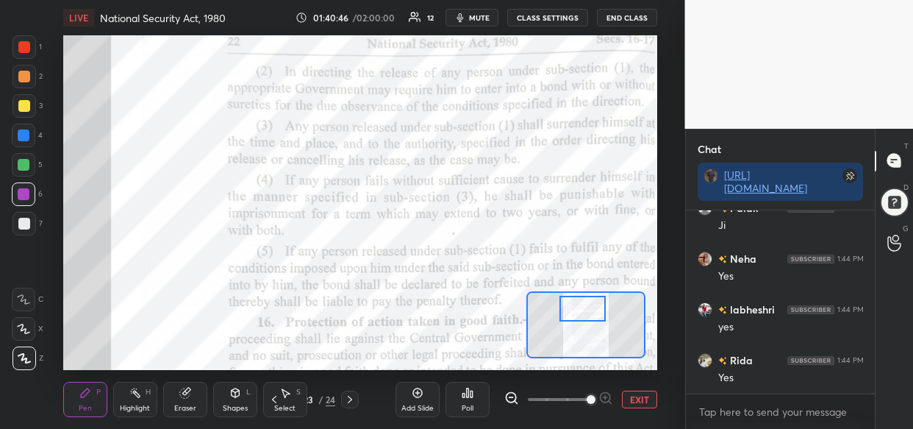
scroll to position [65006, 0]
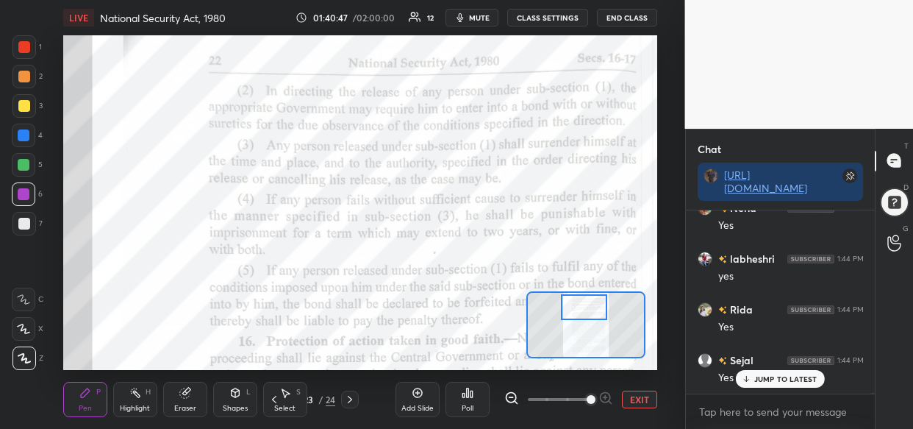
click at [594, 310] on div at bounding box center [584, 307] width 46 height 26
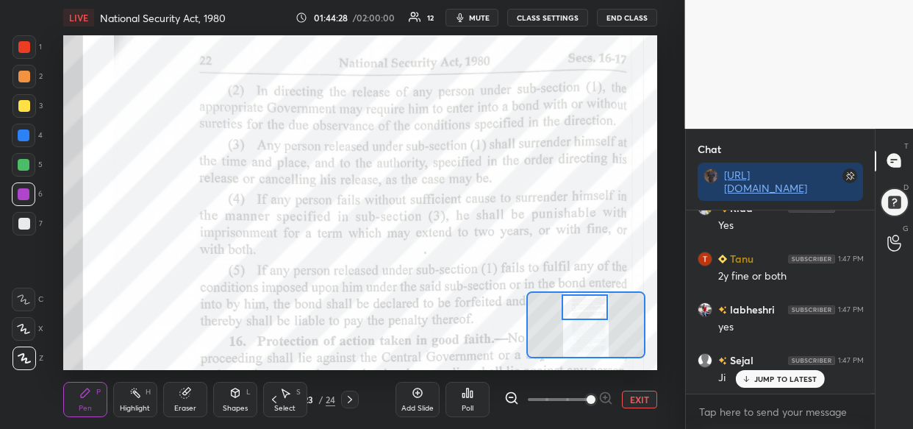
scroll to position [67903, 0]
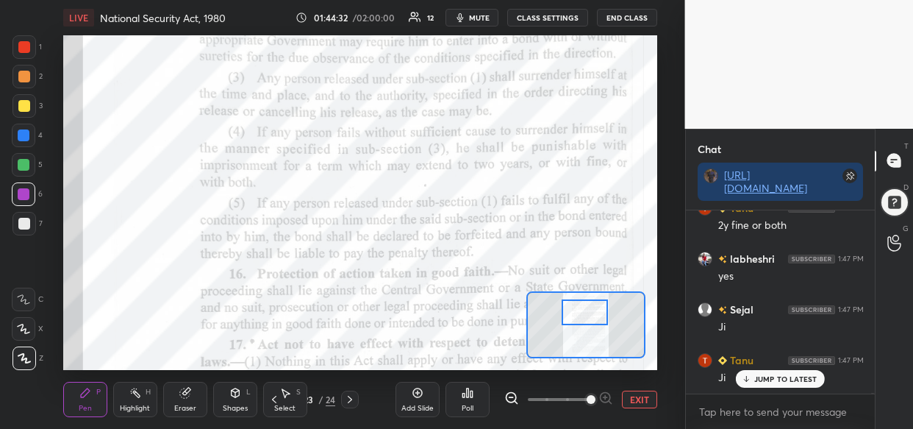
click at [595, 315] on div at bounding box center [585, 312] width 46 height 26
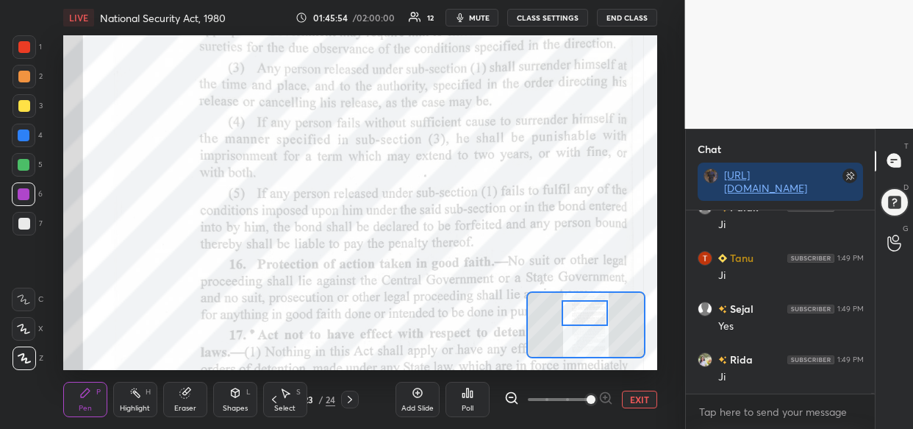
scroll to position [68816, 0]
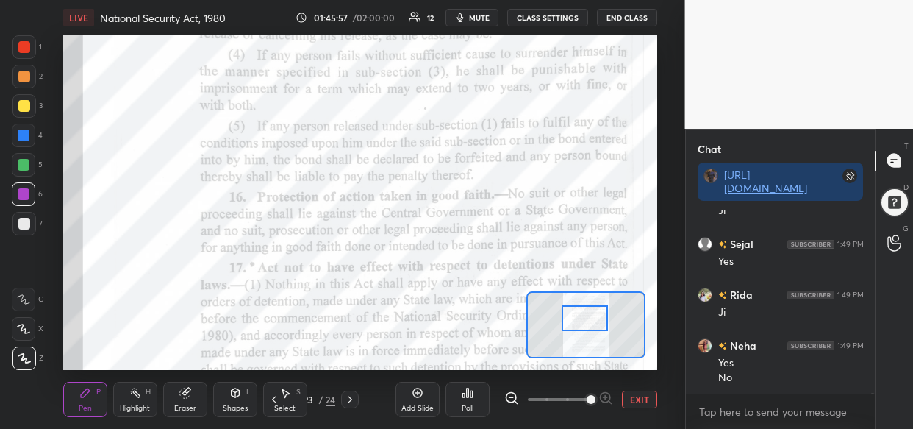
click at [588, 313] on div at bounding box center [585, 318] width 46 height 26
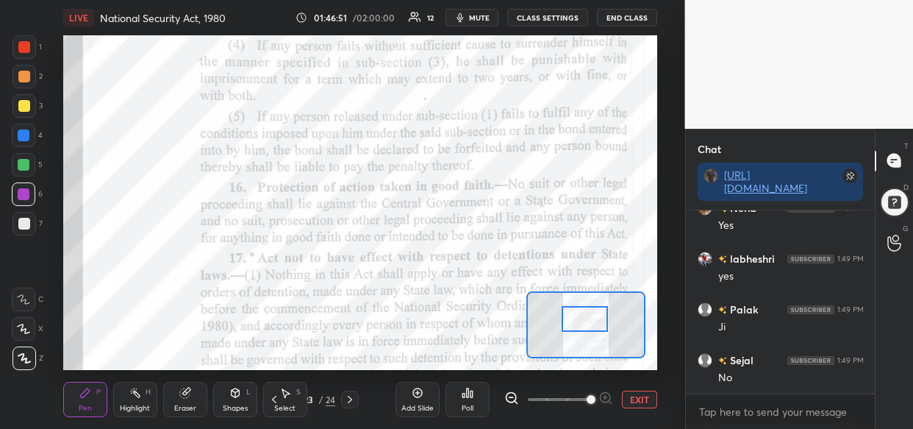
scroll to position [69404, 0]
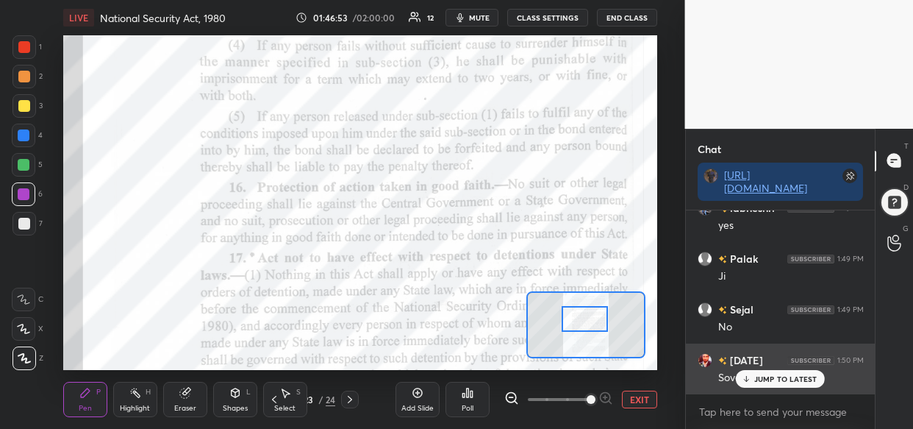
click at [787, 381] on p "JUMP TO LATEST" at bounding box center [785, 378] width 63 height 9
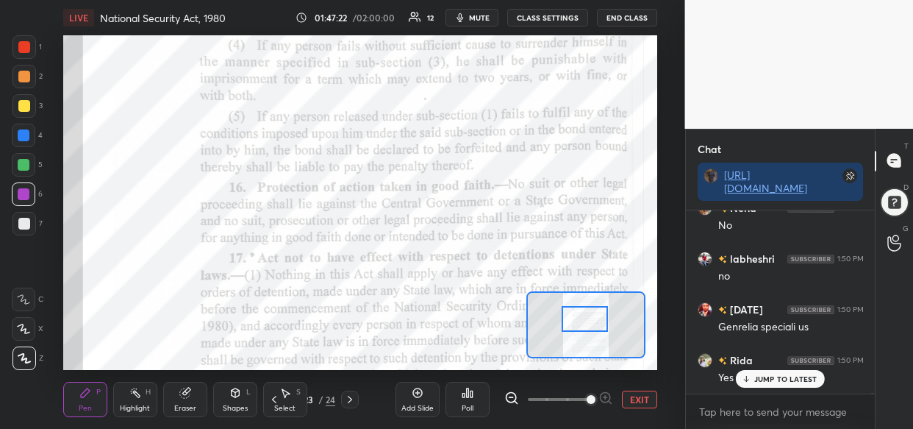
scroll to position [70013, 0]
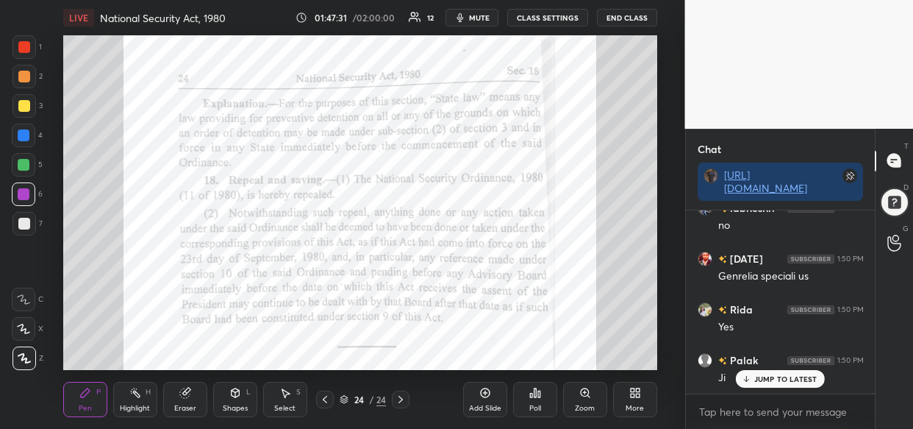
click at [548, 396] on div "Poll" at bounding box center [535, 399] width 44 height 35
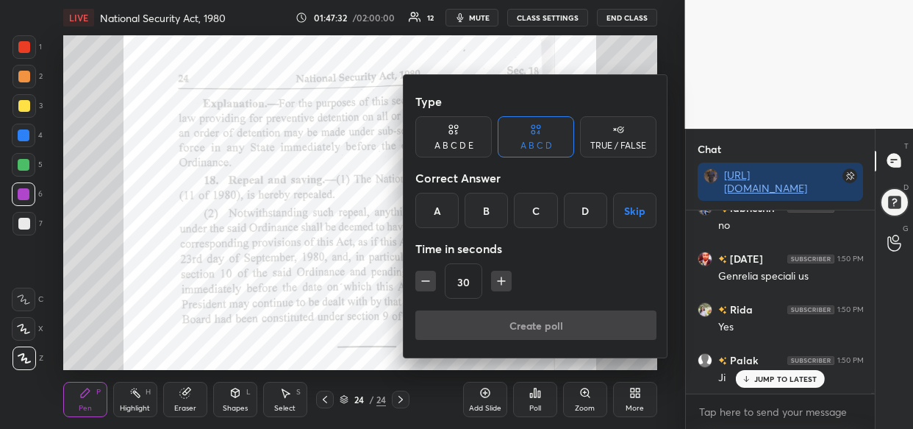
click at [579, 392] on div at bounding box center [456, 214] width 913 height 429
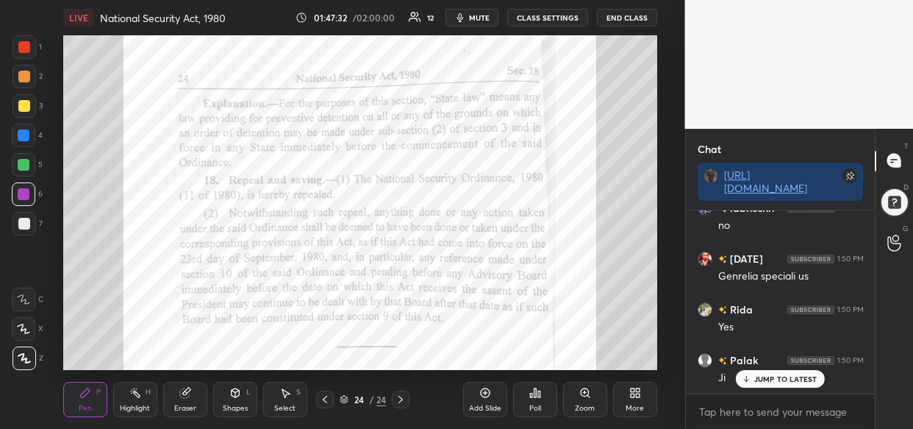
click at [582, 396] on div "Type A B C D E A B C D TRUE / FALSE Correct Answer A B C D Skip Time in seconds…" at bounding box center [456, 214] width 913 height 429
click at [585, 396] on div "Type A B C D E A B C D TRUE / FALSE Correct Answer A B C D Skip Time in seconds…" at bounding box center [456, 214] width 913 height 429
click at [587, 397] on icon at bounding box center [585, 393] width 12 height 12
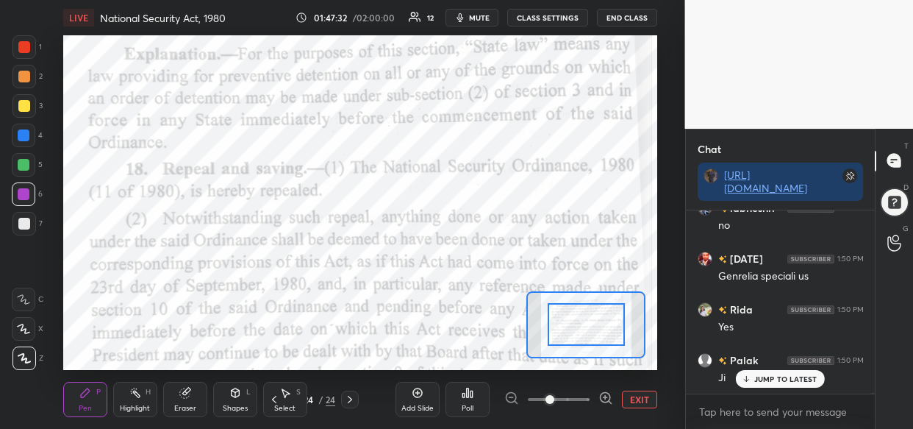
click at [593, 398] on div at bounding box center [558, 399] width 109 height 18
click at [597, 399] on div at bounding box center [558, 399] width 109 height 18
click at [596, 401] on div at bounding box center [558, 399] width 109 height 18
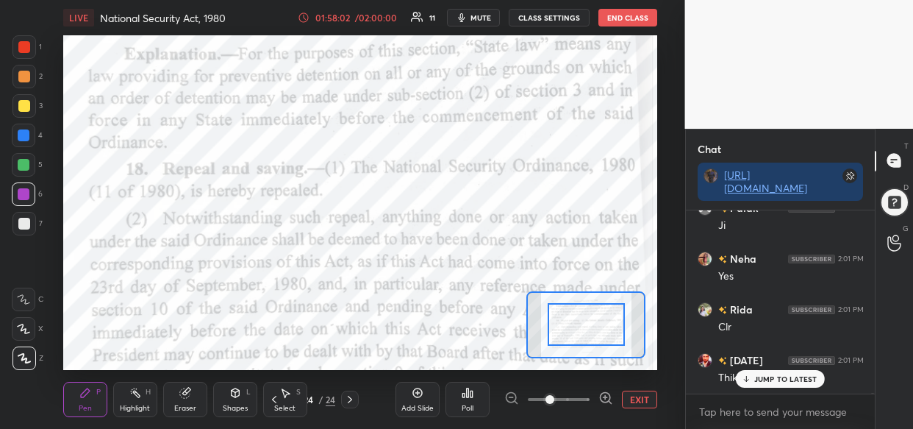
scroll to position [80549, 0]
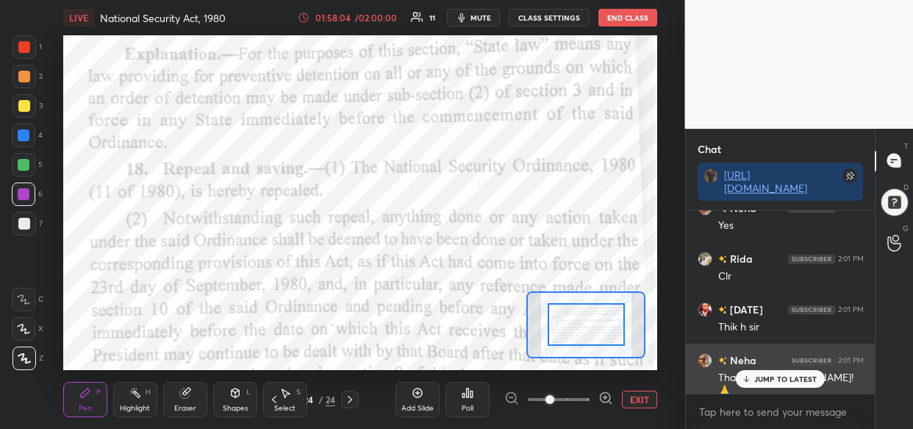
click at [773, 389] on div "Neha 2:01 PM Thank you,bhaiya!🙏" at bounding box center [781, 375] width 190 height 64
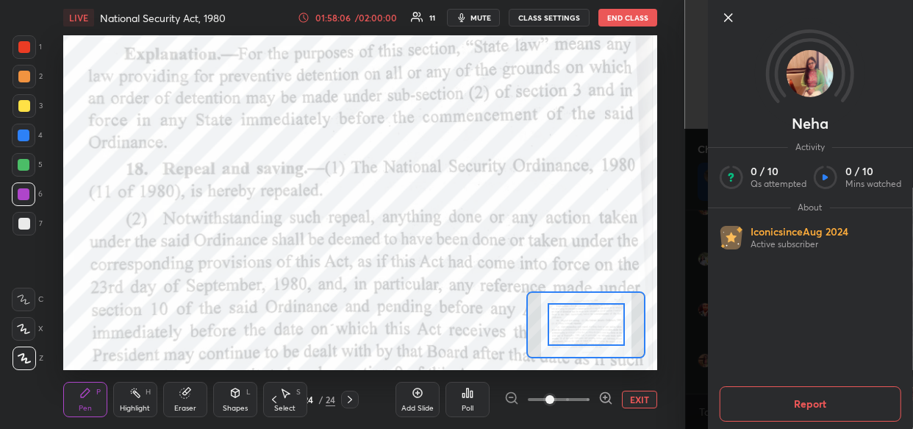
click at [680, 332] on div "1 2 3 4 5 6 7 C X Z C X Z E E Erase all H H LIVE National Security Act, 1980 01…" at bounding box center [342, 214] width 685 height 429
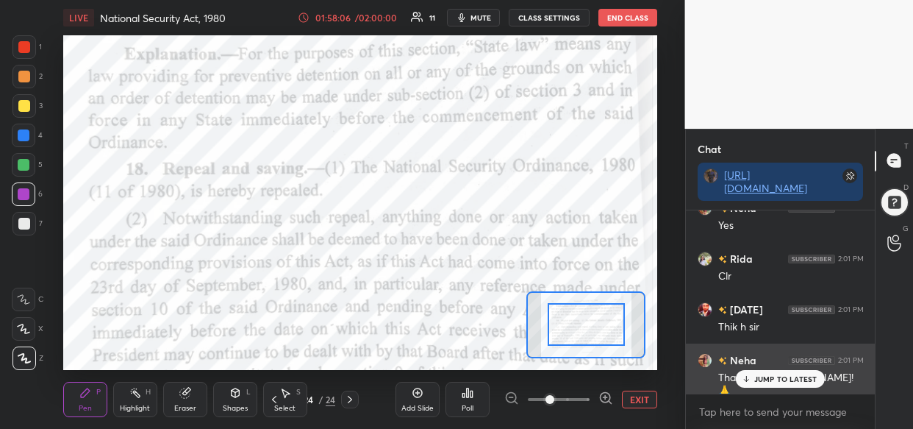
click at [775, 374] on p "JUMP TO LATEST" at bounding box center [785, 378] width 63 height 9
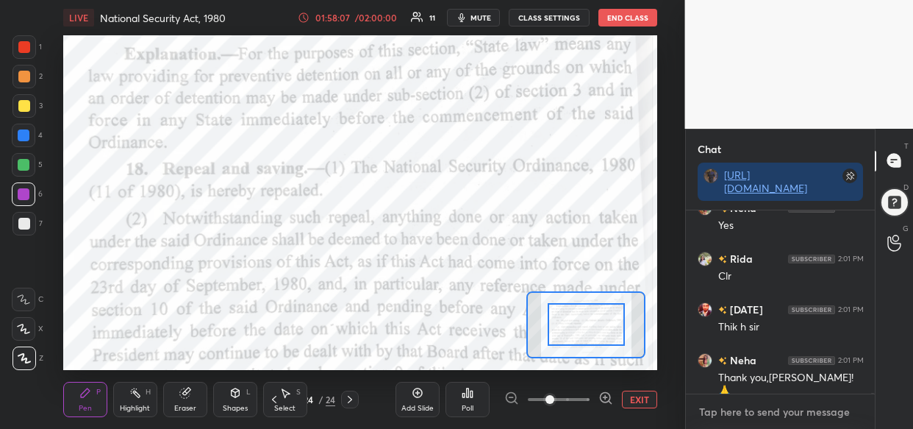
type textarea "x"
drag, startPoint x: 757, startPoint y: 408, endPoint x: 749, endPoint y: 412, distance: 8.2
click at [756, 408] on textarea at bounding box center [781, 412] width 166 height 24
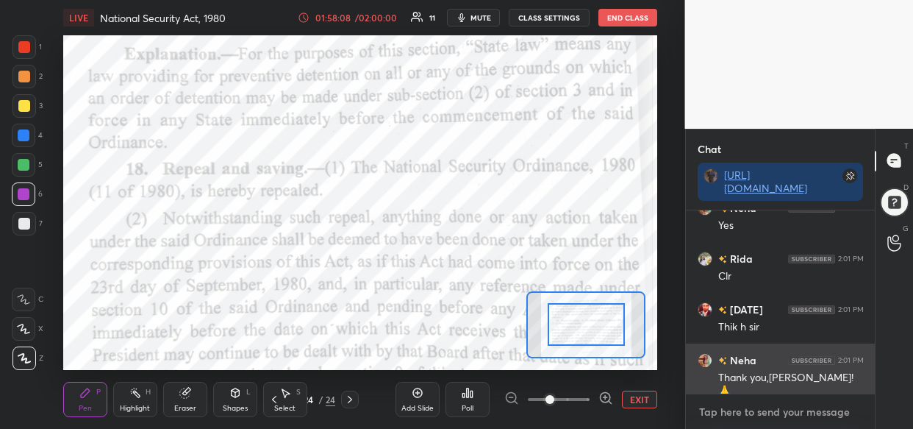
paste textarea "[URL][DOMAIN_NAME]"
type textarea "[URL][DOMAIN_NAME]"
type textarea "x"
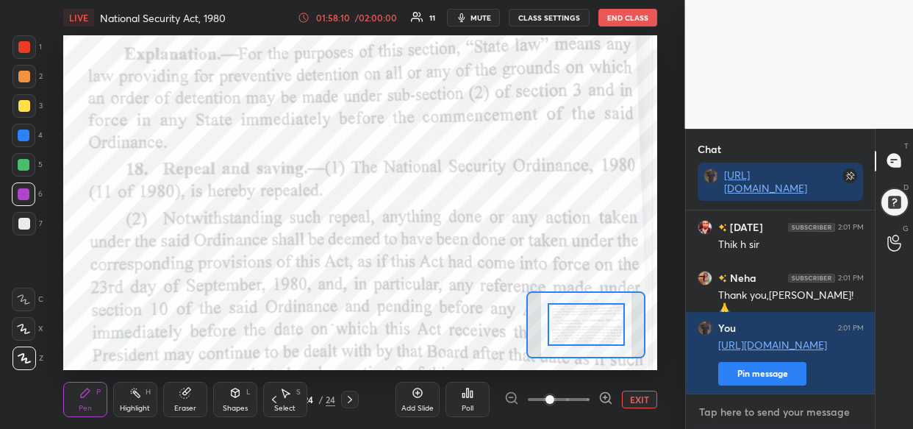
scroll to position [80682, 0]
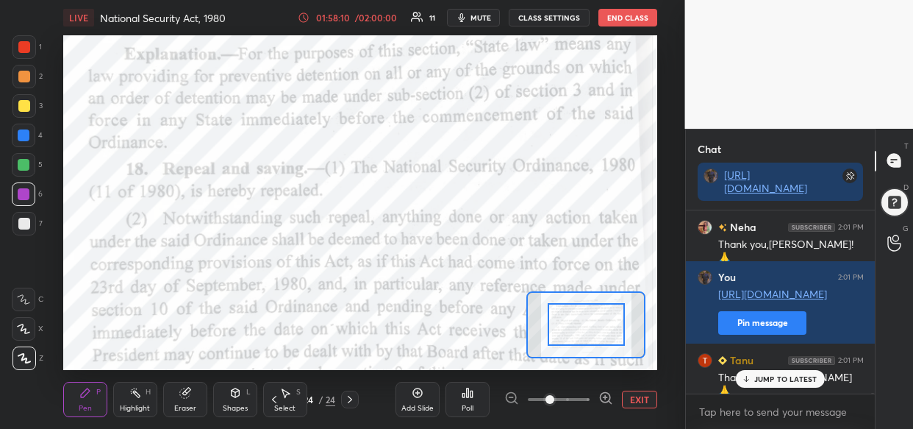
type textarea "x"
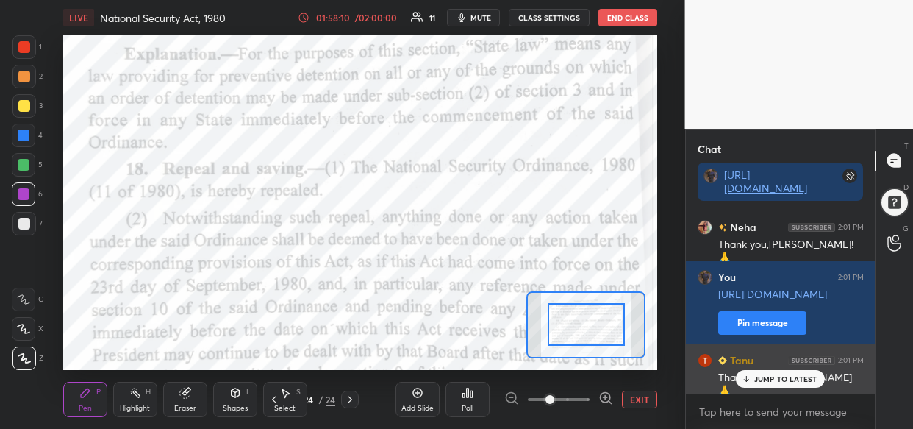
drag, startPoint x: 748, startPoint y: 369, endPoint x: 719, endPoint y: 379, distance: 30.5
click at [748, 370] on div "JUMP TO LATEST" at bounding box center [780, 379] width 88 height 18
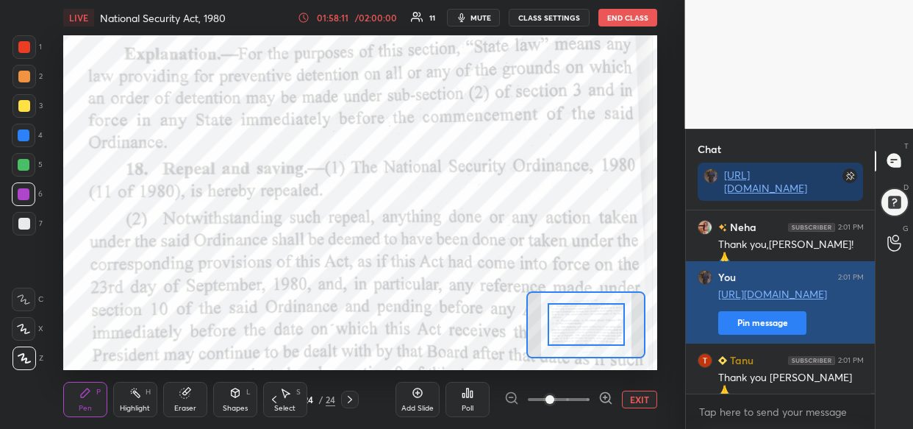
click at [762, 323] on button "Pin message" at bounding box center [762, 323] width 88 height 24
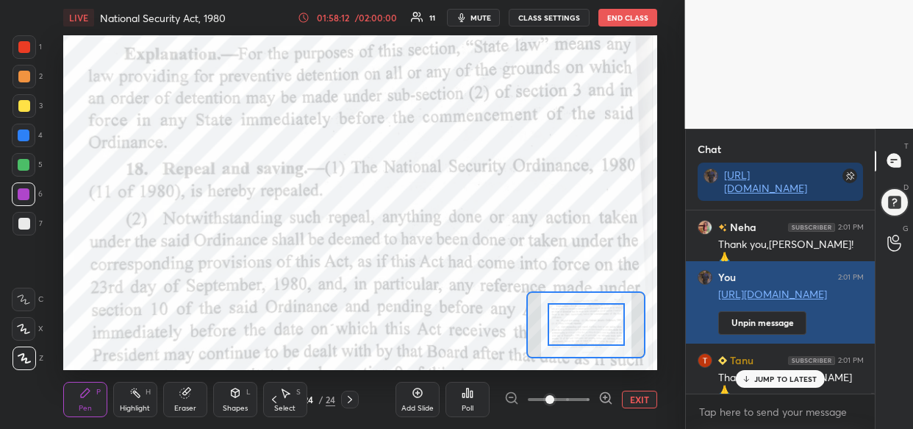
scroll to position [80733, 0]
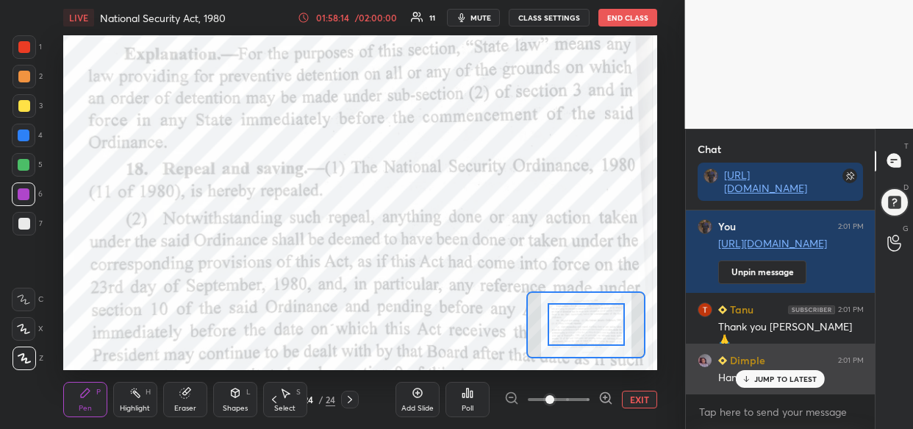
click at [756, 382] on p "JUMP TO LATEST" at bounding box center [785, 378] width 63 height 9
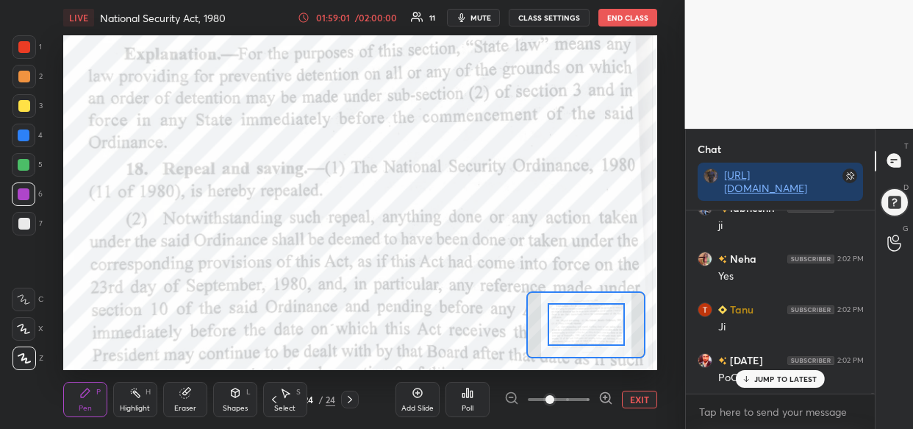
scroll to position [81646, 0]
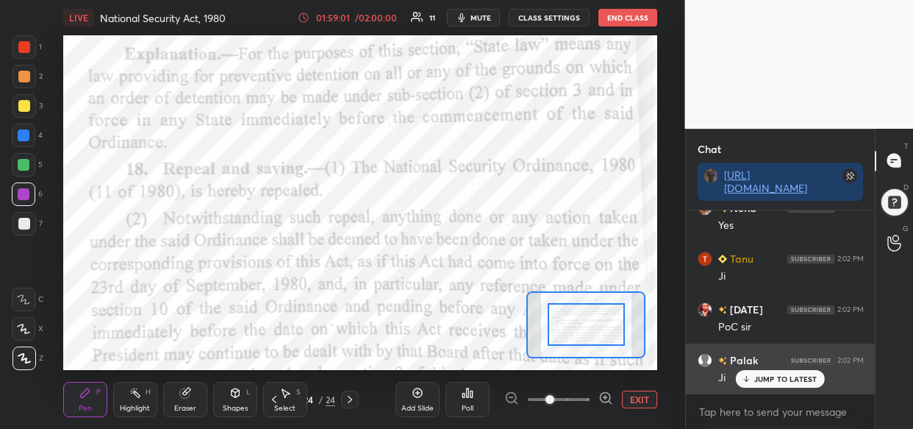
click at [775, 377] on p "JUMP TO LATEST" at bounding box center [785, 378] width 63 height 9
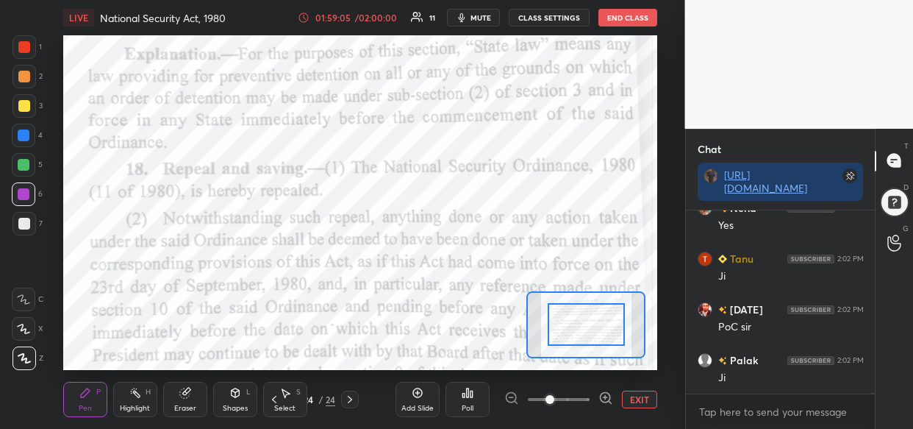
click at [311, 397] on div "24" at bounding box center [308, 399] width 15 height 9
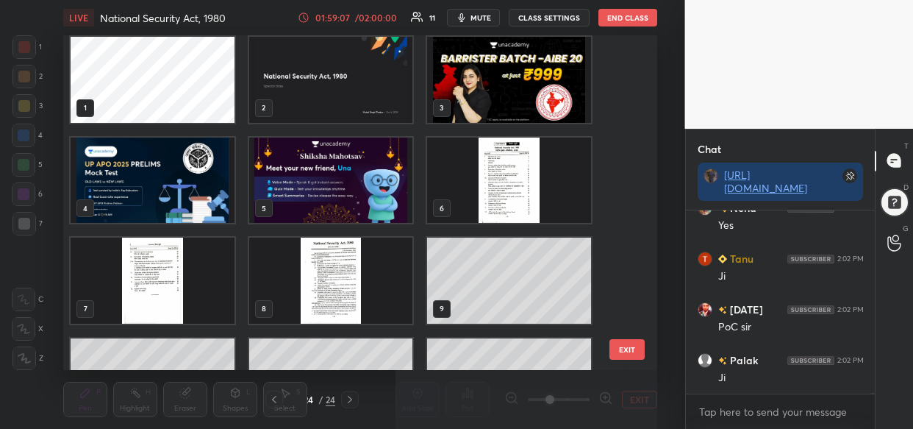
scroll to position [0, 0]
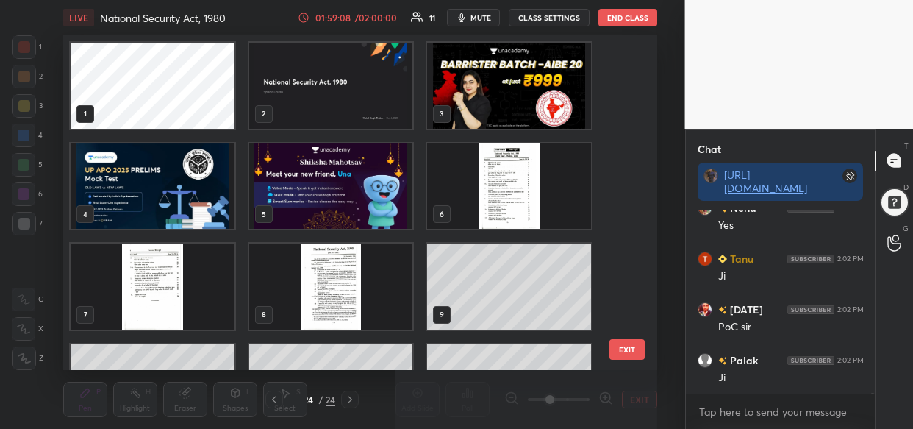
click at [500, 94] on img "grid" at bounding box center [509, 86] width 164 height 86
click at [503, 98] on img "grid" at bounding box center [509, 86] width 164 height 86
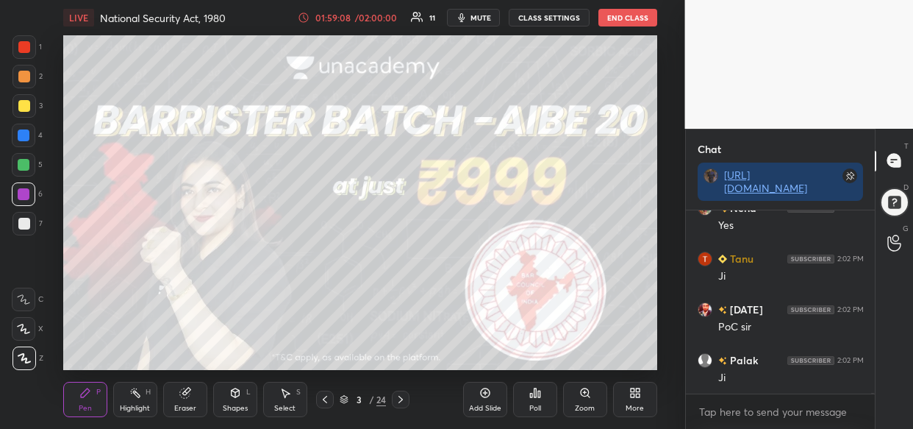
click at [499, 99] on img "grid" at bounding box center [509, 86] width 164 height 86
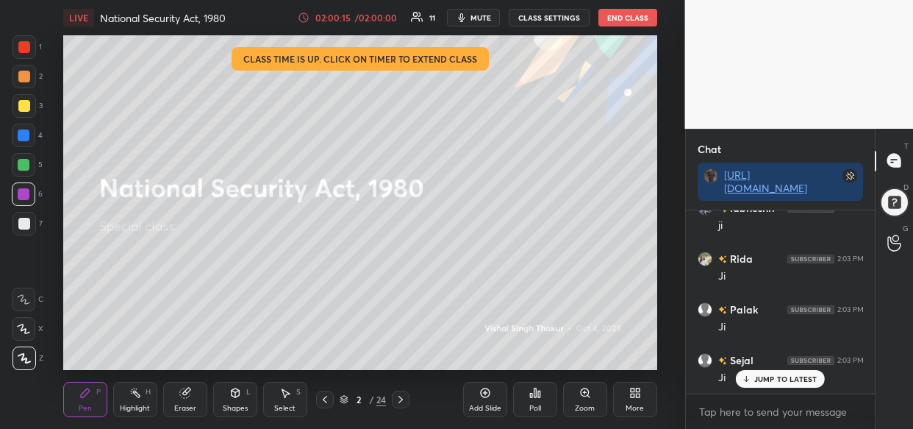
scroll to position [82168, 0]
click at [773, 372] on div "JUMP TO LATEST" at bounding box center [780, 379] width 88 height 18
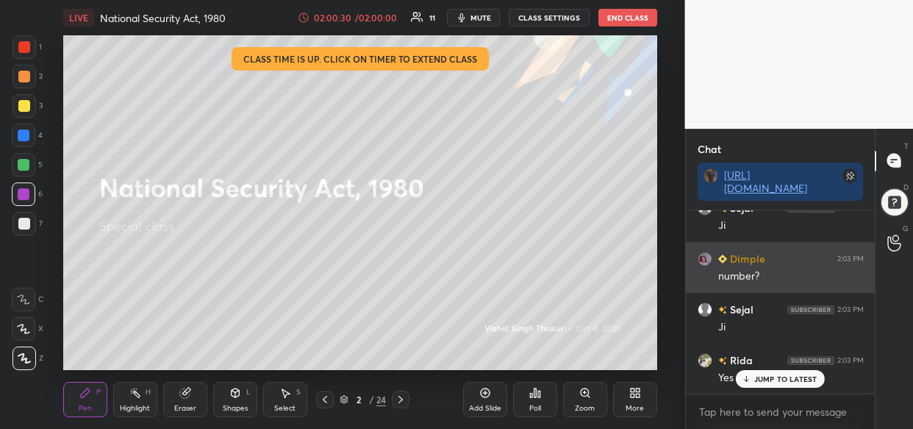
click at [705, 257] on img "grid" at bounding box center [705, 258] width 15 height 15
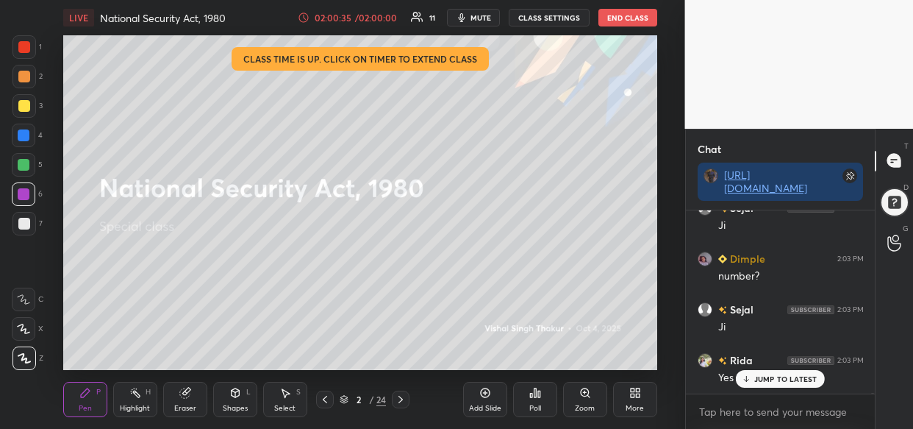
scroll to position [82320, 0]
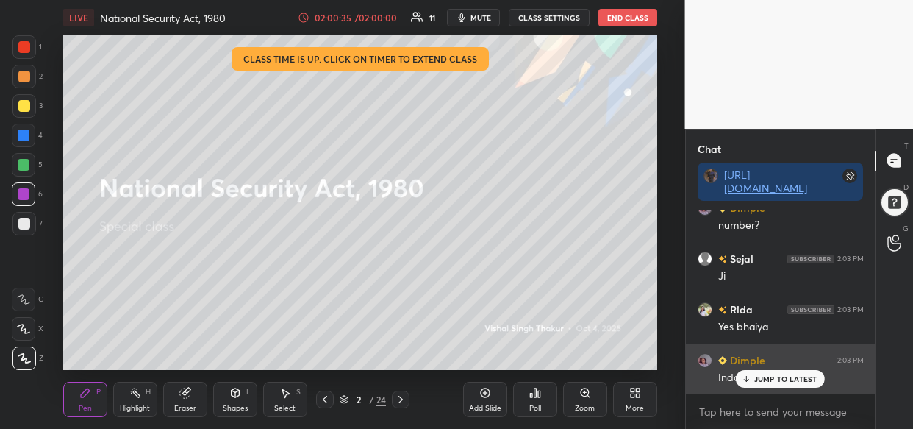
drag, startPoint x: 769, startPoint y: 379, endPoint x: 762, endPoint y: 382, distance: 8.2
click at [767, 382] on p "JUMP TO LATEST" at bounding box center [785, 378] width 63 height 9
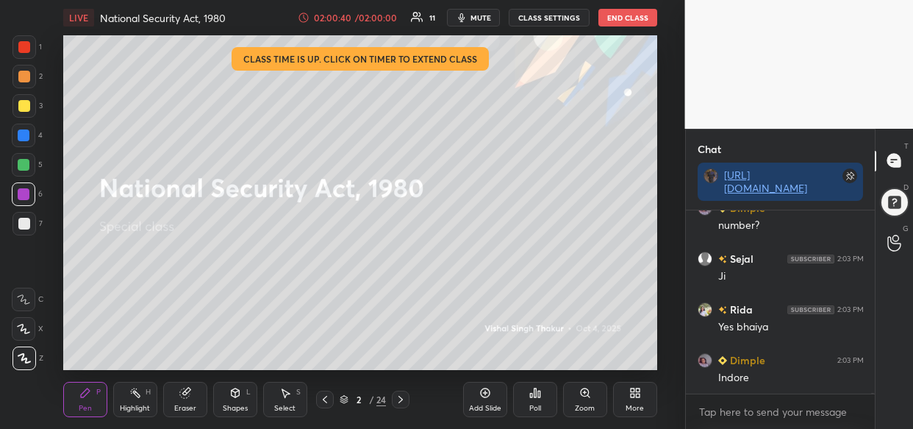
scroll to position [82372, 0]
click at [483, 399] on div "Add Slide" at bounding box center [485, 399] width 44 height 35
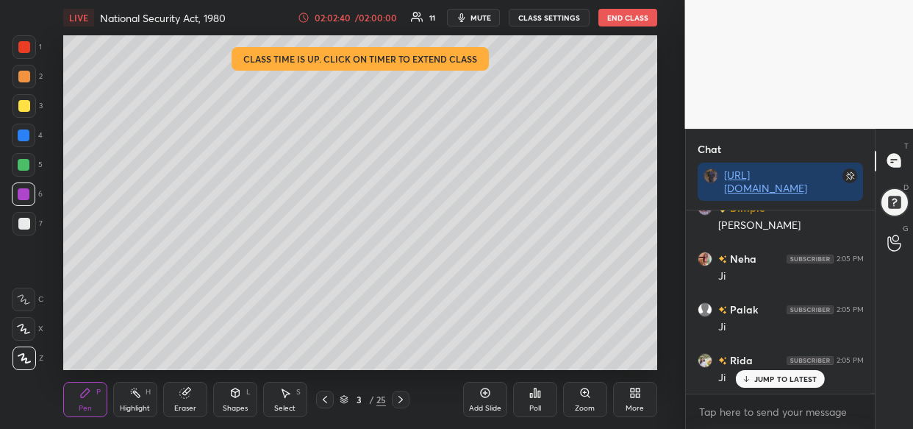
scroll to position [82777, 0]
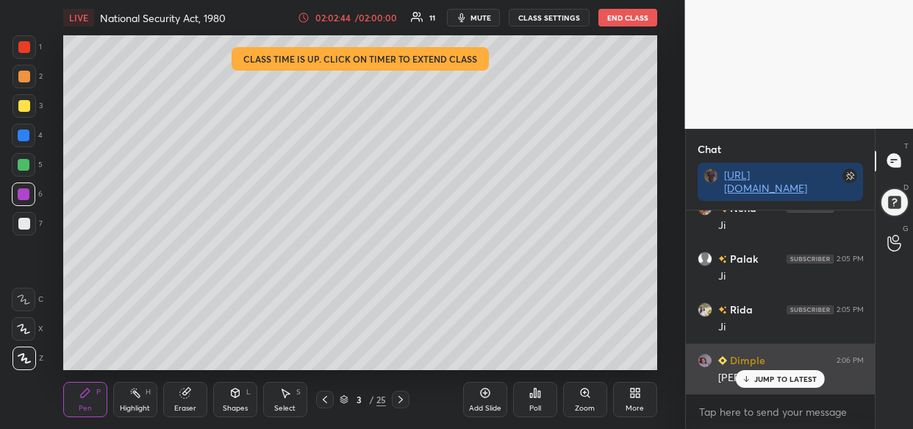
click at [765, 376] on p "JUMP TO LATEST" at bounding box center [785, 378] width 63 height 9
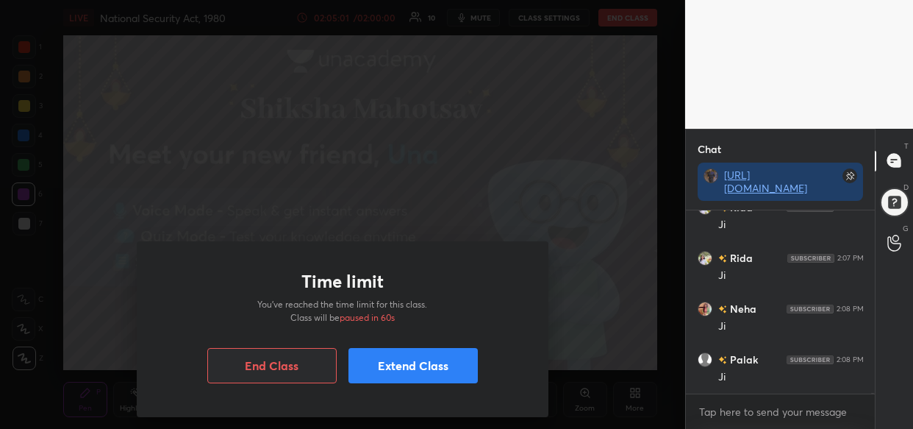
scroll to position [83082, 0]
click at [437, 371] on button "Extend Class" at bounding box center [413, 365] width 129 height 35
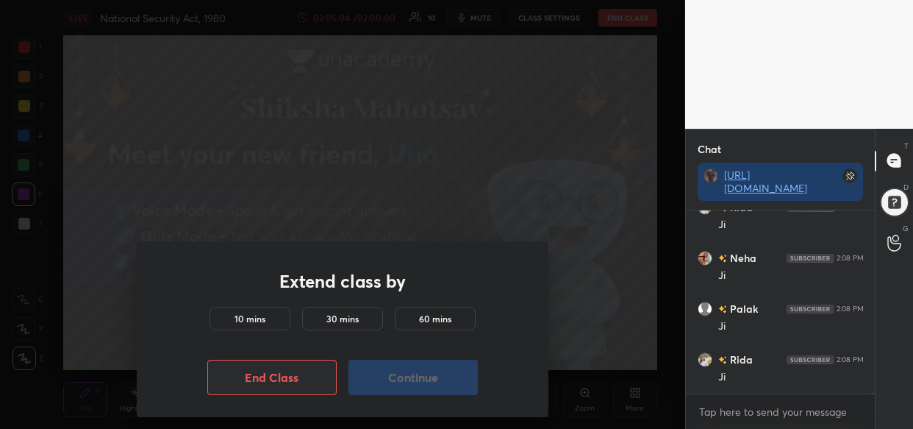
drag, startPoint x: 226, startPoint y: 318, endPoint x: 234, endPoint y: 320, distance: 8.4
click at [229, 321] on div "10 mins" at bounding box center [250, 319] width 81 height 24
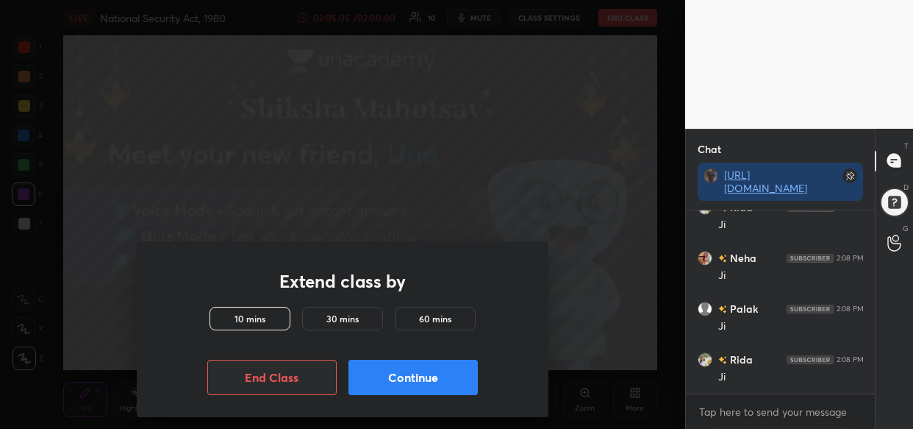
click at [426, 374] on button "Continue" at bounding box center [413, 377] width 129 height 35
click at [434, 377] on button "Continue" at bounding box center [413, 377] width 129 height 35
click at [438, 379] on button "Continue" at bounding box center [413, 377] width 129 height 35
click at [441, 376] on button "Continue" at bounding box center [413, 377] width 129 height 35
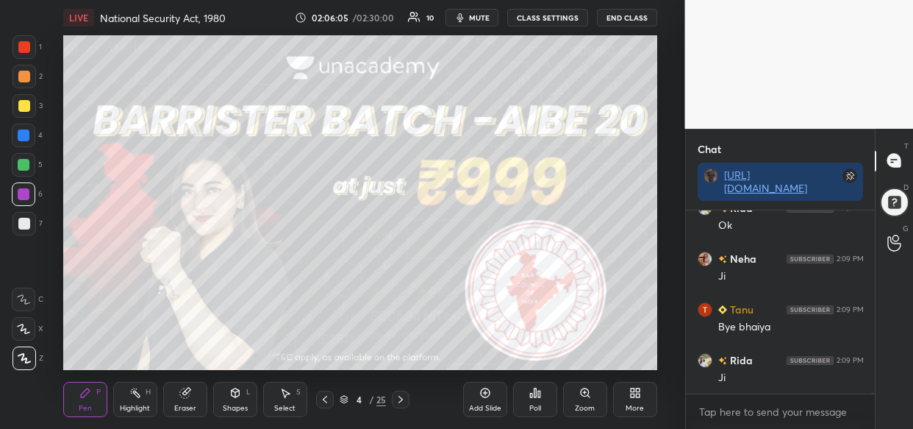
scroll to position [83386, 0]
click at [622, 9] on button "End Class" at bounding box center [627, 18] width 60 height 18
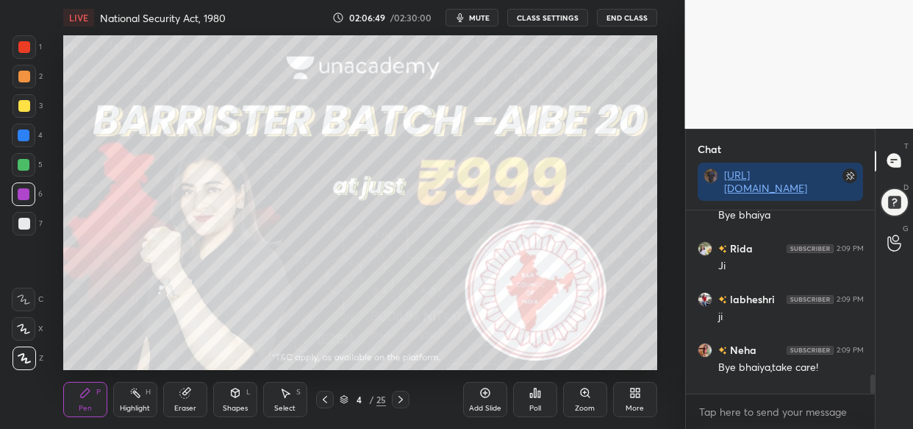
scroll to position [73192, 72900]
click at [632, 20] on button "End Class" at bounding box center [627, 18] width 60 height 18
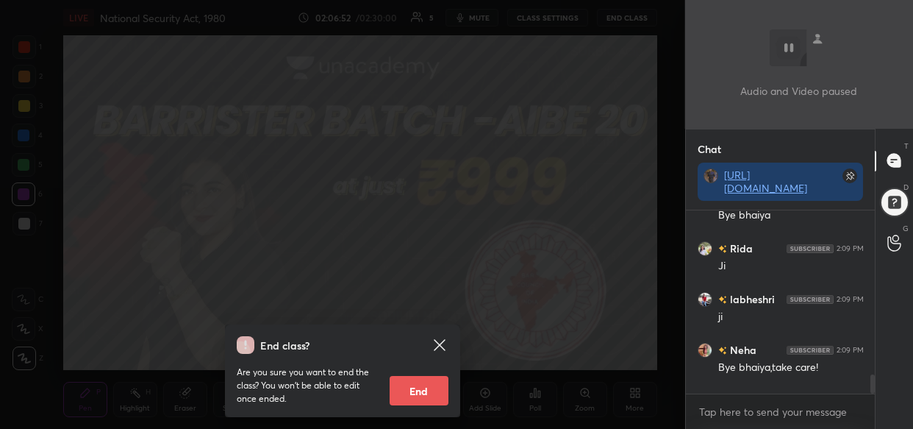
click at [419, 380] on button "End" at bounding box center [419, 390] width 59 height 29
type textarea "x"
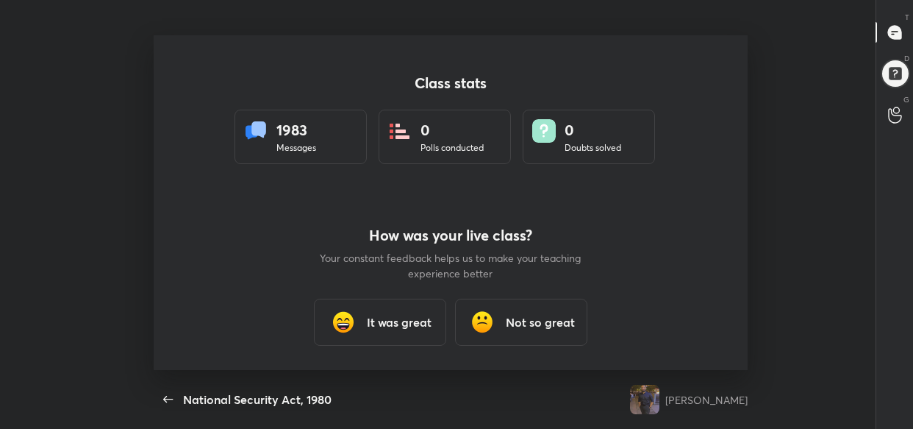
scroll to position [0, 0]
click at [168, 396] on icon "button" at bounding box center [169, 399] width 18 height 18
